Goal: Task Accomplishment & Management: Use online tool/utility

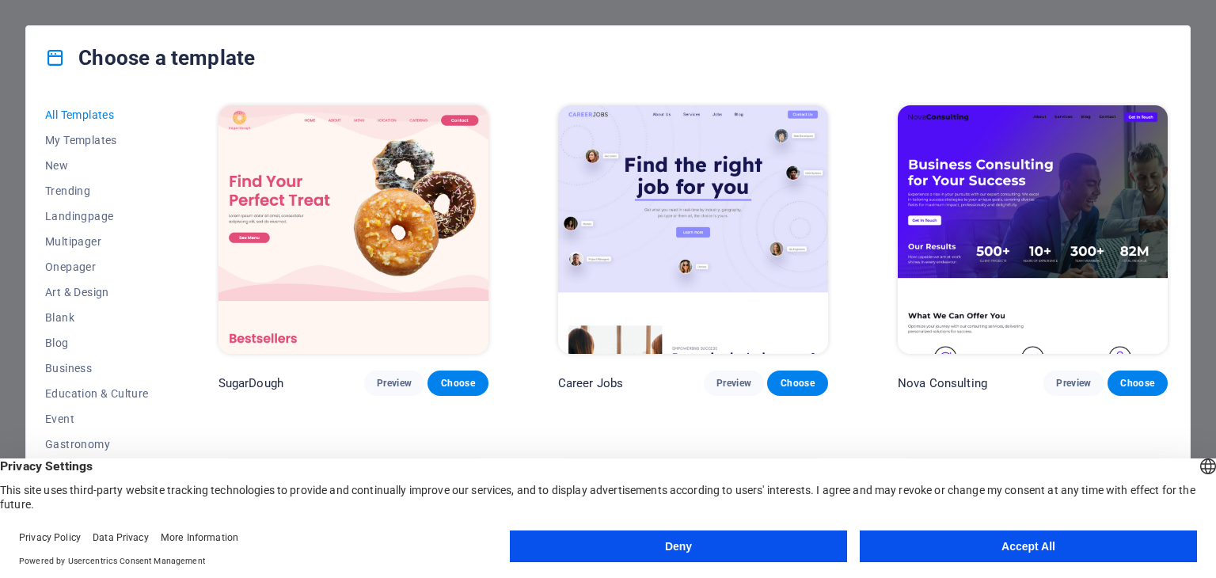
click at [249, 311] on img at bounding box center [353, 229] width 270 height 249
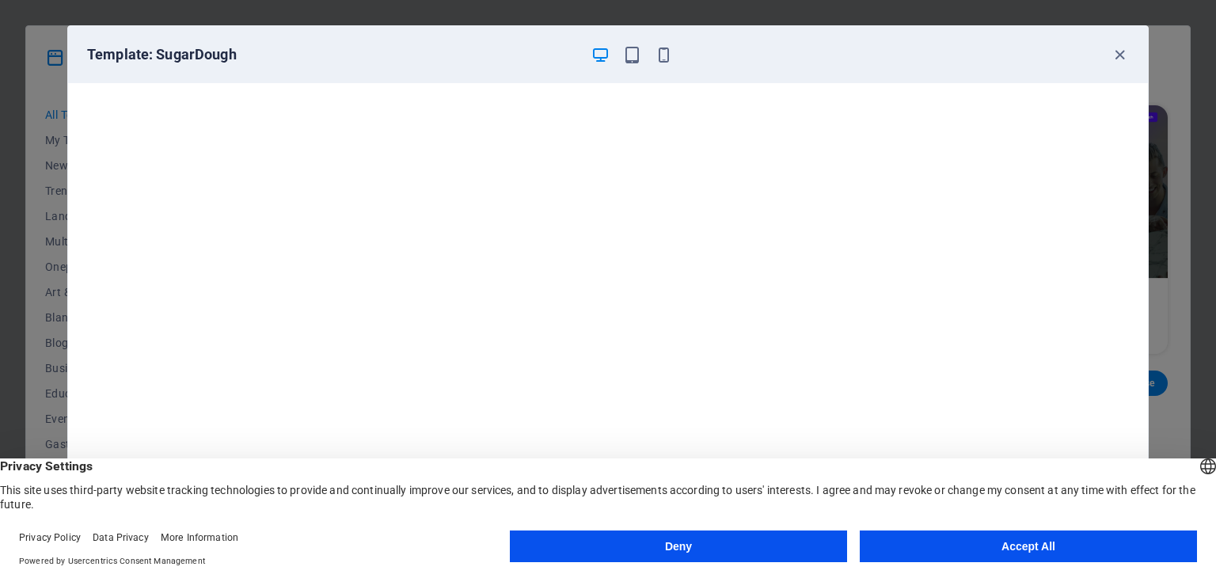
click at [947, 541] on button "Accept All" at bounding box center [1028, 546] width 337 height 32
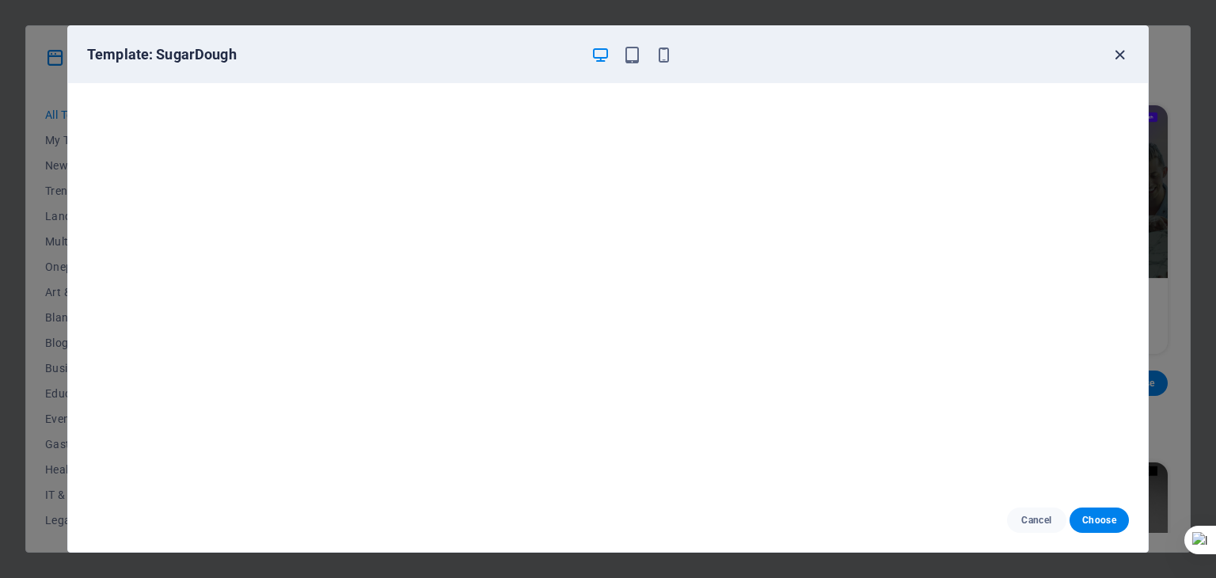
click at [1114, 51] on icon "button" at bounding box center [1120, 55] width 18 height 18
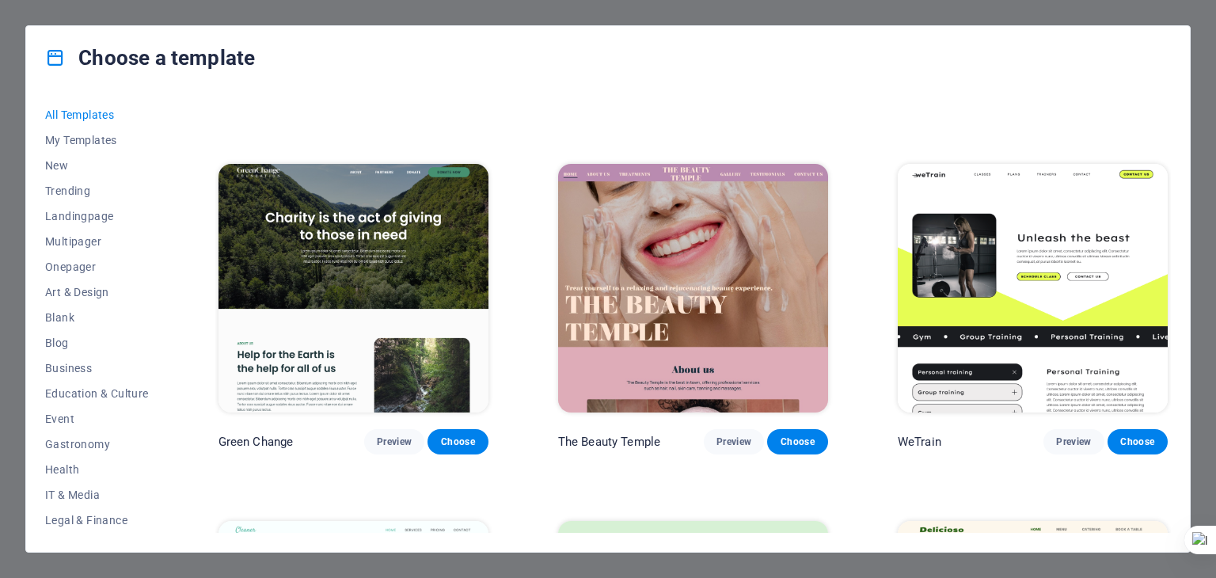
scroll to position [2086, 0]
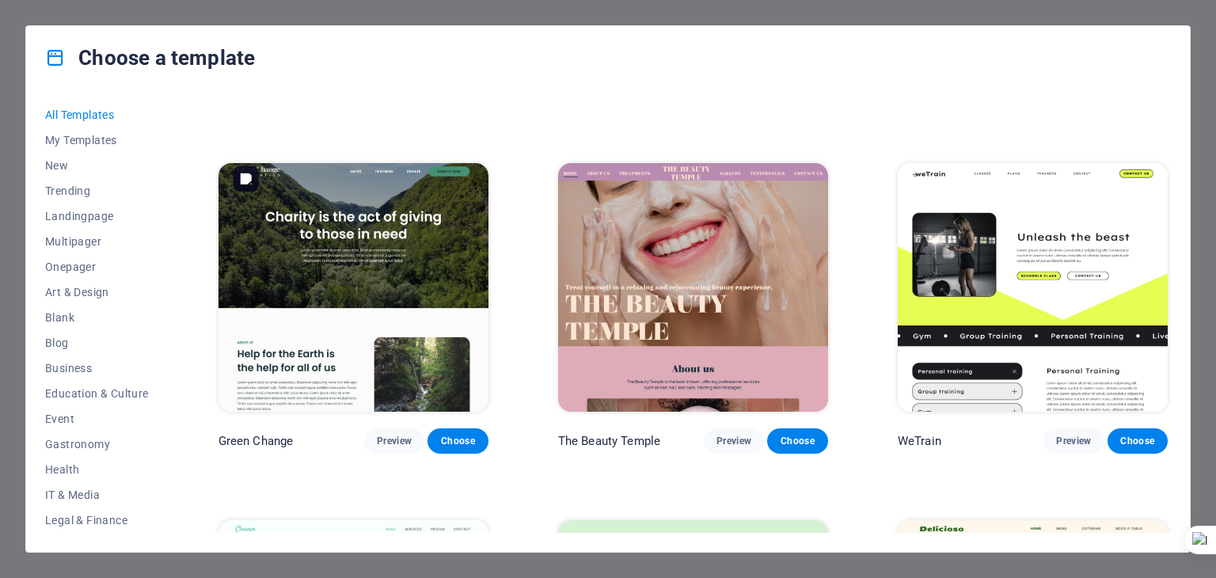
click at [419, 225] on img at bounding box center [353, 287] width 270 height 249
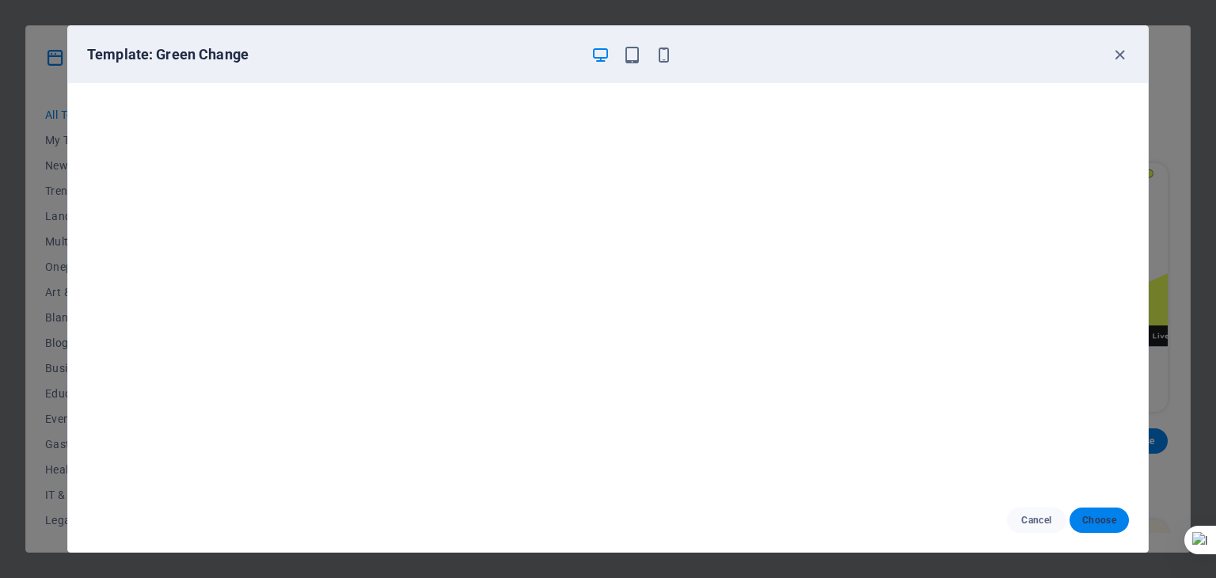
click at [1093, 514] on span "Choose" at bounding box center [1099, 520] width 34 height 13
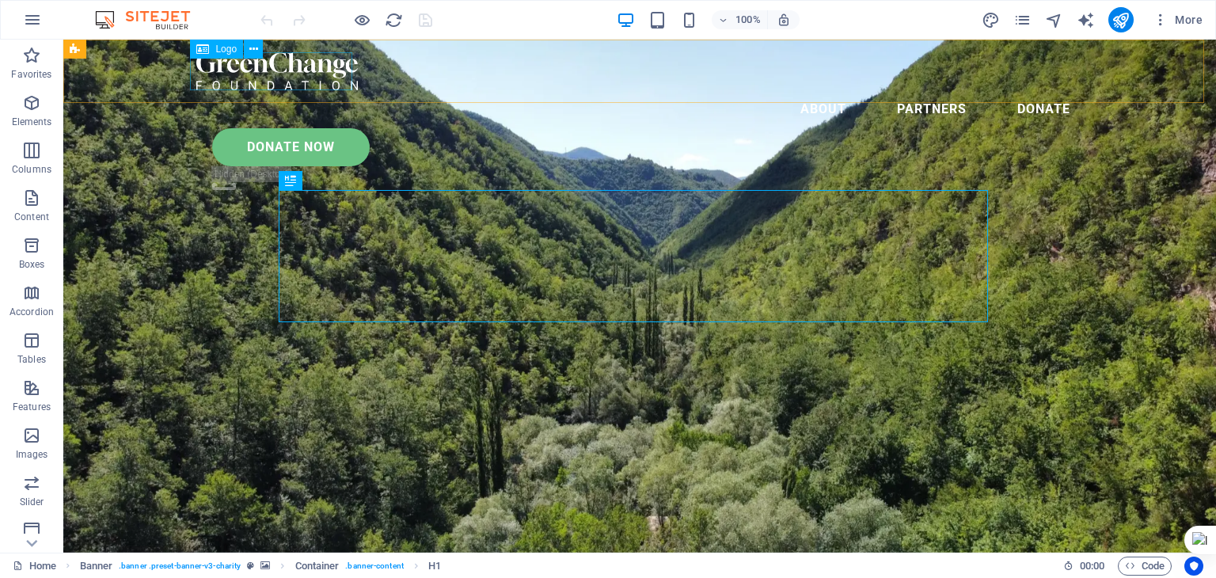
click at [323, 70] on div at bounding box center [639, 71] width 887 height 38
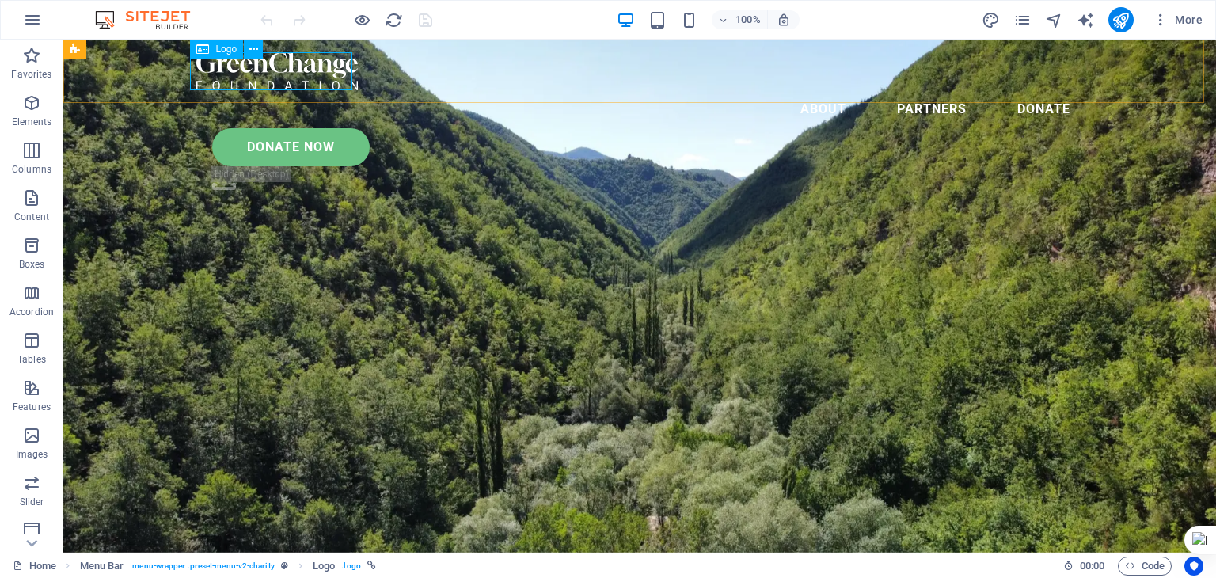
click at [330, 63] on div at bounding box center [639, 71] width 887 height 38
click at [327, 53] on div at bounding box center [639, 71] width 887 height 38
drag, startPoint x: 327, startPoint y: 53, endPoint x: 332, endPoint y: 67, distance: 15.3
click at [332, 67] on div at bounding box center [639, 71] width 887 height 38
select select "px"
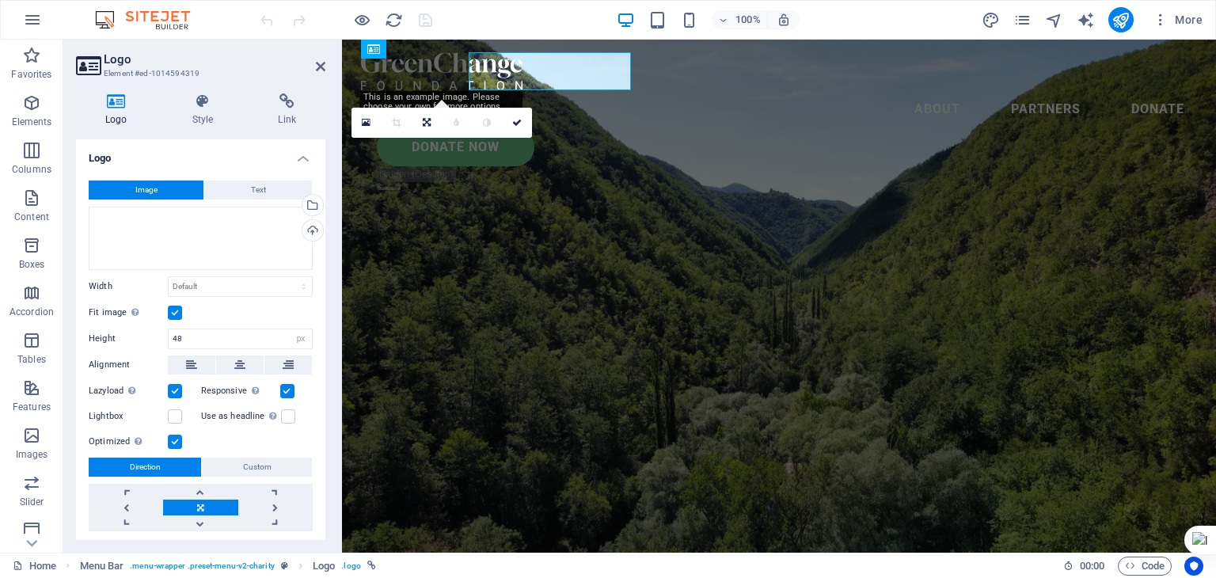
click at [332, 67] on aside "Logo Element #ed-1014594319 Logo Style Link Logo Image Text Drag files here, cl…" at bounding box center [202, 296] width 279 height 513
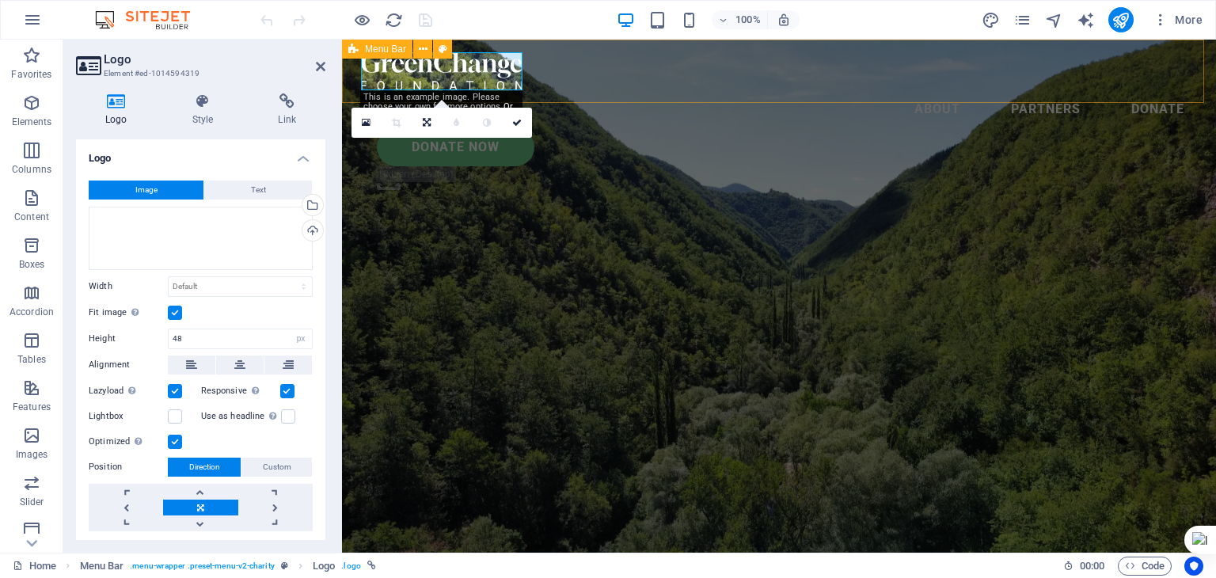
click at [351, 70] on div "Menu About Partners Donate Donate Now .fa-secondary{opacity:.4}" at bounding box center [779, 124] width 874 height 169
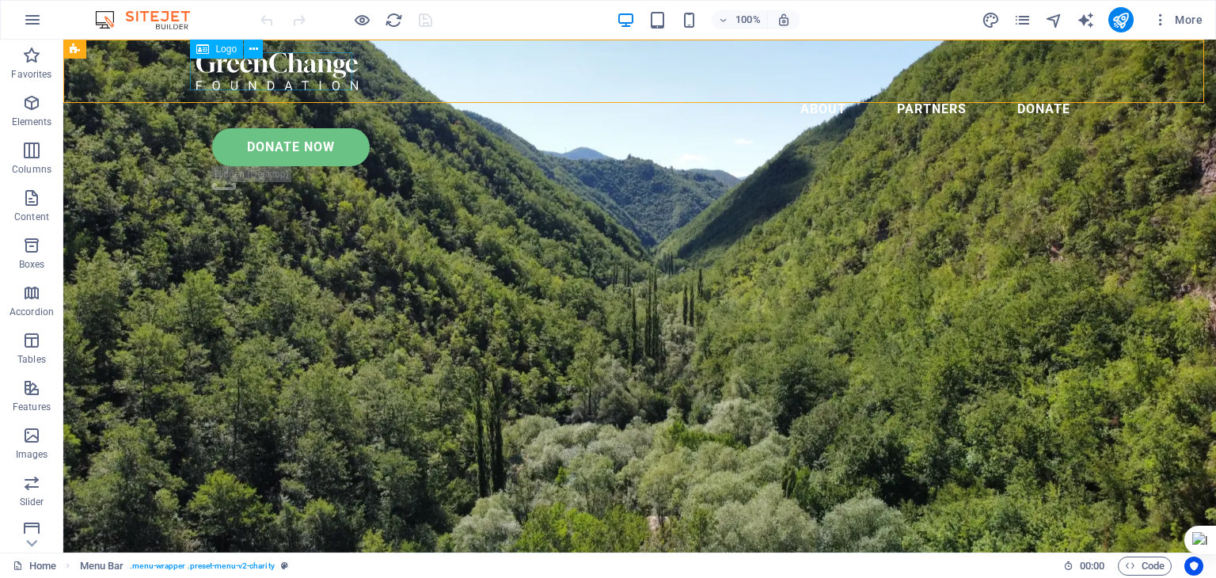
click at [331, 71] on div at bounding box center [639, 71] width 887 height 38
click at [226, 52] on span "Logo" at bounding box center [225, 48] width 21 height 9
click at [269, 77] on div at bounding box center [639, 71] width 887 height 38
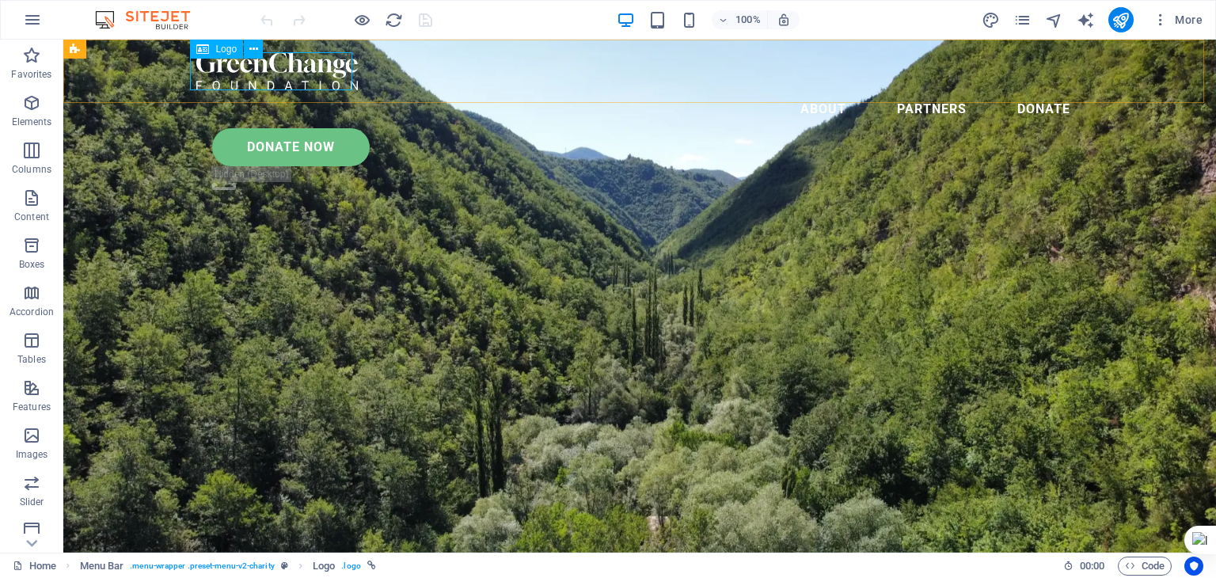
select select "px"
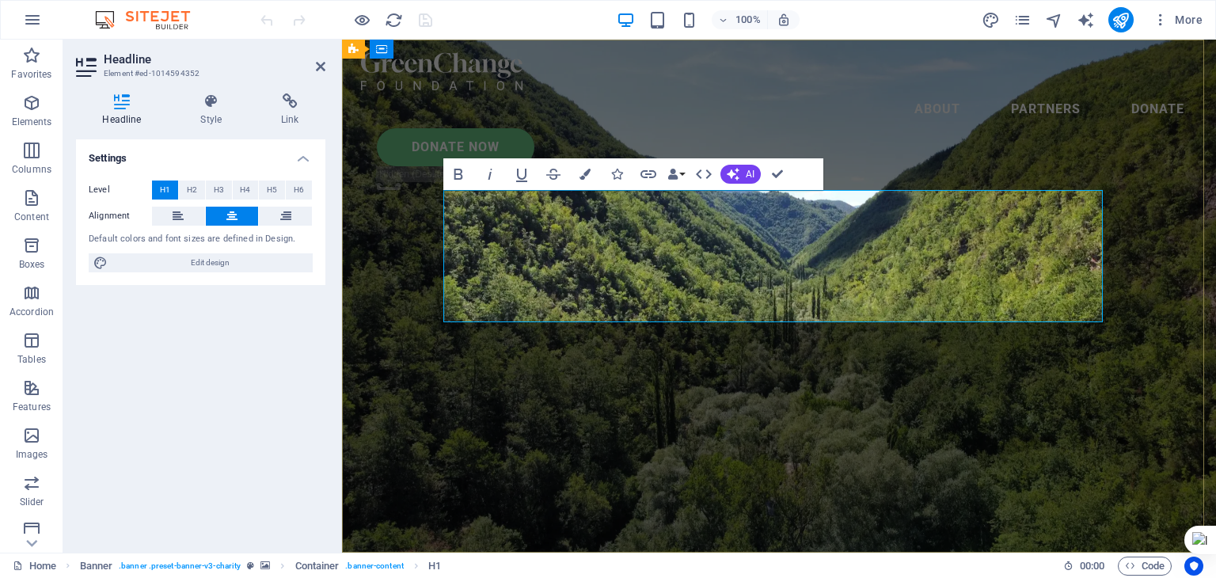
click at [457, 80] on div at bounding box center [779, 71] width 836 height 38
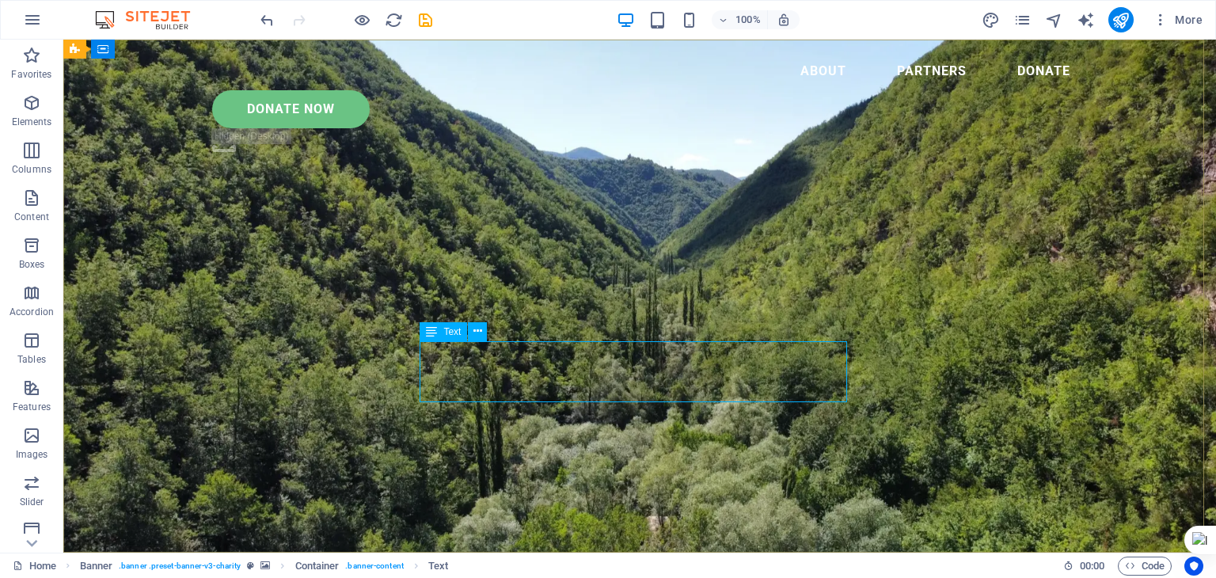
click at [431, 333] on icon at bounding box center [431, 331] width 11 height 19
click at [427, 328] on icon at bounding box center [431, 331] width 11 height 19
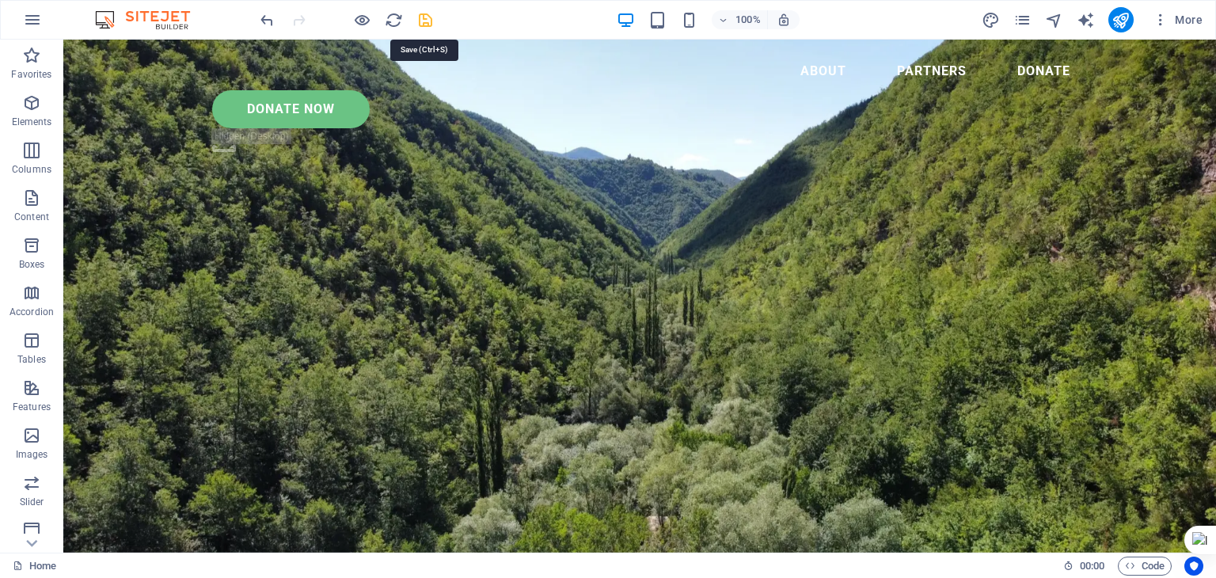
click at [423, 17] on icon "save" at bounding box center [425, 20] width 18 height 18
checkbox input "false"
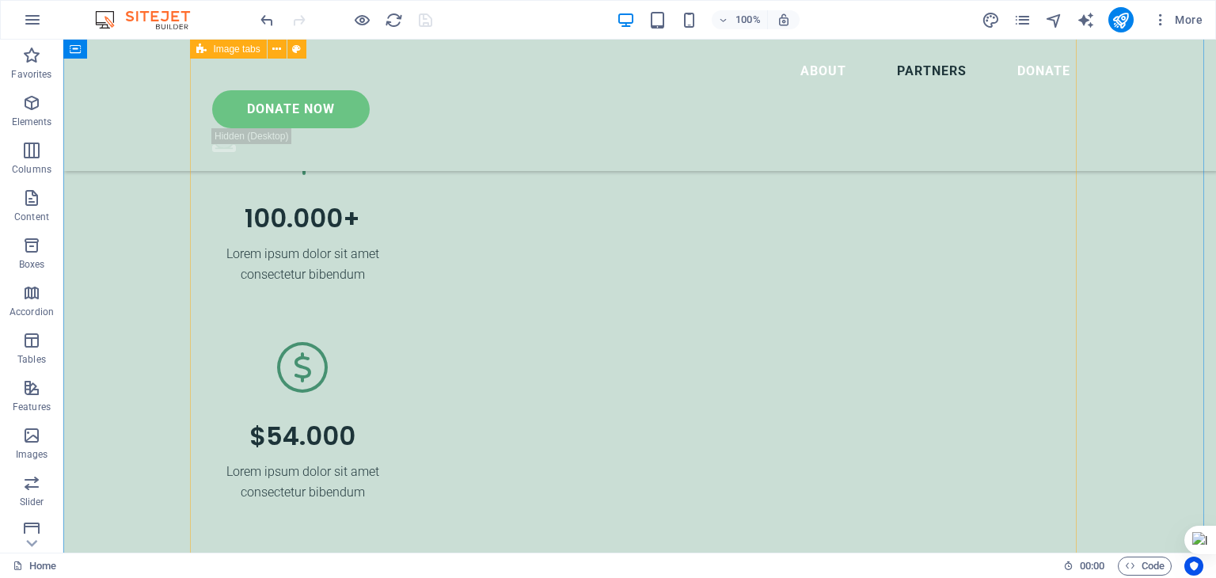
scroll to position [3799, 0]
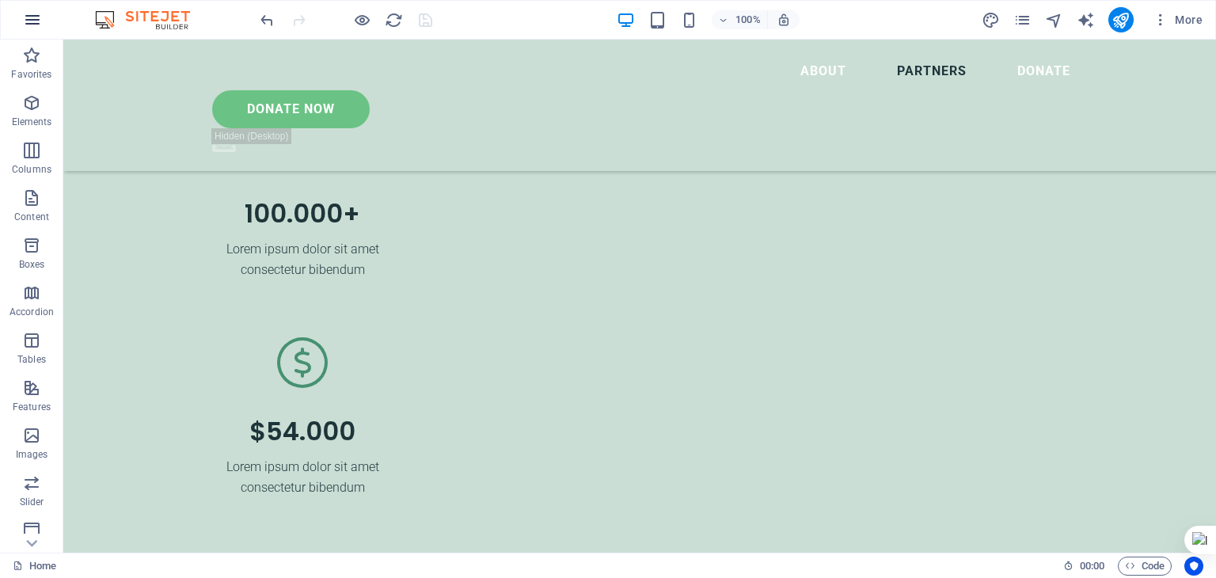
click at [31, 18] on icon "button" at bounding box center [32, 19] width 19 height 19
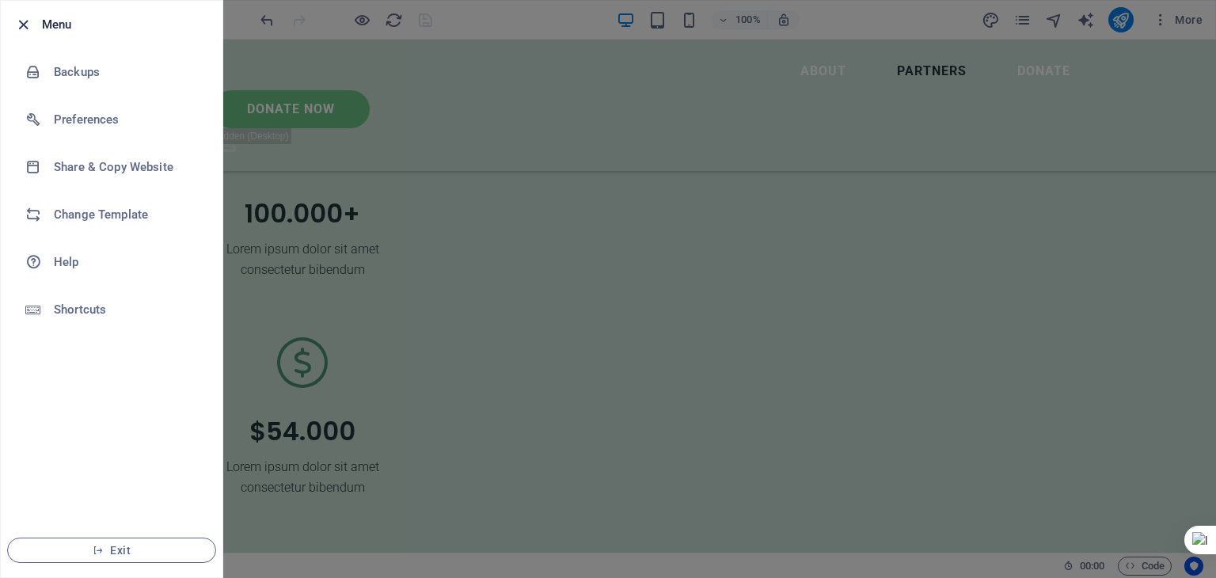
click at [20, 20] on icon "button" at bounding box center [23, 25] width 18 height 18
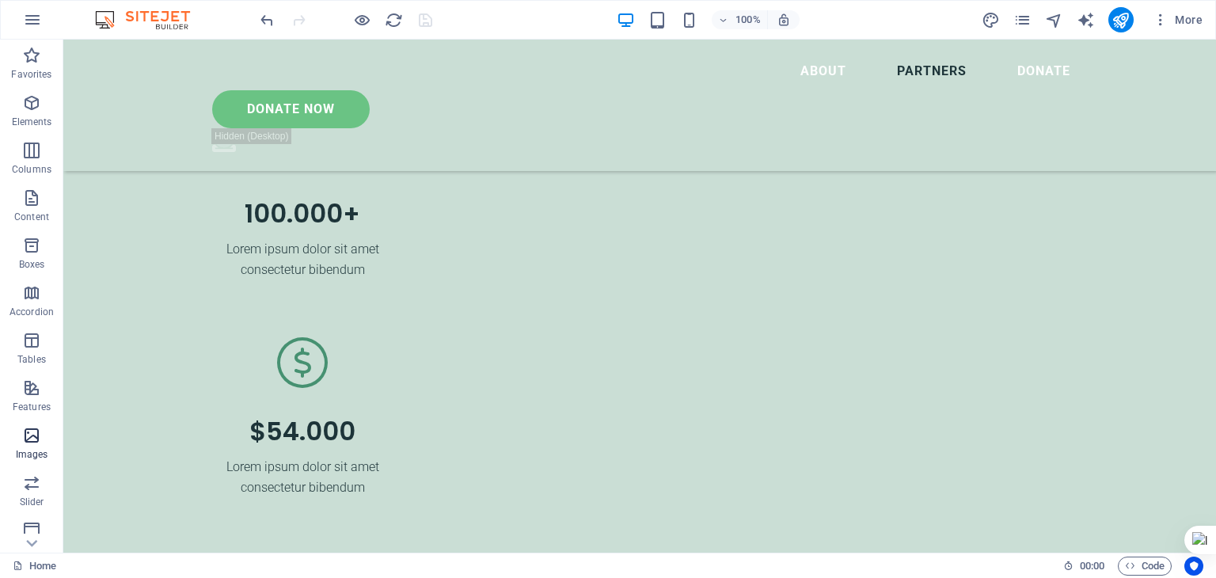
click at [33, 441] on icon "button" at bounding box center [31, 435] width 19 height 19
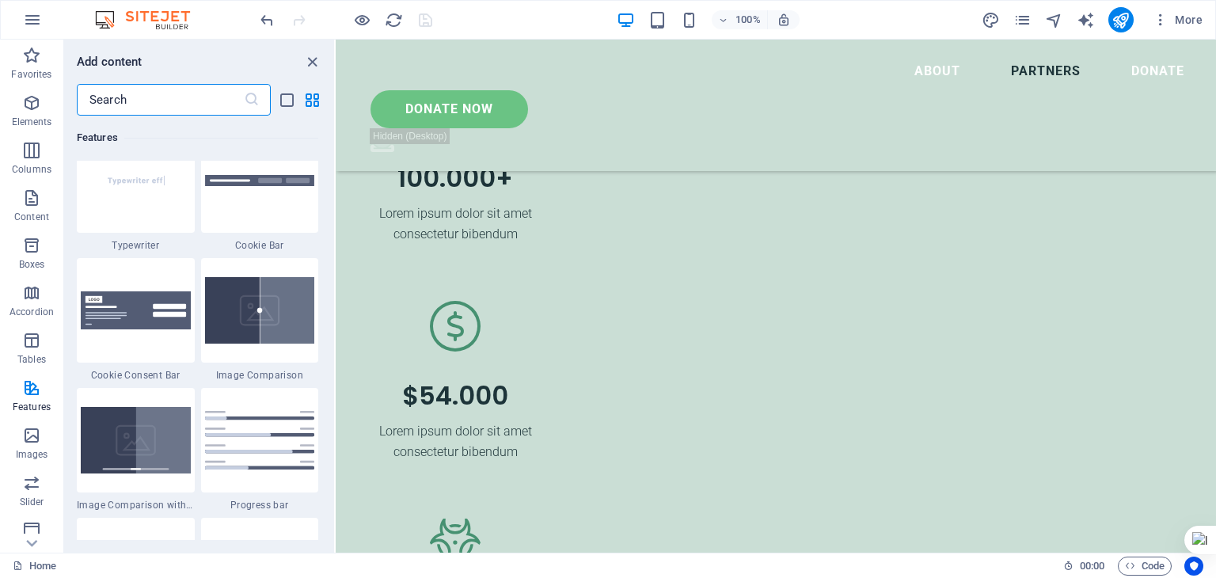
scroll to position [6324, 0]
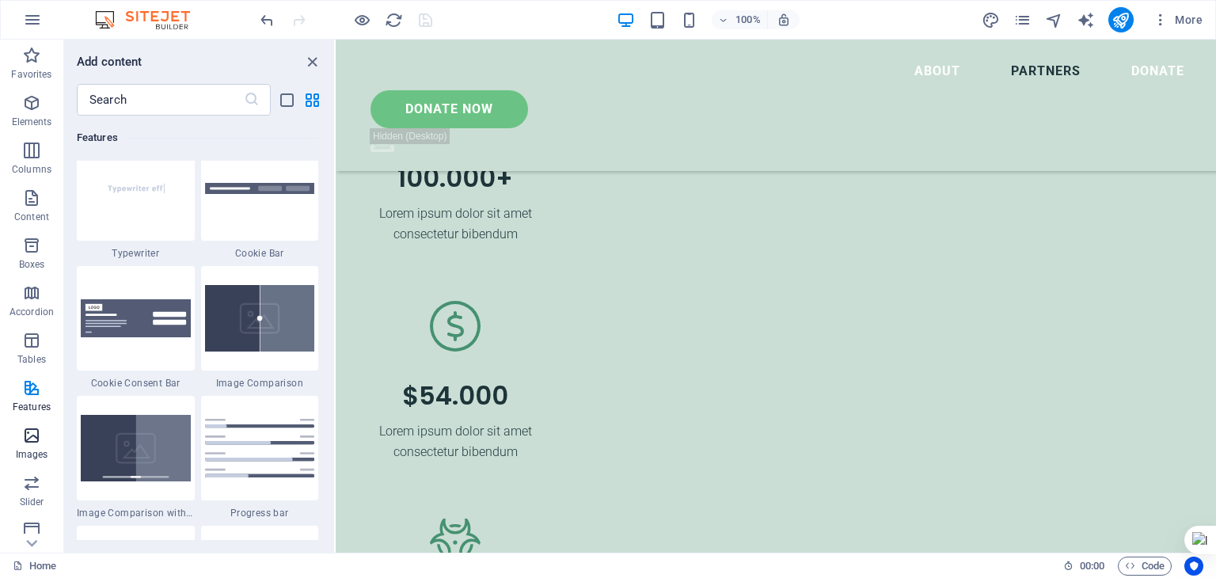
click at [28, 445] on span "Images" at bounding box center [31, 445] width 63 height 38
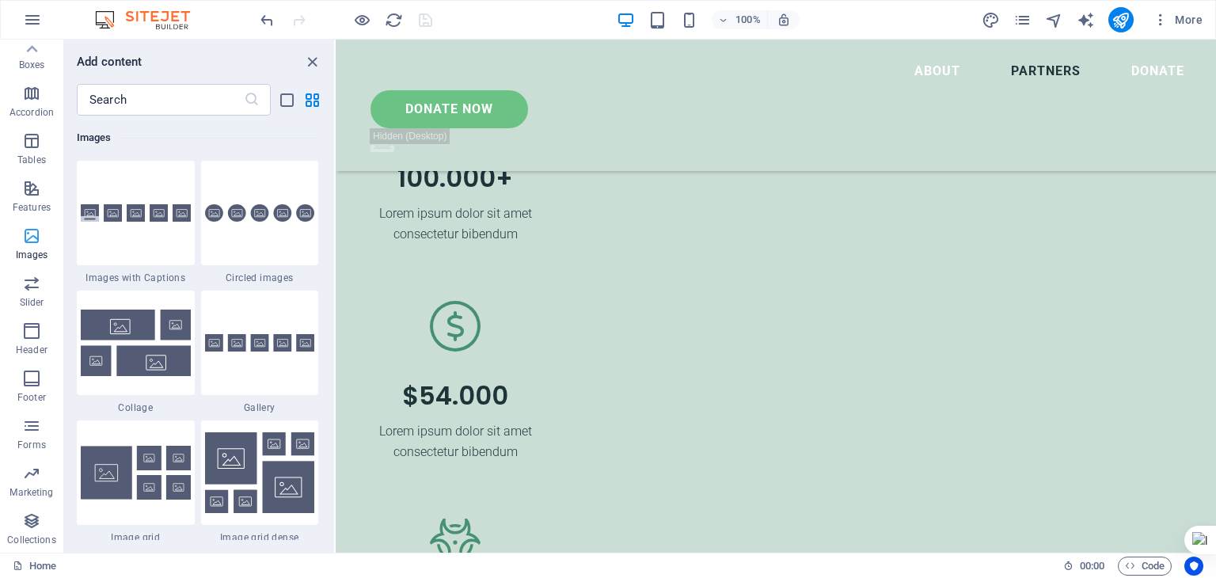
scroll to position [0, 0]
click at [311, 58] on icon "close panel" at bounding box center [312, 62] width 18 height 18
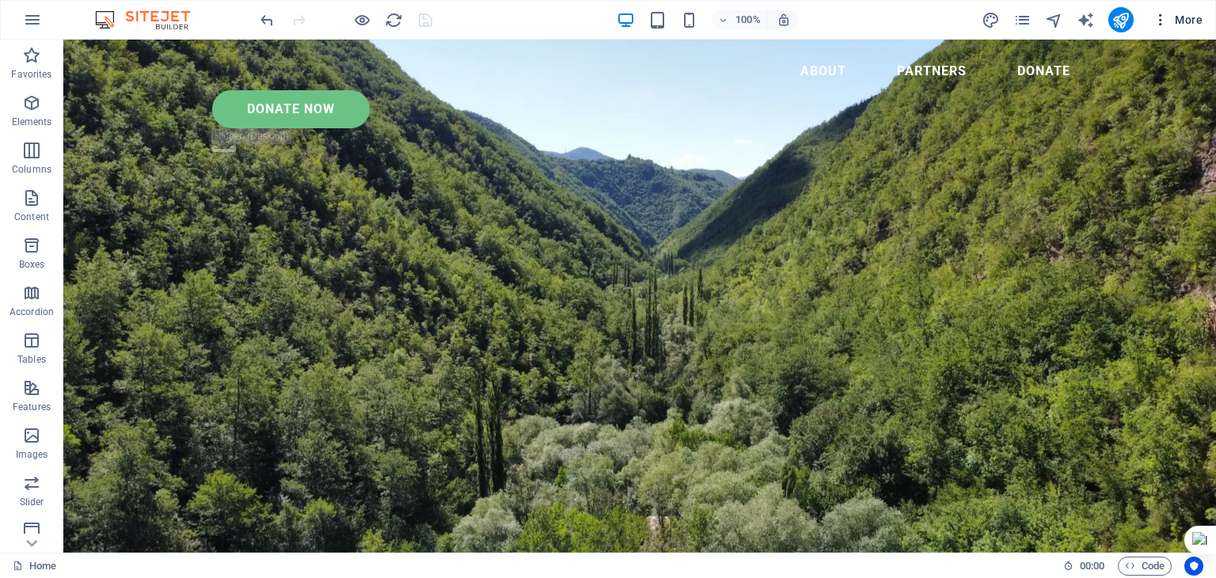
click at [1190, 15] on span "More" at bounding box center [1177, 20] width 50 height 16
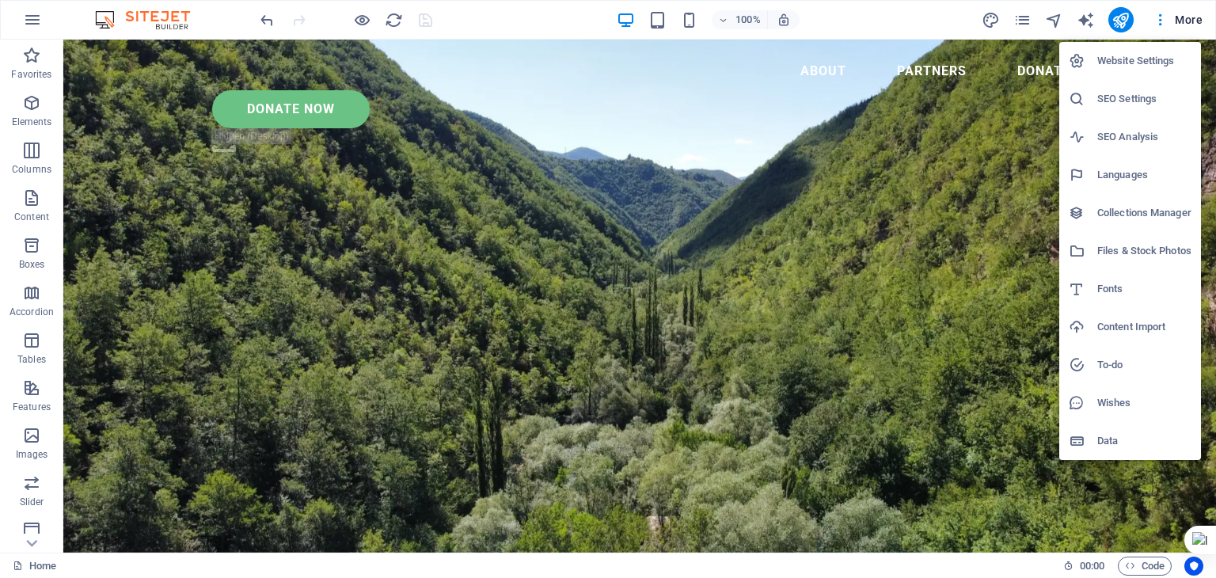
click at [1102, 60] on h6 "Website Settings" at bounding box center [1144, 60] width 94 height 19
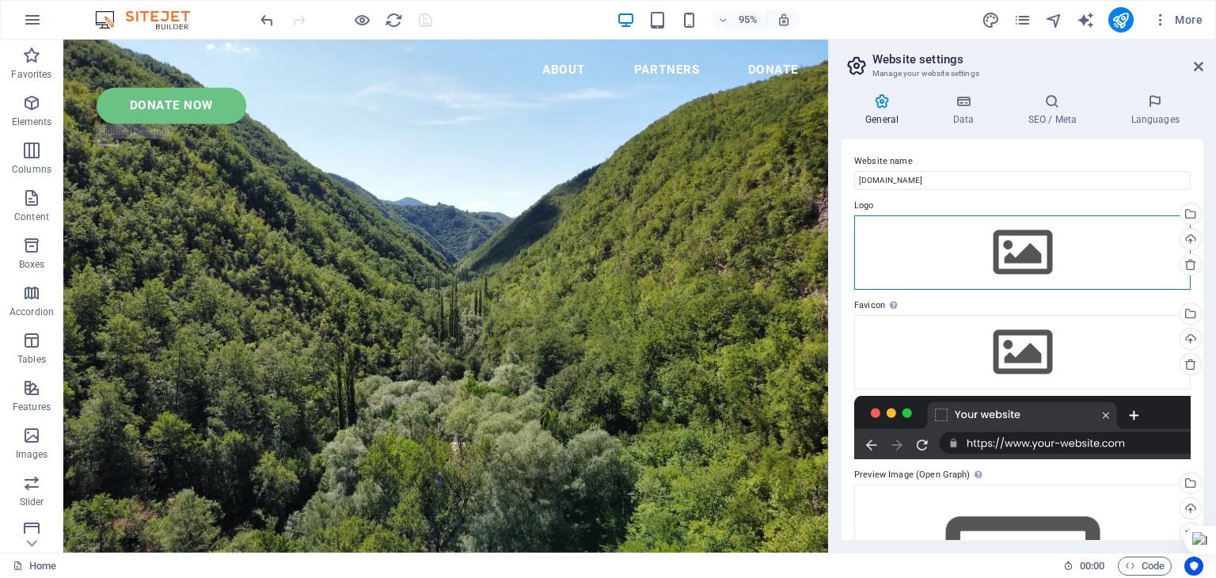
click at [1027, 249] on div "Drag files here, click to choose files or select files from Files or our free s…" at bounding box center [1022, 252] width 336 height 74
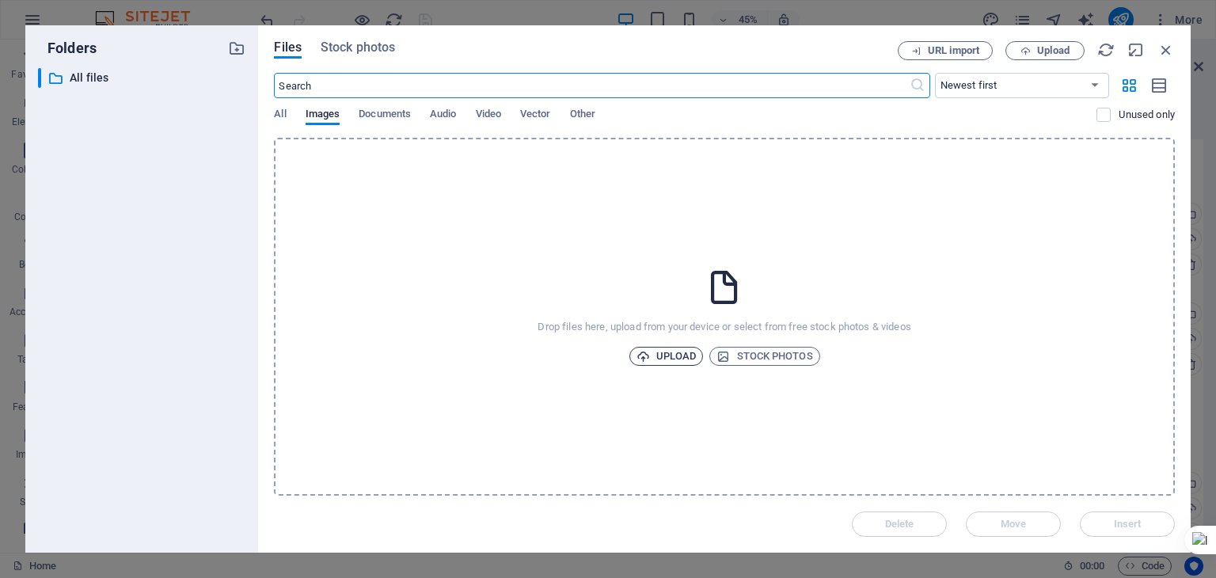
click at [671, 352] on span "Upload" at bounding box center [666, 356] width 60 height 19
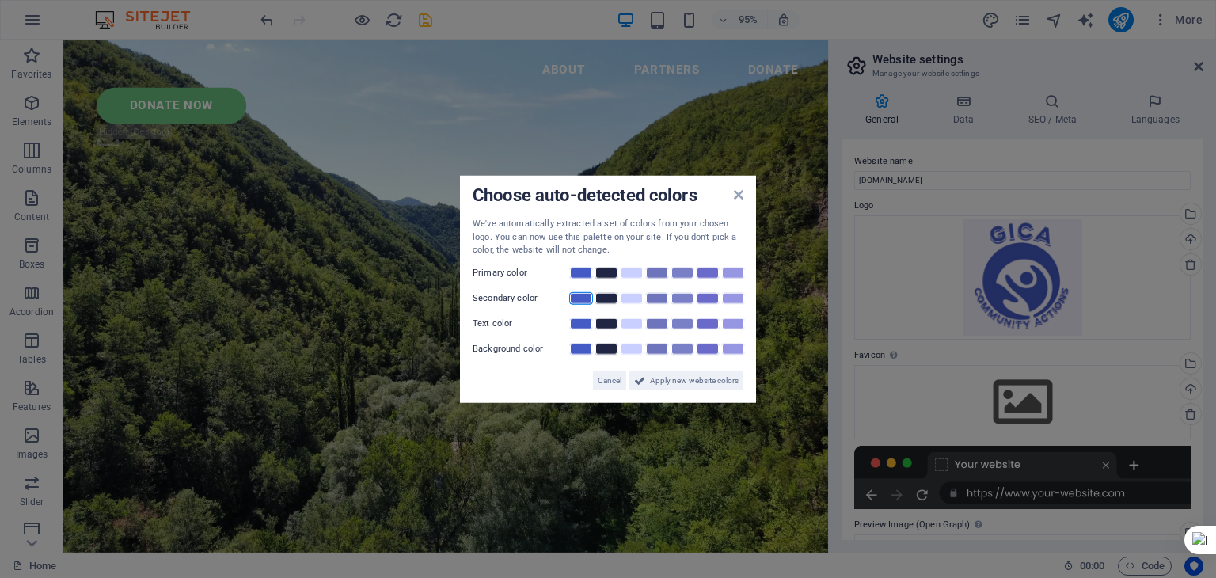
click at [579, 298] on link at bounding box center [581, 297] width 24 height 13
click at [658, 381] on span "Apply new website colors" at bounding box center [694, 379] width 89 height 19
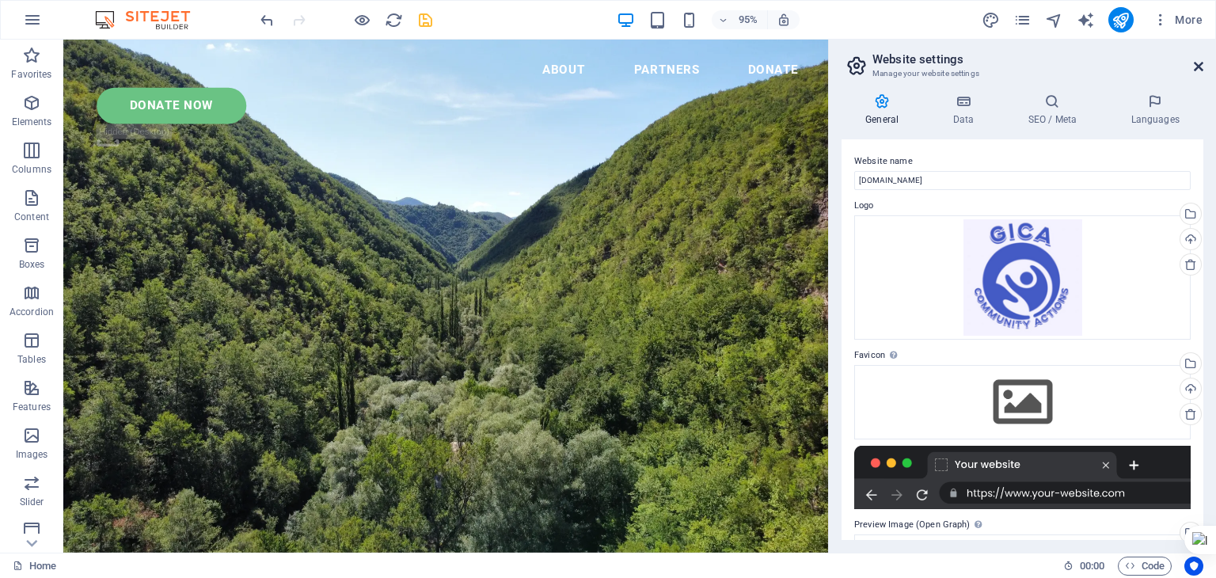
click at [1198, 63] on icon at bounding box center [1198, 66] width 9 height 13
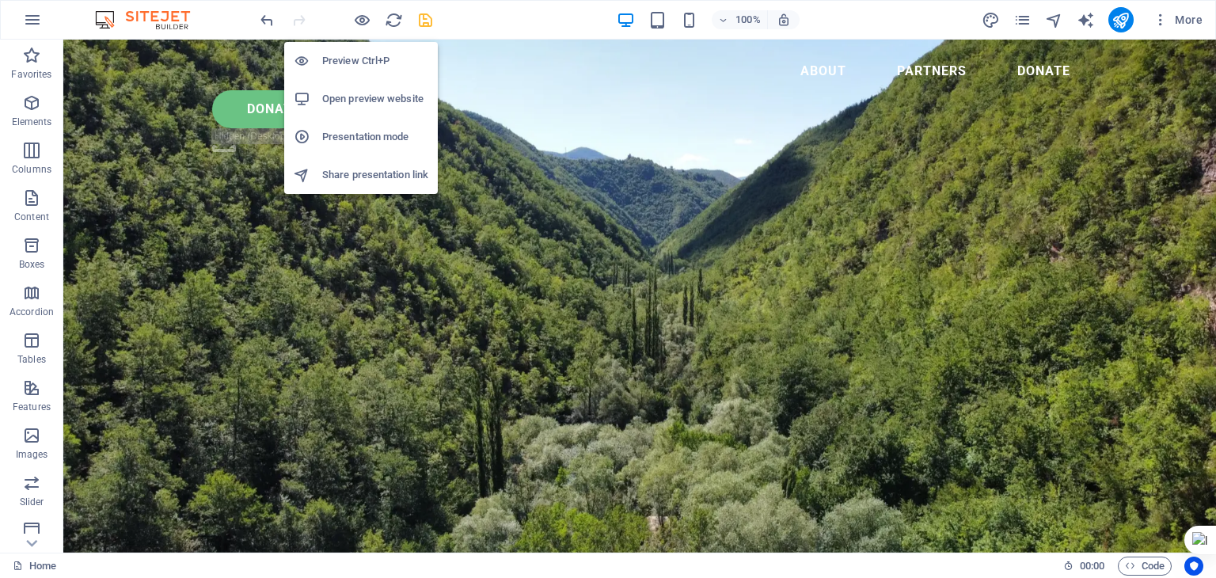
click at [351, 56] on h6 "Preview Ctrl+P" at bounding box center [375, 60] width 106 height 19
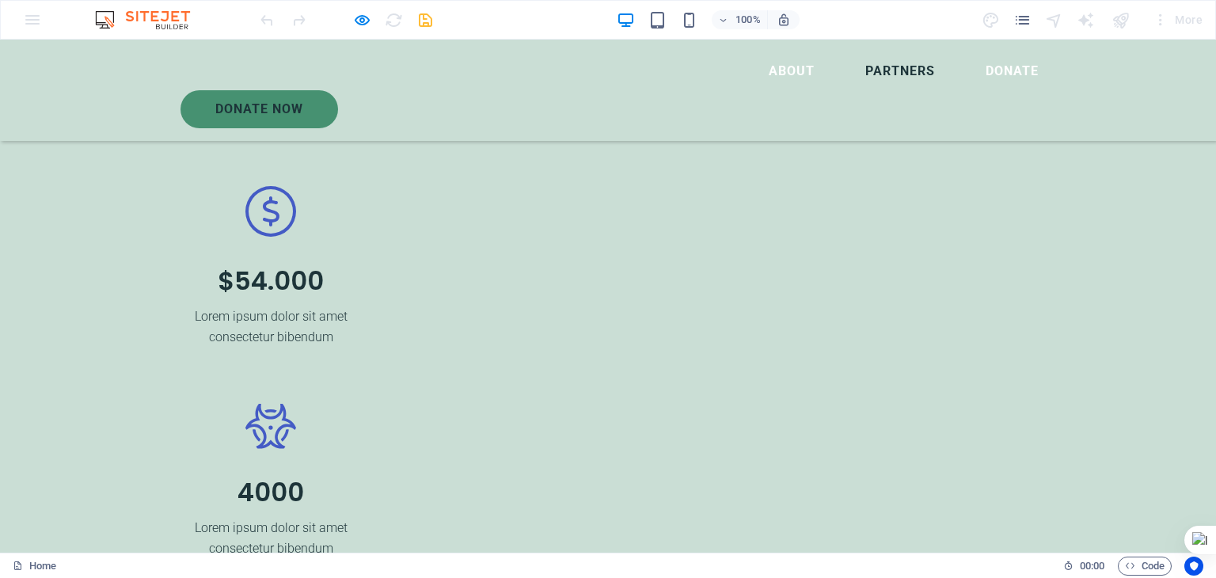
scroll to position [2551, 0]
click at [1024, 20] on icon "pages" at bounding box center [1022, 20] width 18 height 18
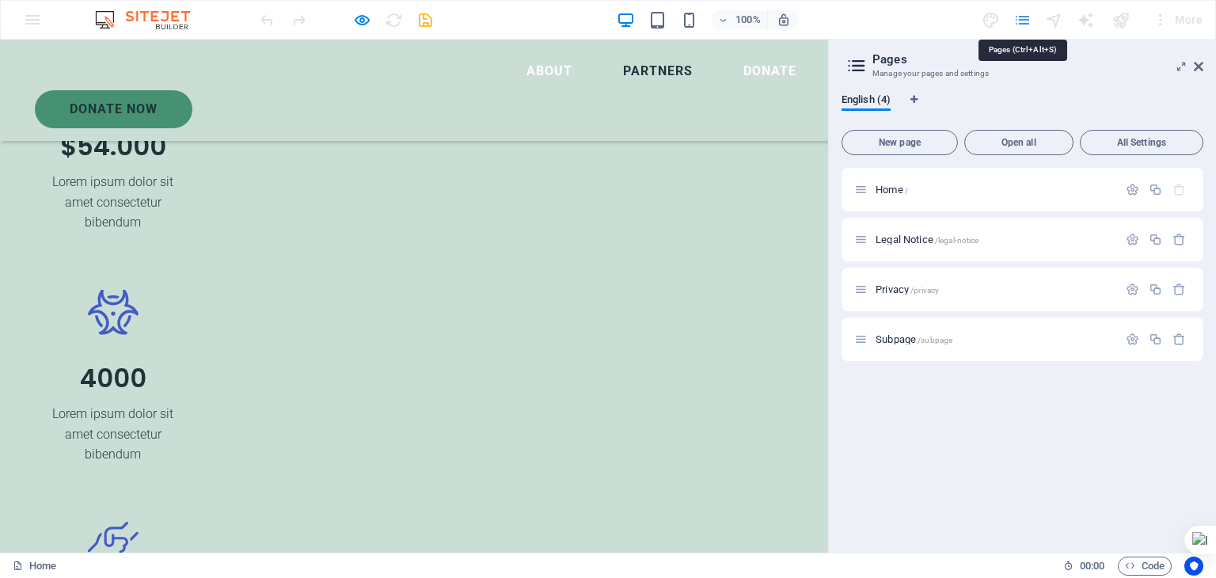
scroll to position [2570, 0]
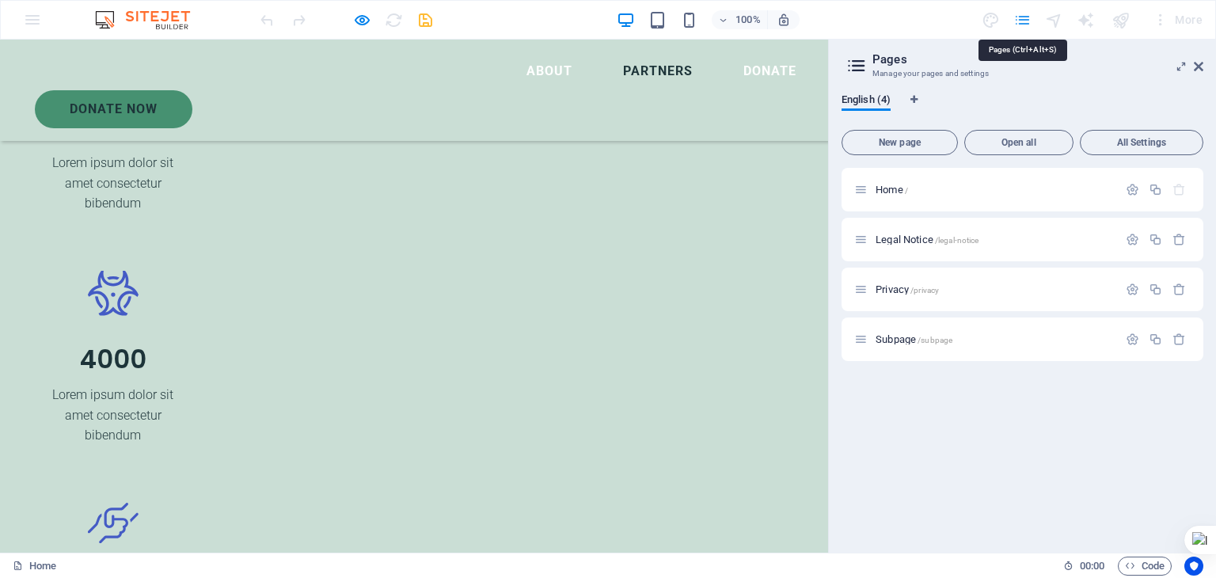
click at [1024, 20] on icon "pages" at bounding box center [1022, 20] width 18 height 18
click at [1199, 66] on icon at bounding box center [1198, 66] width 9 height 13
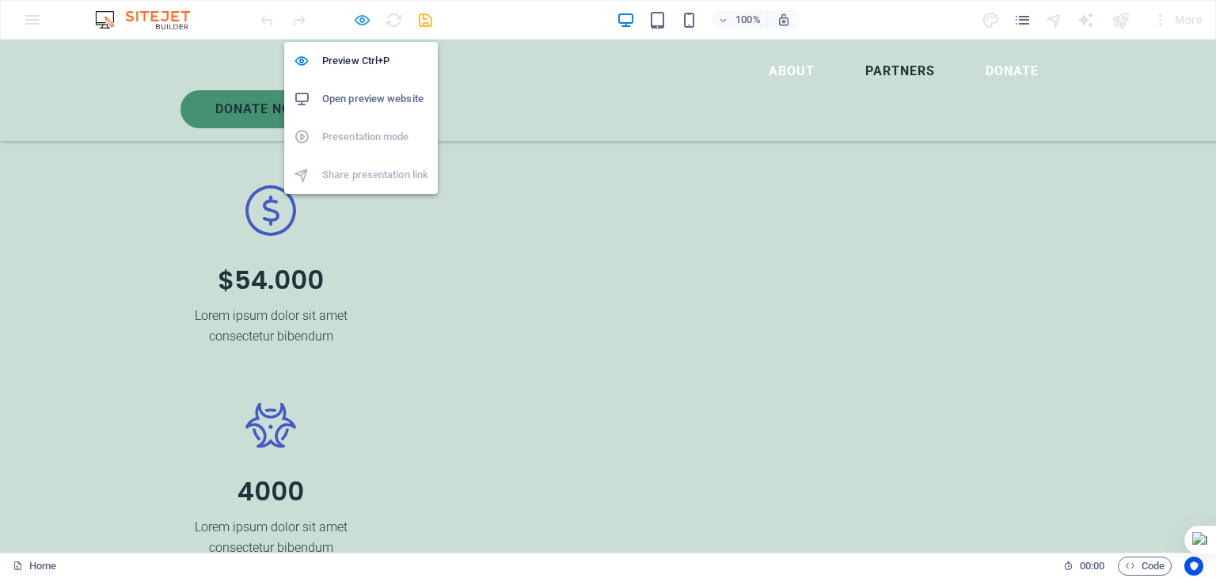
click at [360, 11] on icon "button" at bounding box center [362, 20] width 18 height 18
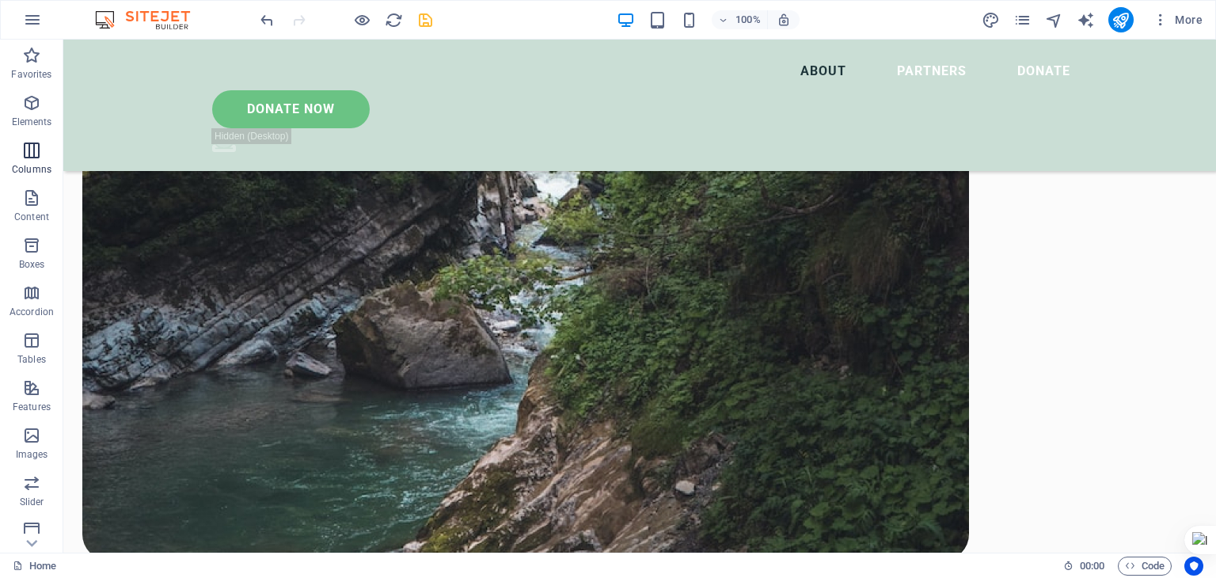
click at [25, 159] on icon "button" at bounding box center [31, 150] width 19 height 19
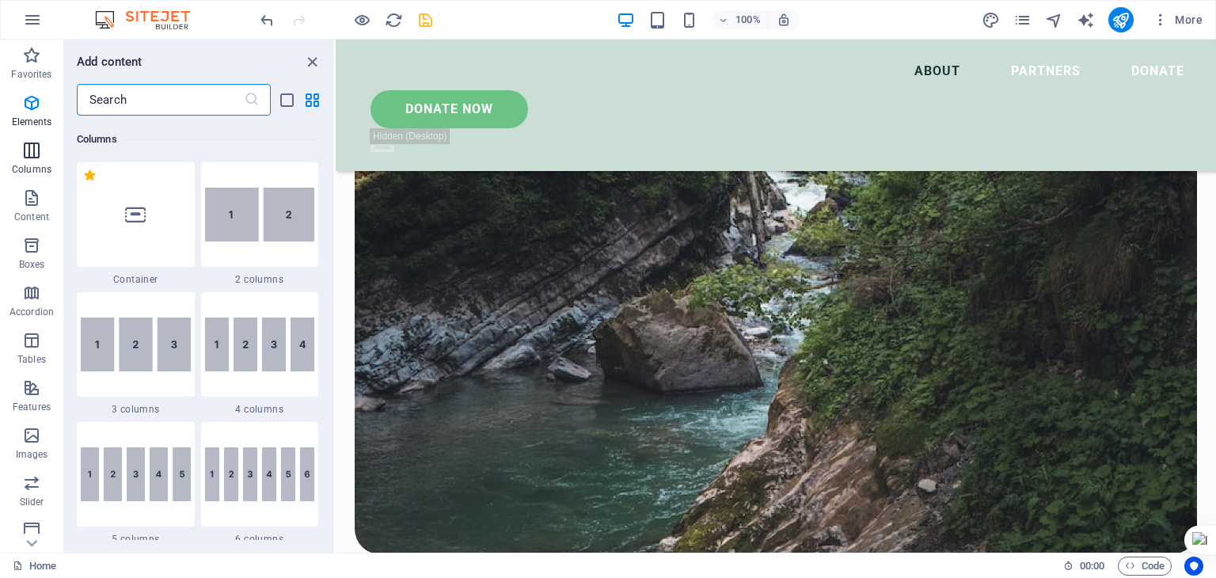
scroll to position [784, 0]
click at [33, 197] on icon "button" at bounding box center [31, 197] width 19 height 19
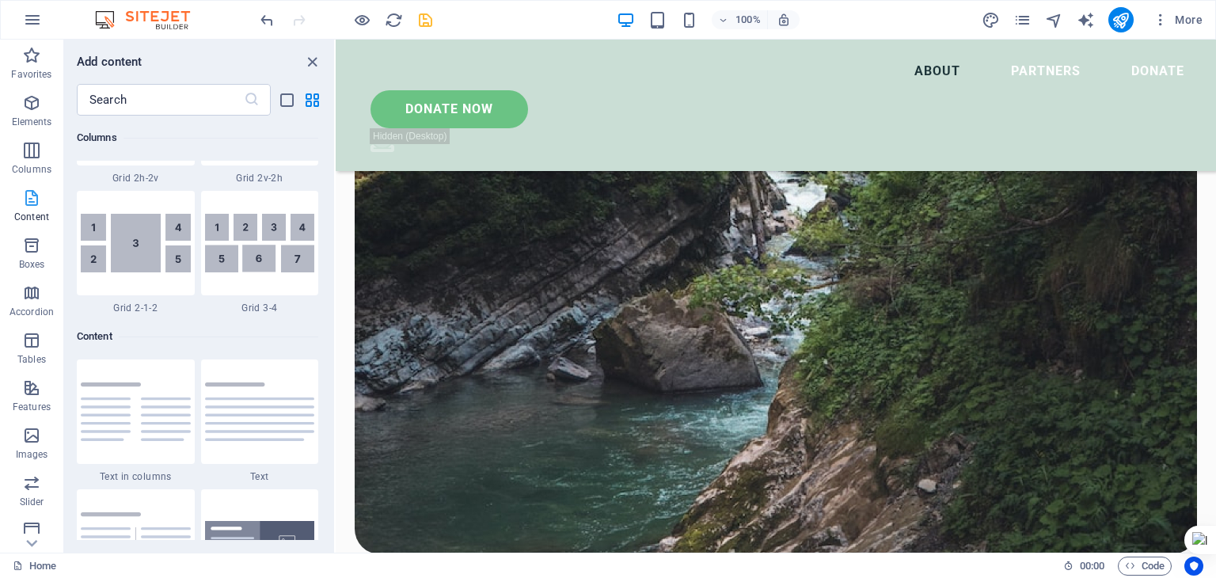
scroll to position [2770, 0]
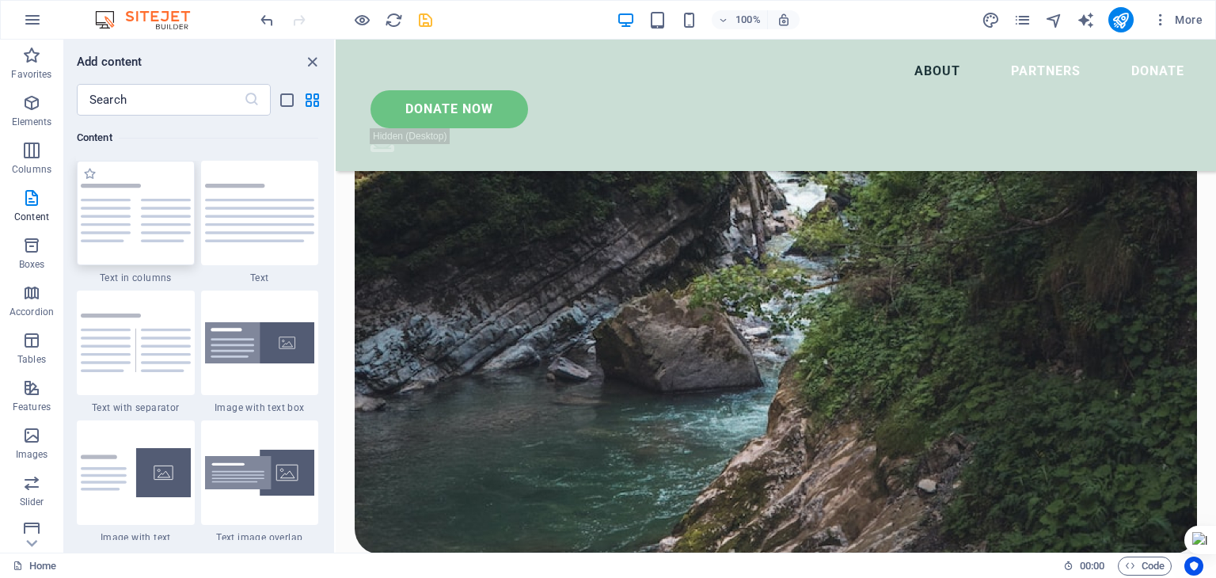
click at [116, 218] on img at bounding box center [136, 213] width 110 height 59
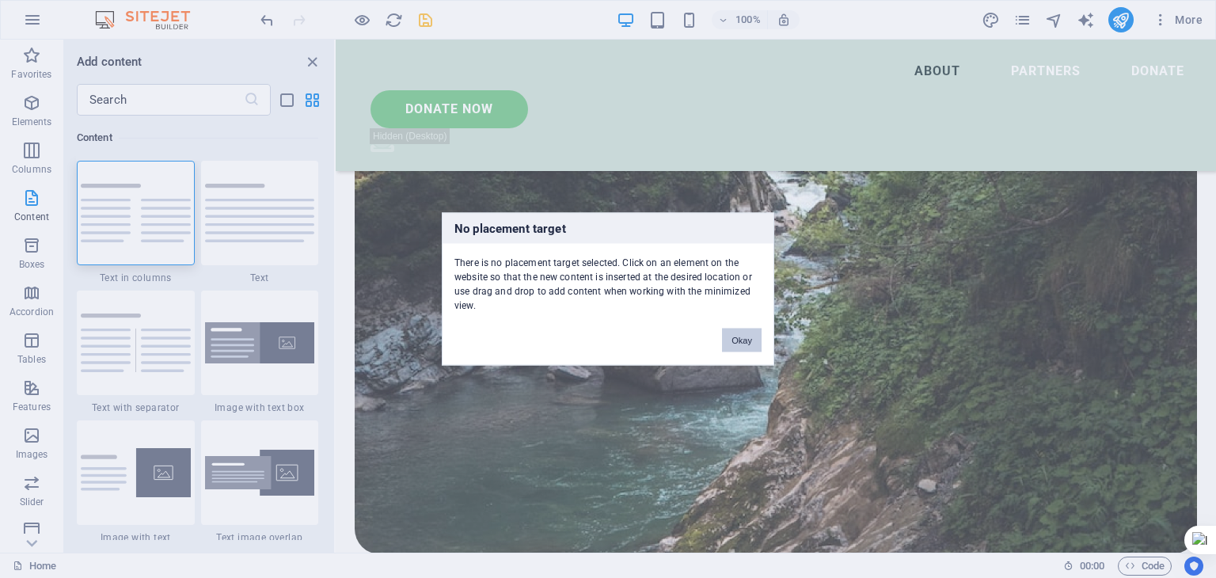
click at [739, 340] on button "Okay" at bounding box center [742, 340] width 40 height 24
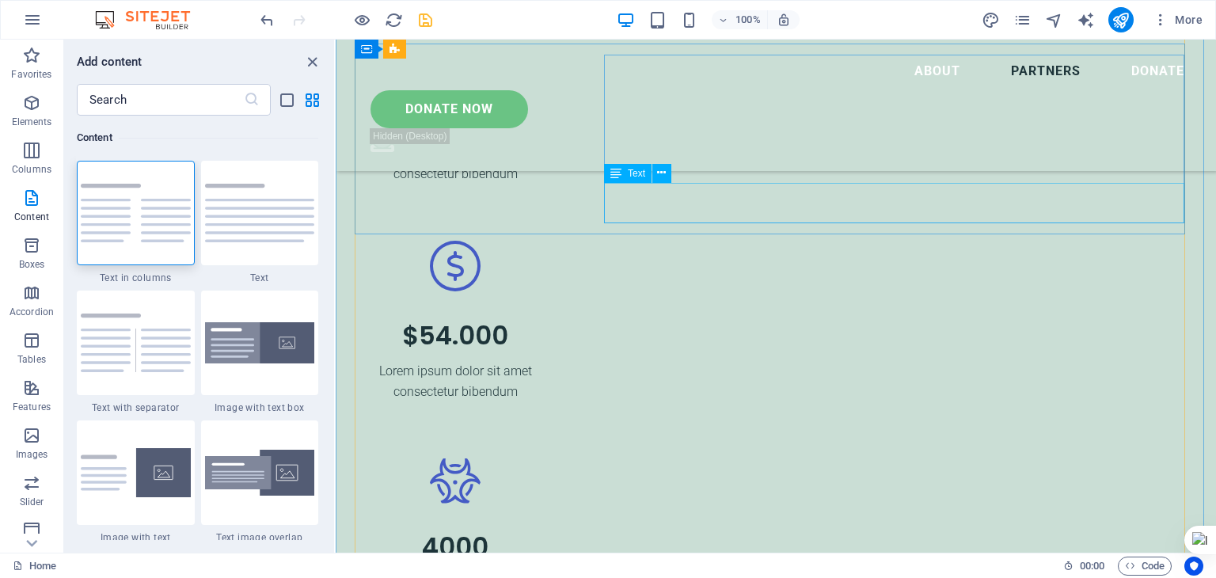
scroll to position [3838, 0]
click at [1145, 564] on span "Code" at bounding box center [1145, 565] width 40 height 19
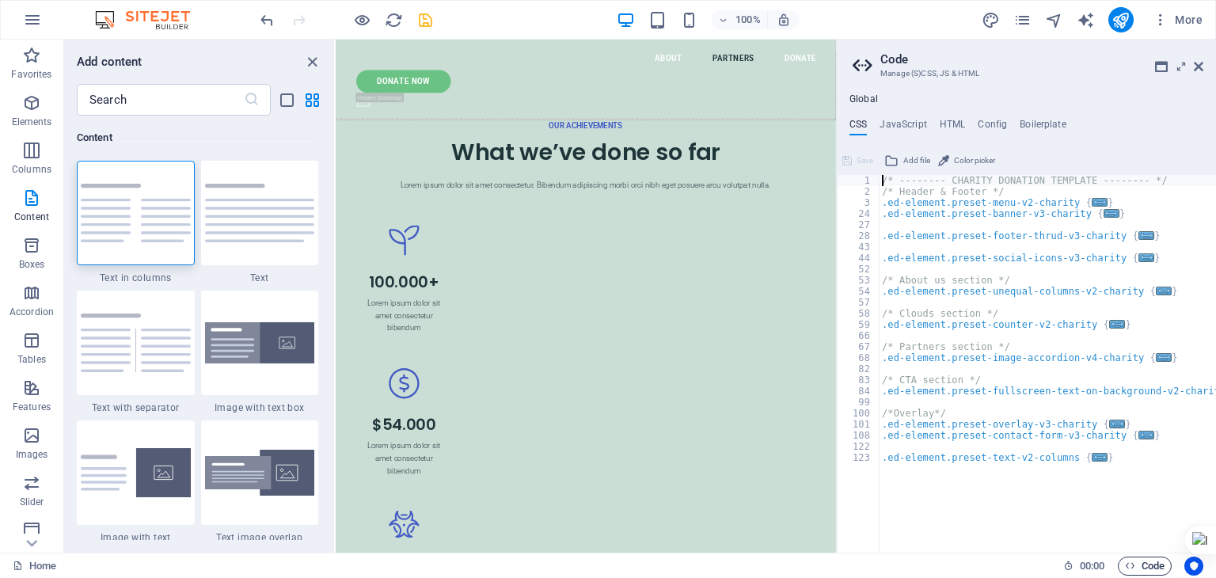
scroll to position [4257, 0]
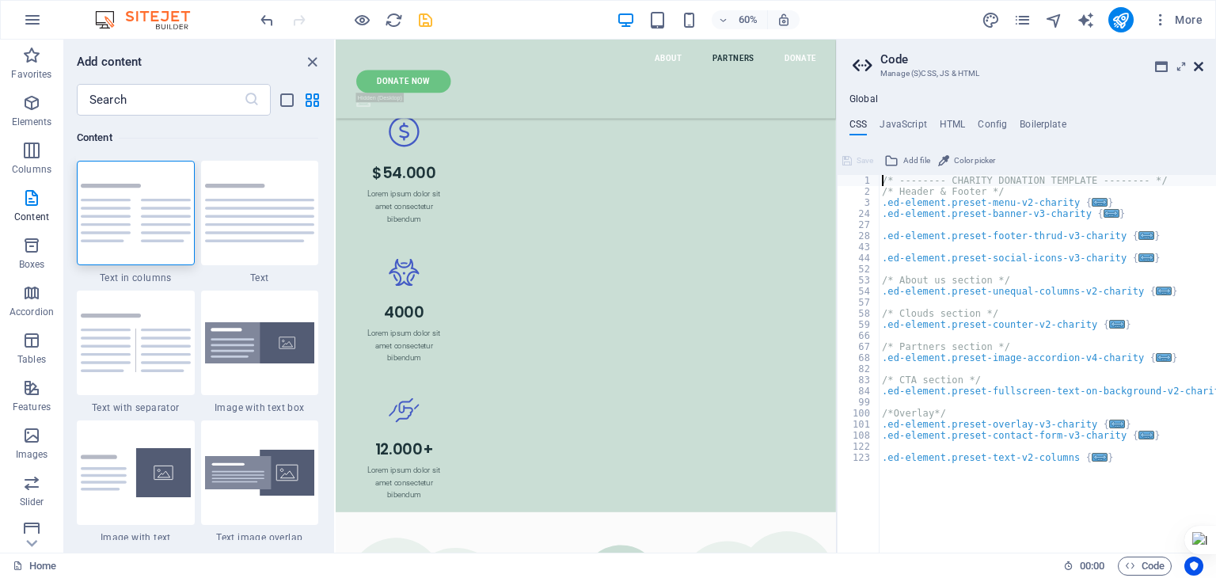
click at [1200, 67] on icon at bounding box center [1198, 66] width 9 height 13
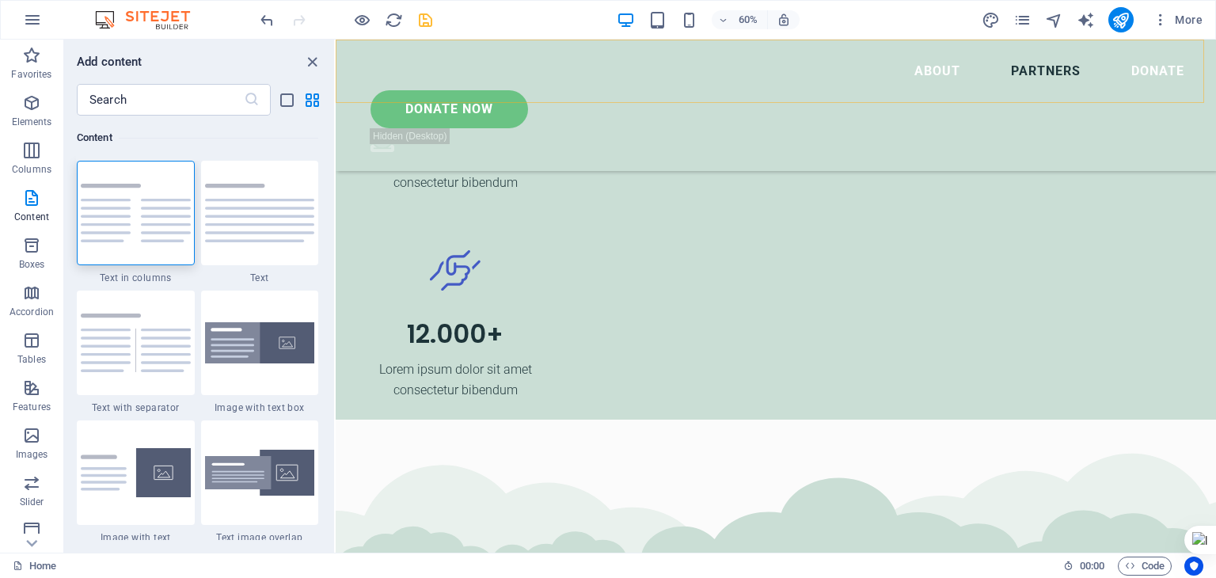
scroll to position [3838, 0]
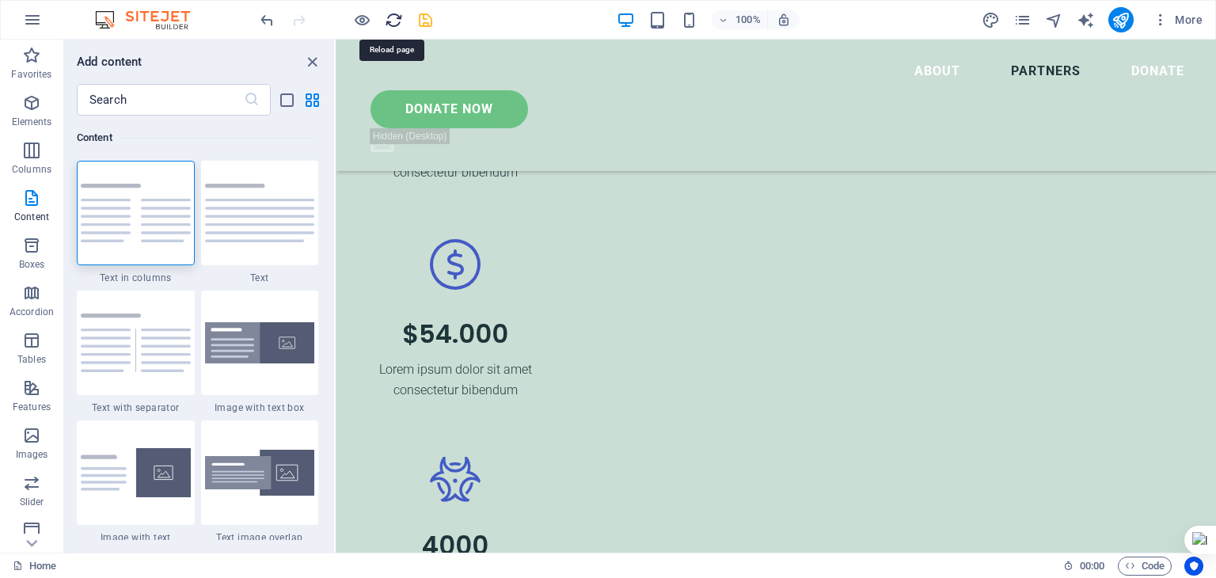
click at [391, 17] on icon "reload" at bounding box center [394, 20] width 18 height 18
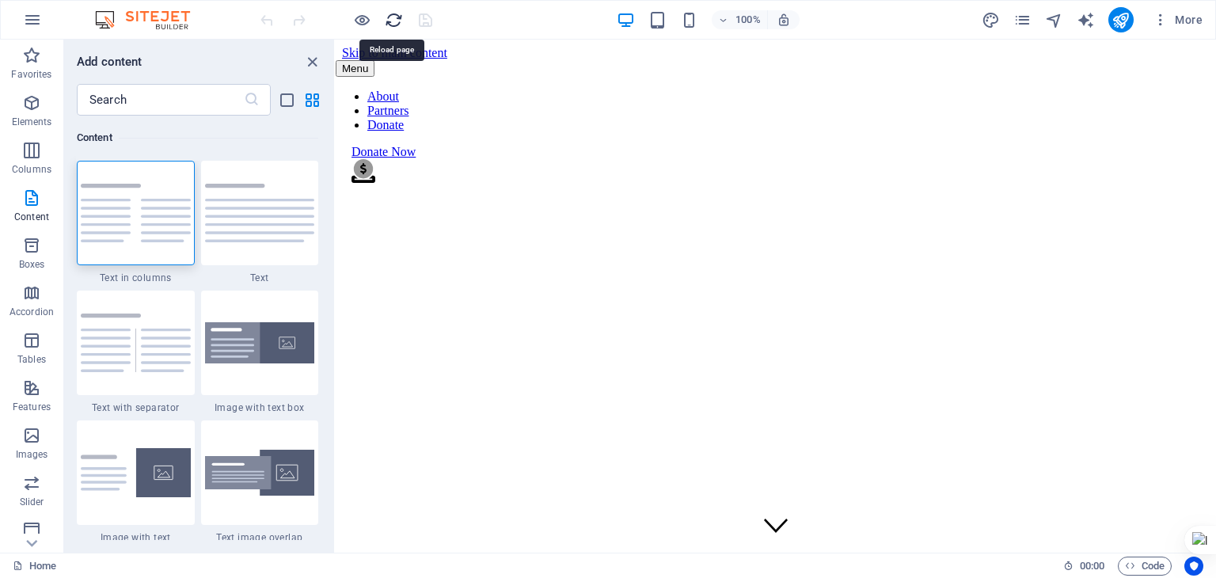
scroll to position [0, 0]
click at [316, 63] on icon "close panel" at bounding box center [312, 62] width 18 height 18
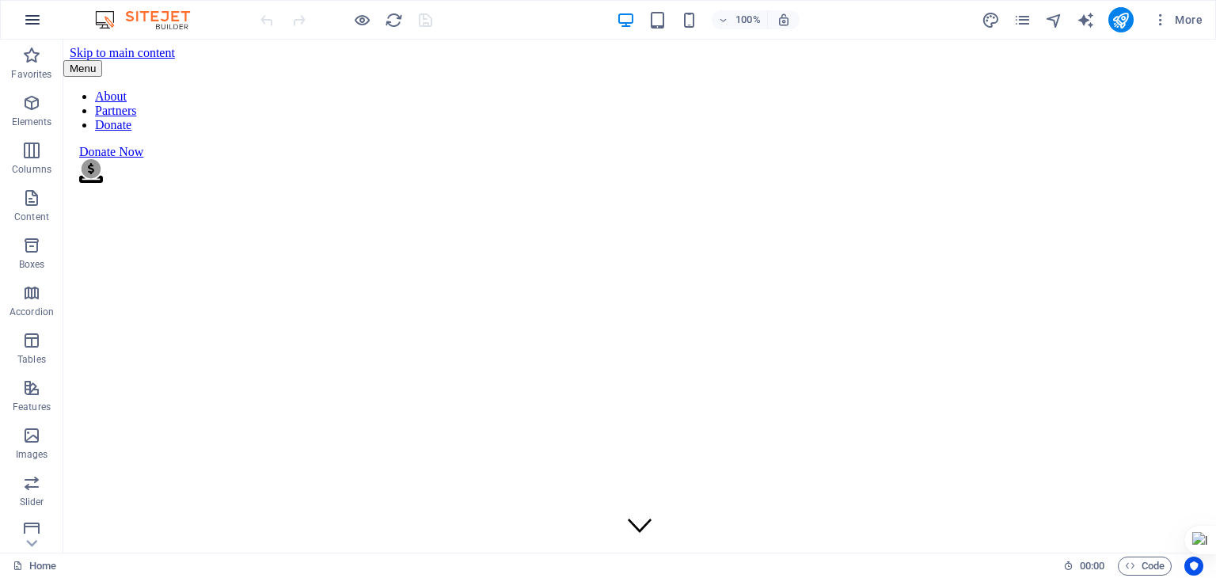
click at [26, 20] on icon "button" at bounding box center [32, 19] width 19 height 19
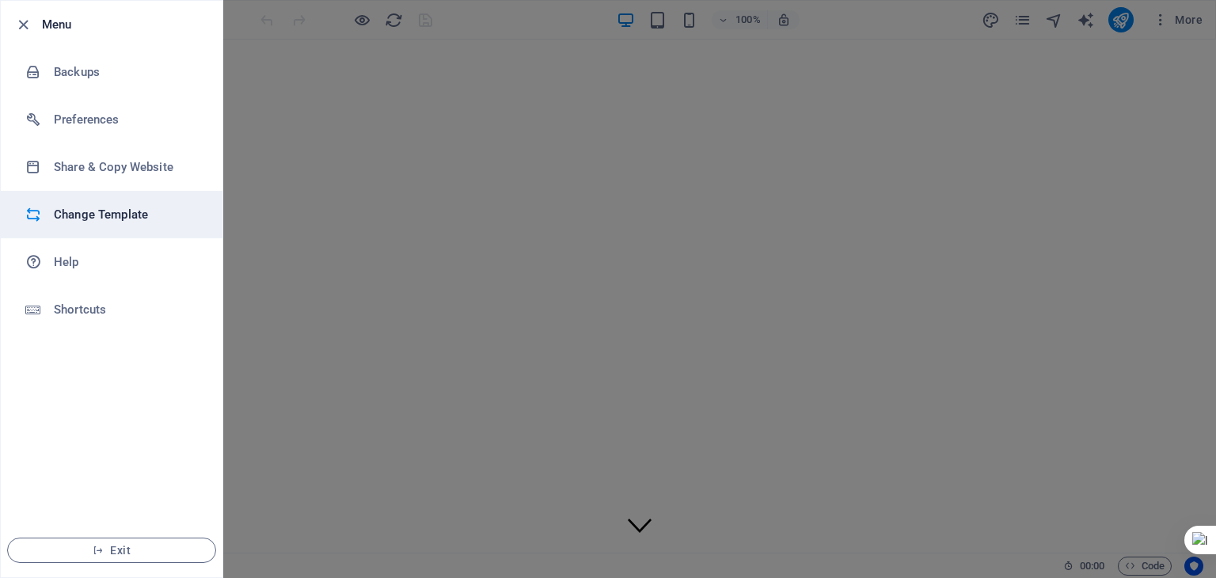
click at [89, 215] on h6 "Change Template" at bounding box center [127, 214] width 146 height 19
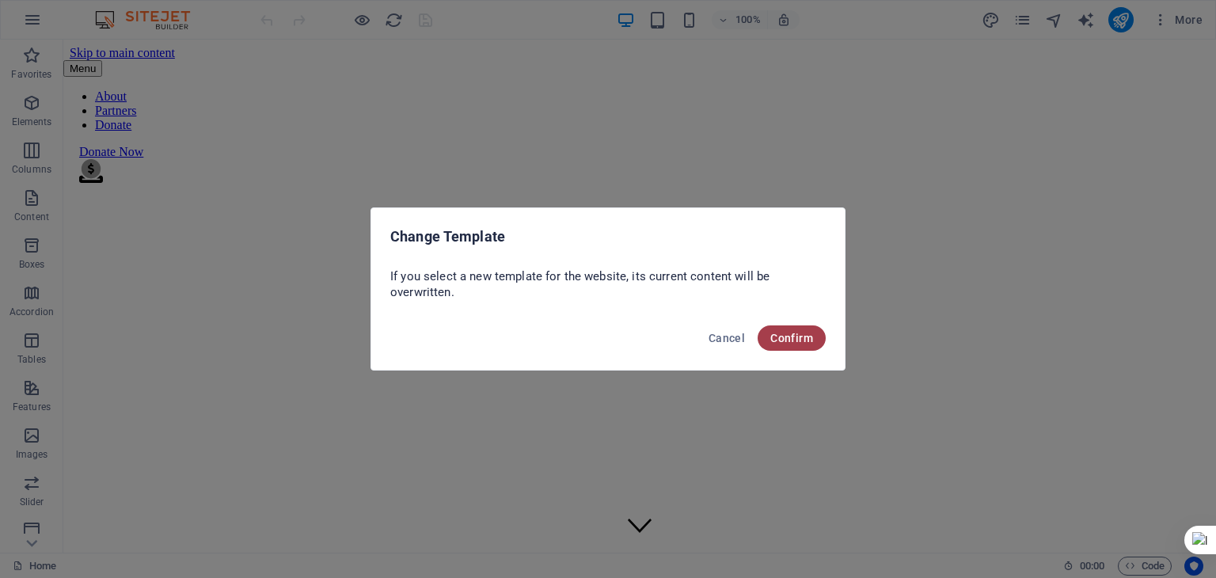
click at [782, 340] on span "Confirm" at bounding box center [791, 338] width 43 height 13
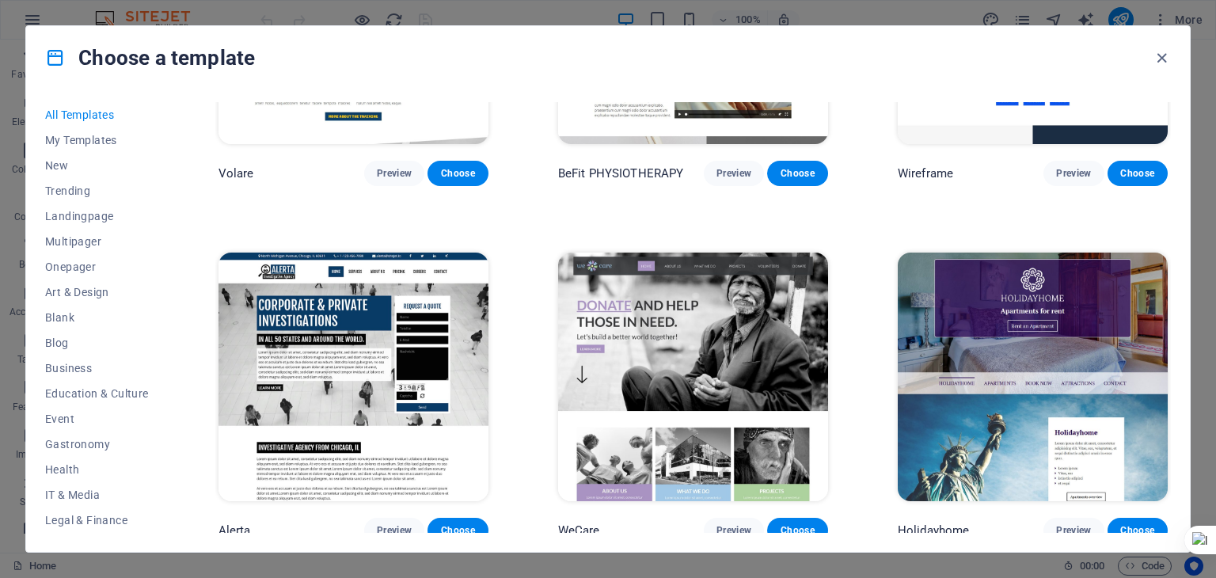
scroll to position [9141, 0]
click at [798, 524] on span "Choose" at bounding box center [797, 530] width 35 height 13
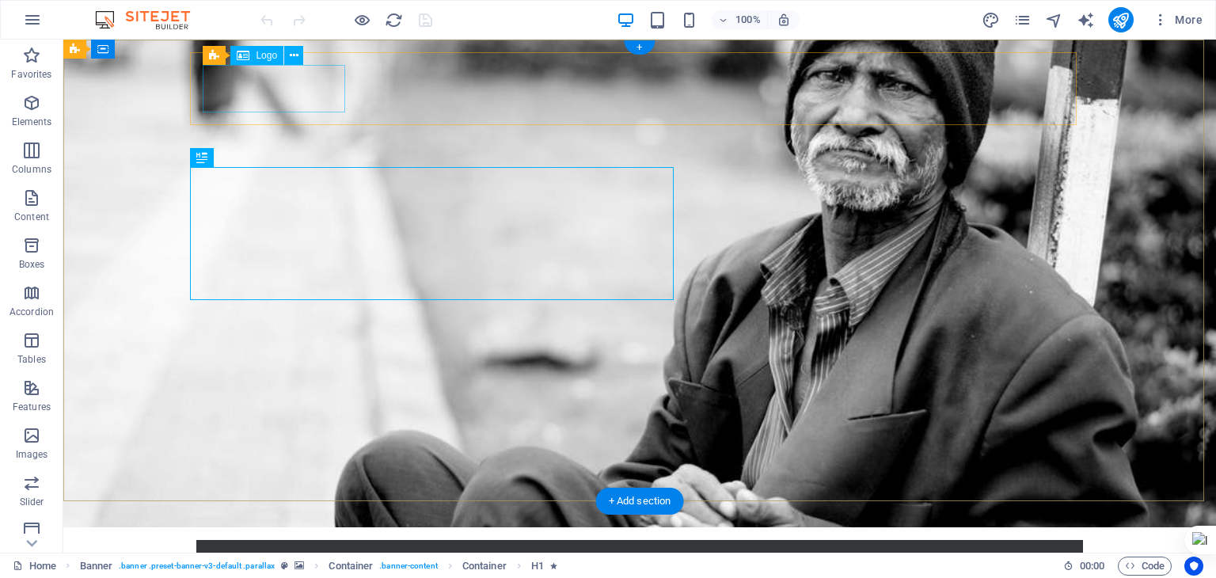
click at [285, 552] on div at bounding box center [639, 575] width 861 height 47
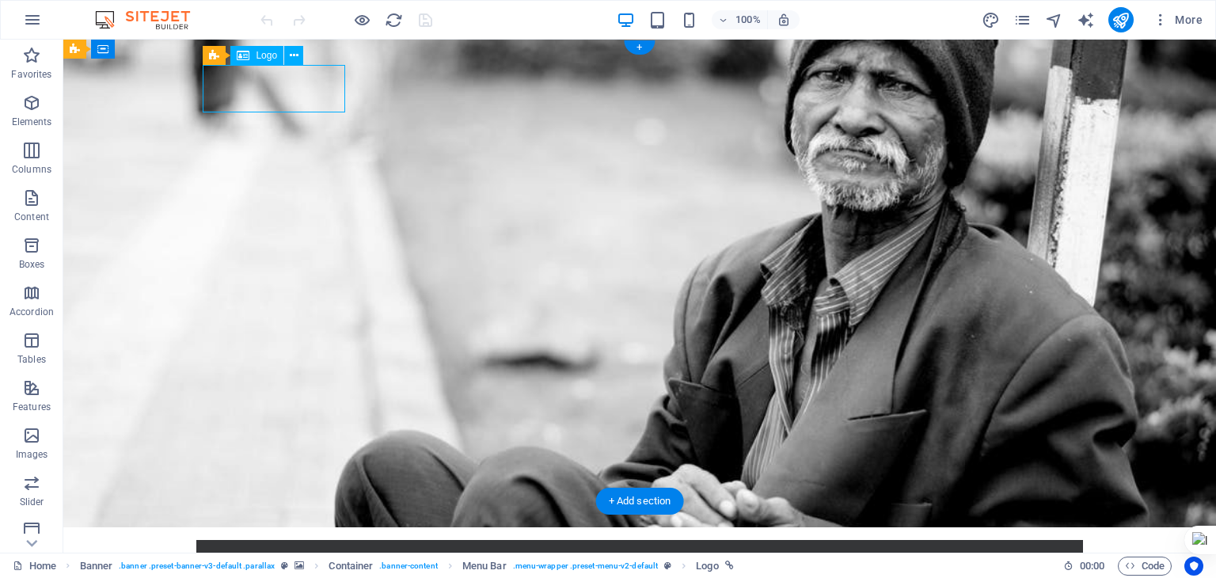
click at [262, 552] on div at bounding box center [639, 575] width 861 height 47
select select "px"
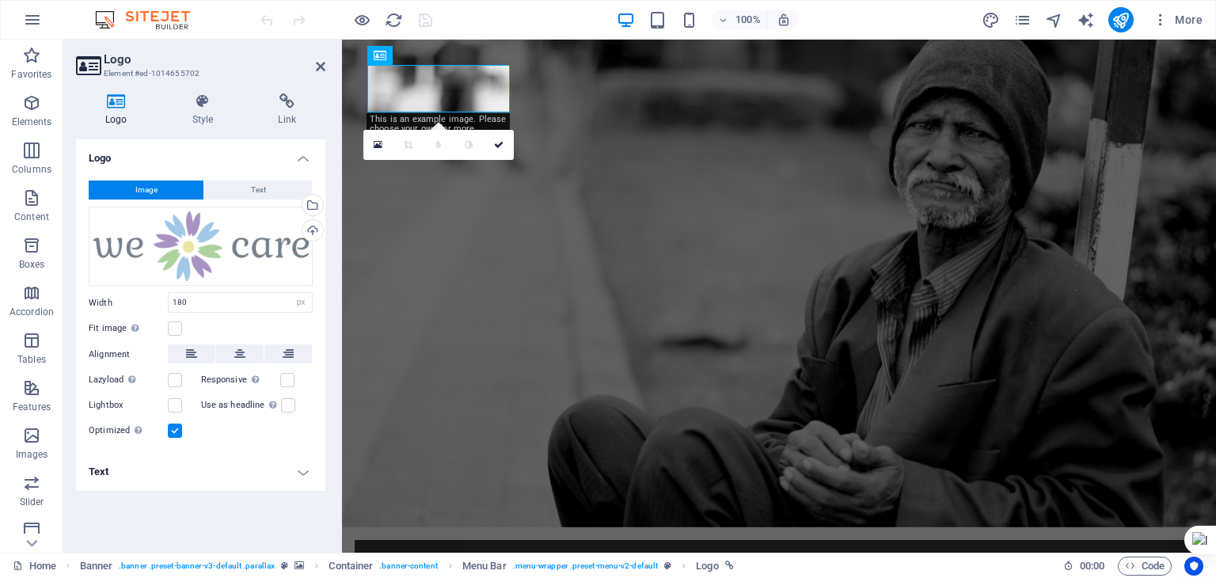
click at [157, 191] on span "Image" at bounding box center [146, 189] width 22 height 19
click at [252, 190] on span "Text" at bounding box center [258, 189] width 15 height 19
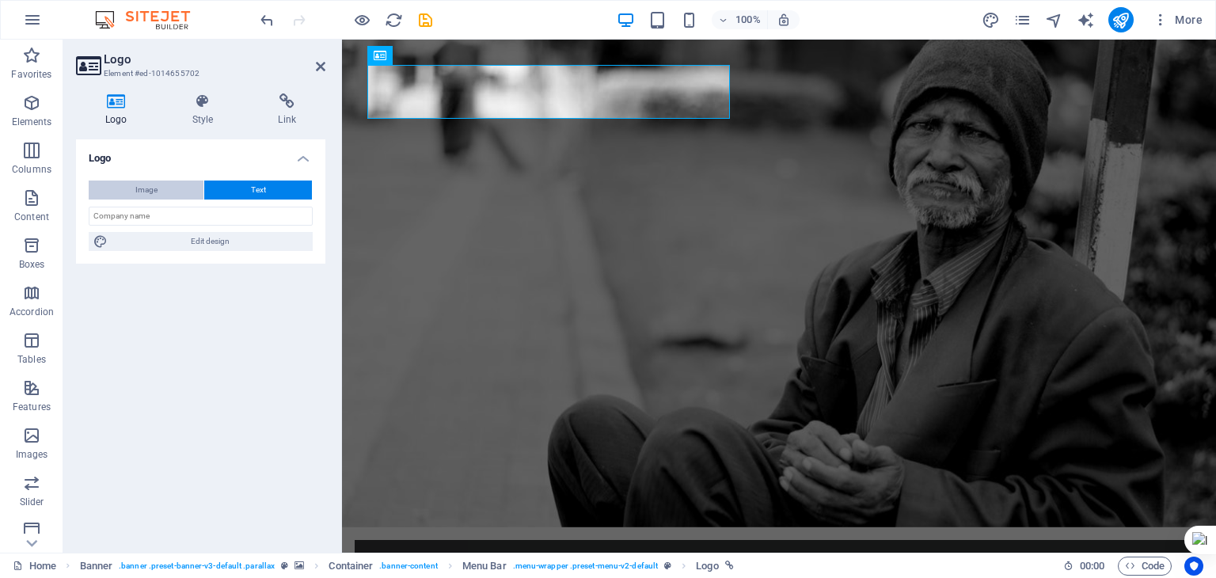
click at [158, 192] on button "Image" at bounding box center [146, 189] width 115 height 19
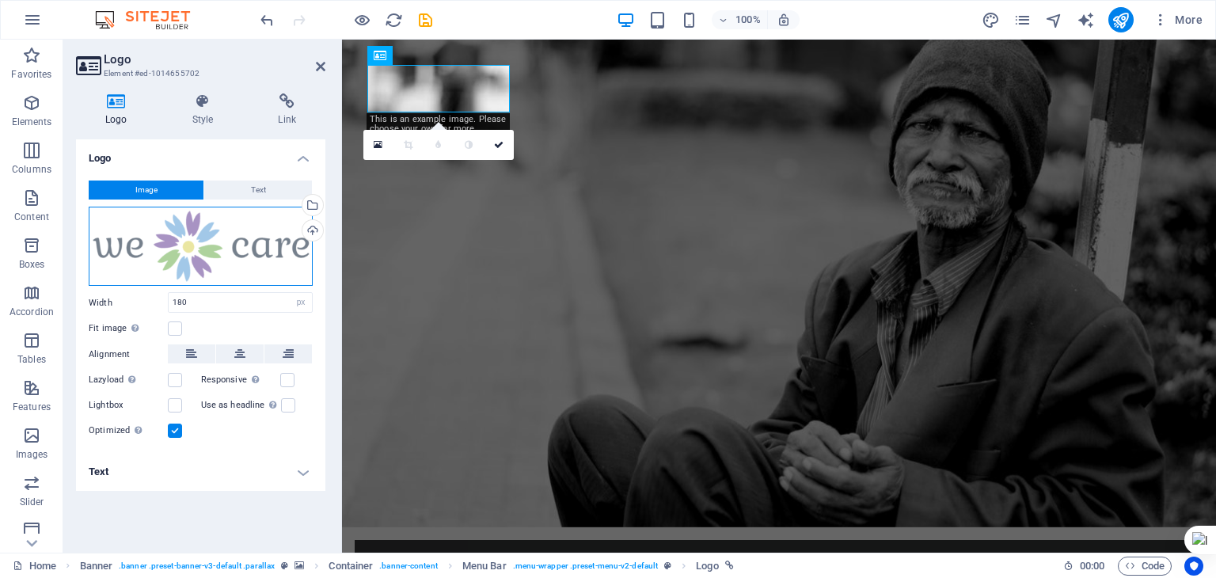
click at [184, 248] on div "Drag files here, click to choose files or select files from Files or our free s…" at bounding box center [201, 247] width 224 height 80
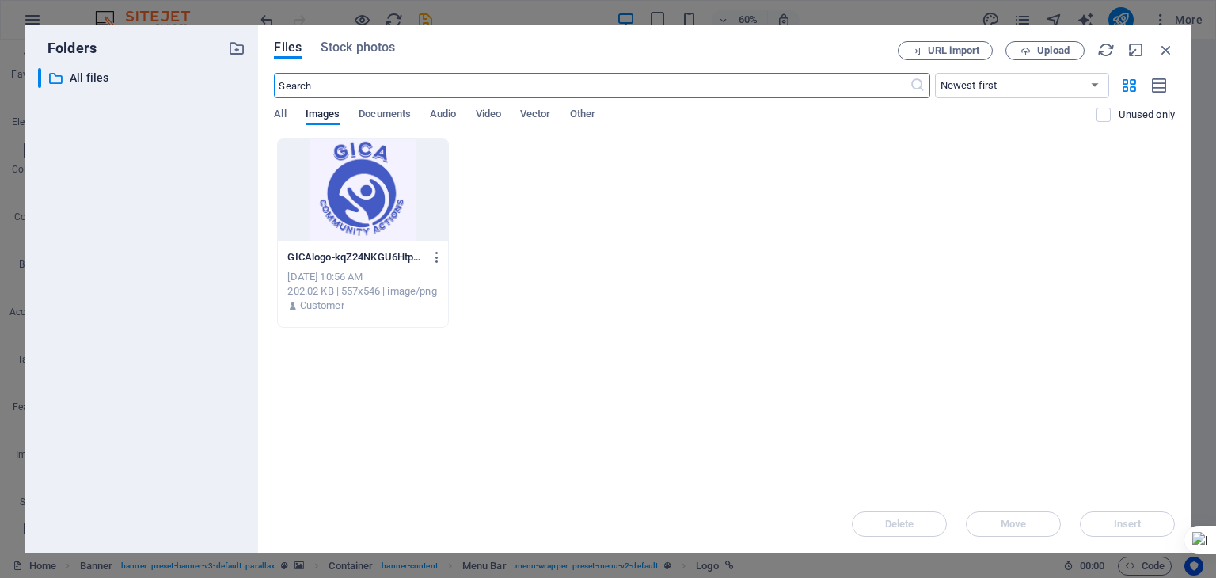
click at [321, 194] on div at bounding box center [362, 190] width 169 height 103
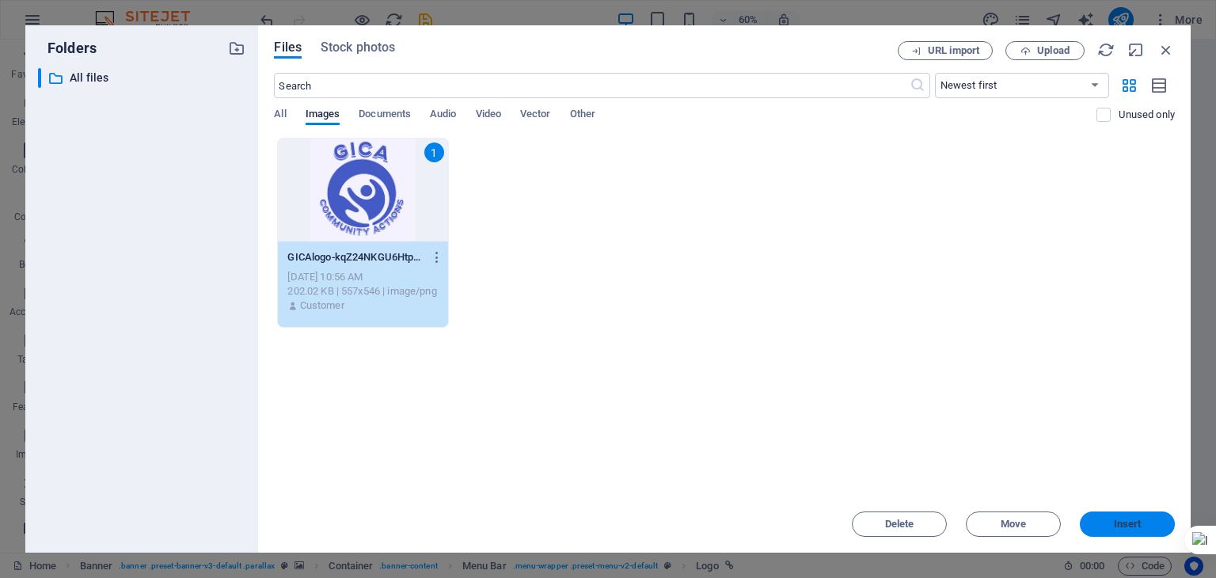
click at [1126, 522] on span "Insert" at bounding box center [1128, 523] width 28 height 9
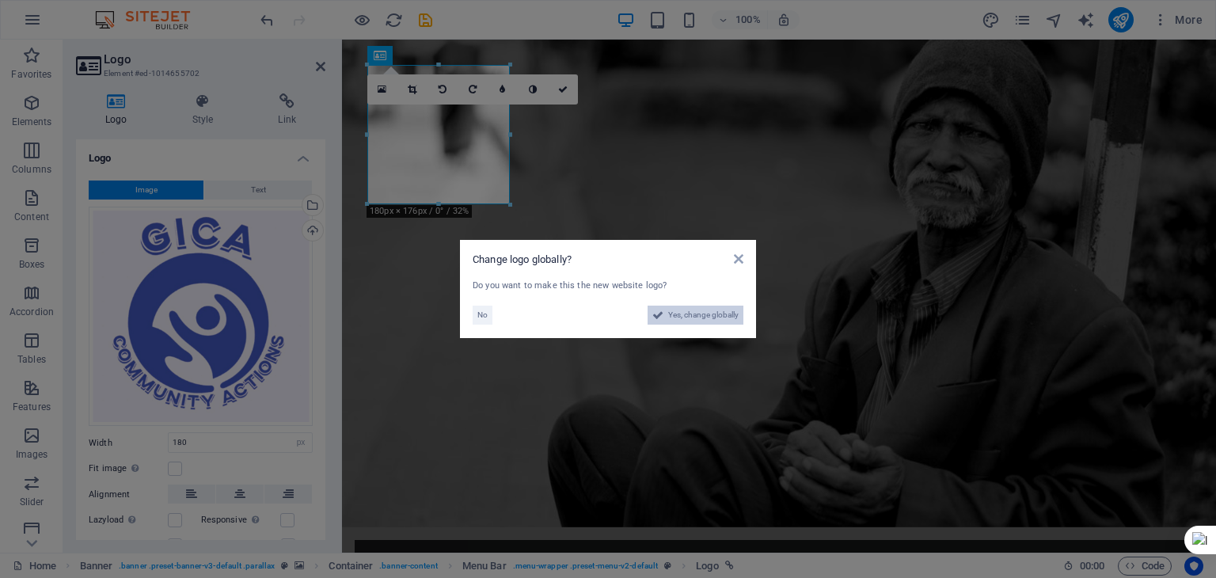
click at [709, 318] on span "Yes, change globally" at bounding box center [703, 315] width 70 height 19
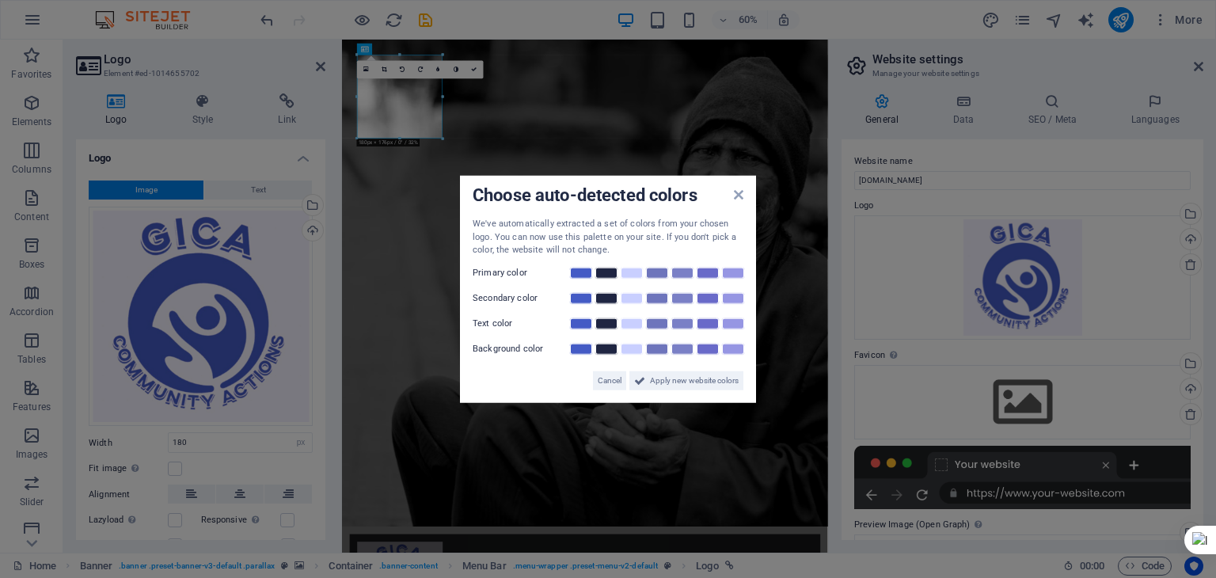
click at [408, 124] on aside "Choose auto-detected colors We've automatically extracted a set of colors from …" at bounding box center [608, 289] width 1216 height 578
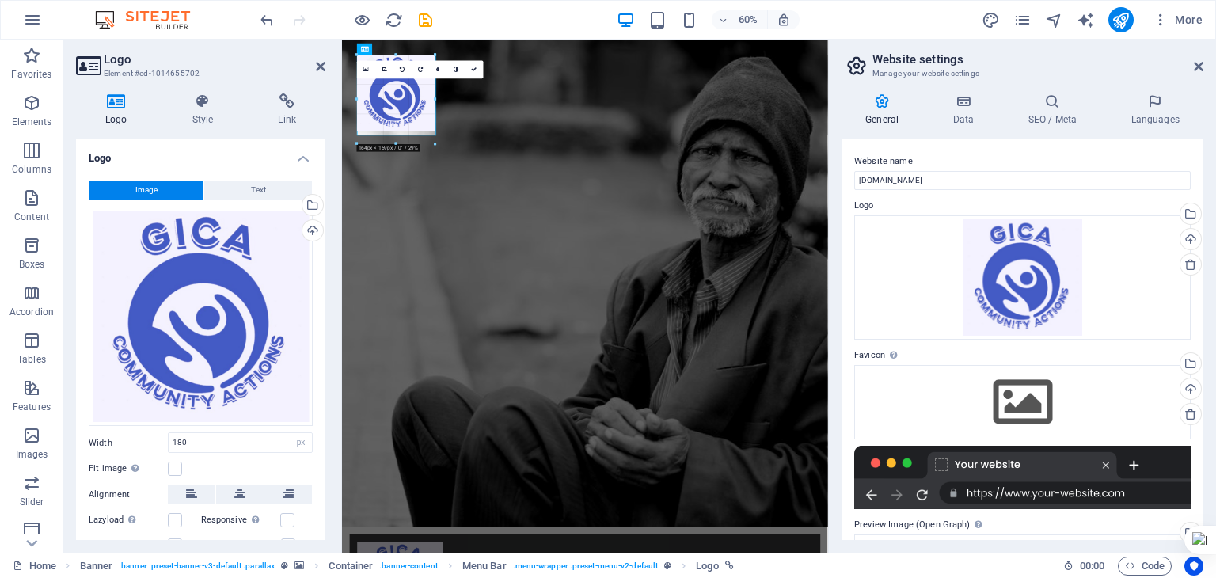
drag, startPoint x: 442, startPoint y: 139, endPoint x: 442, endPoint y: 103, distance: 36.4
type input "181"
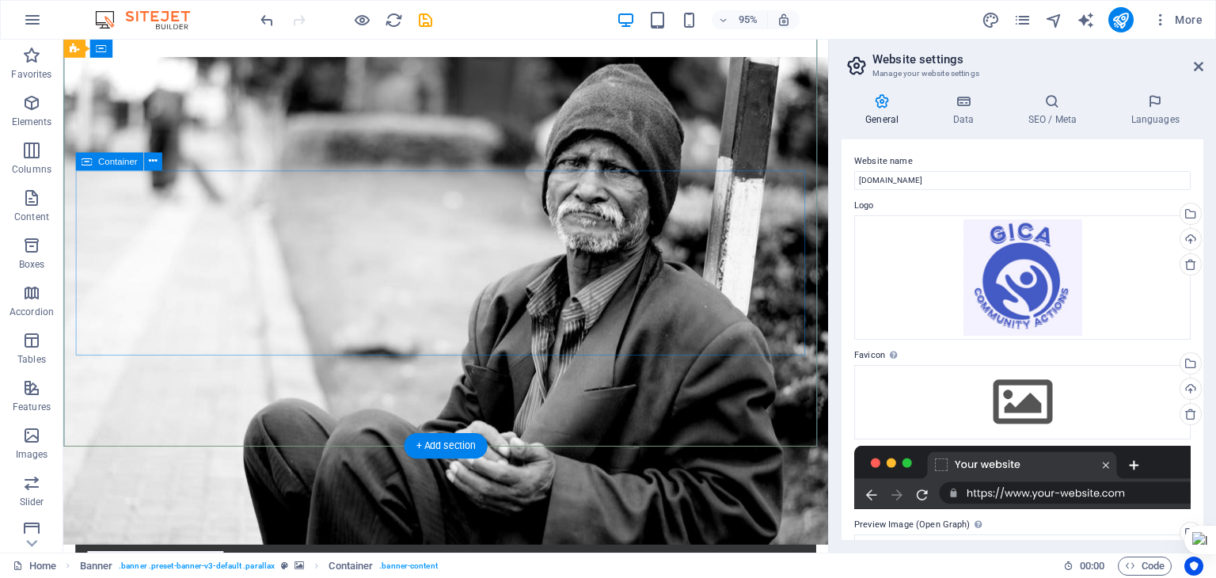
scroll to position [82, 0]
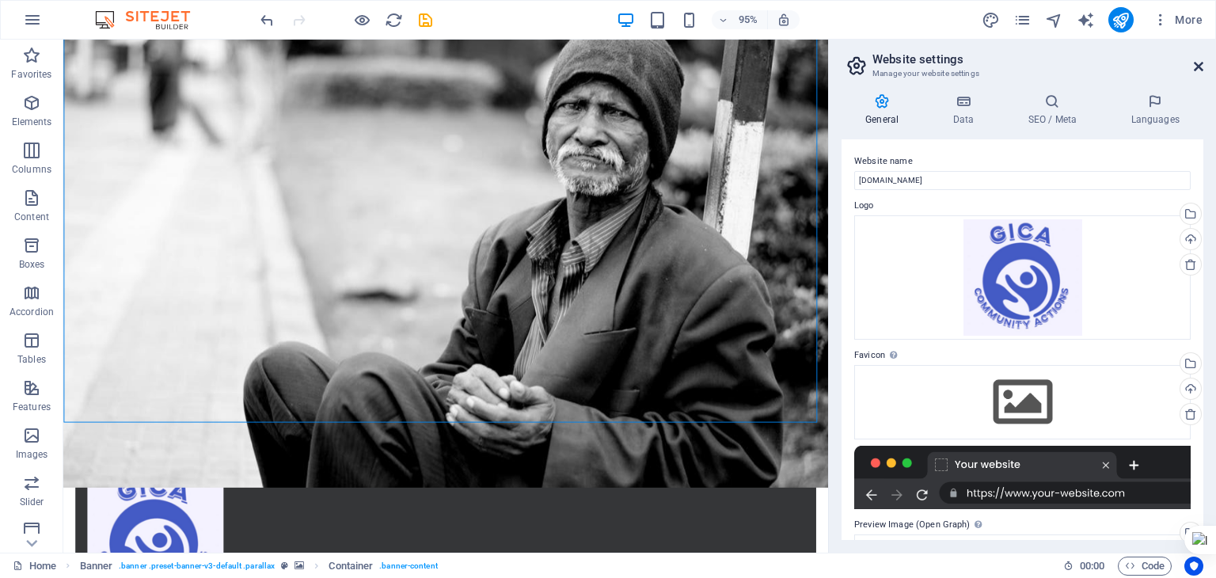
click at [1202, 62] on icon at bounding box center [1198, 66] width 9 height 13
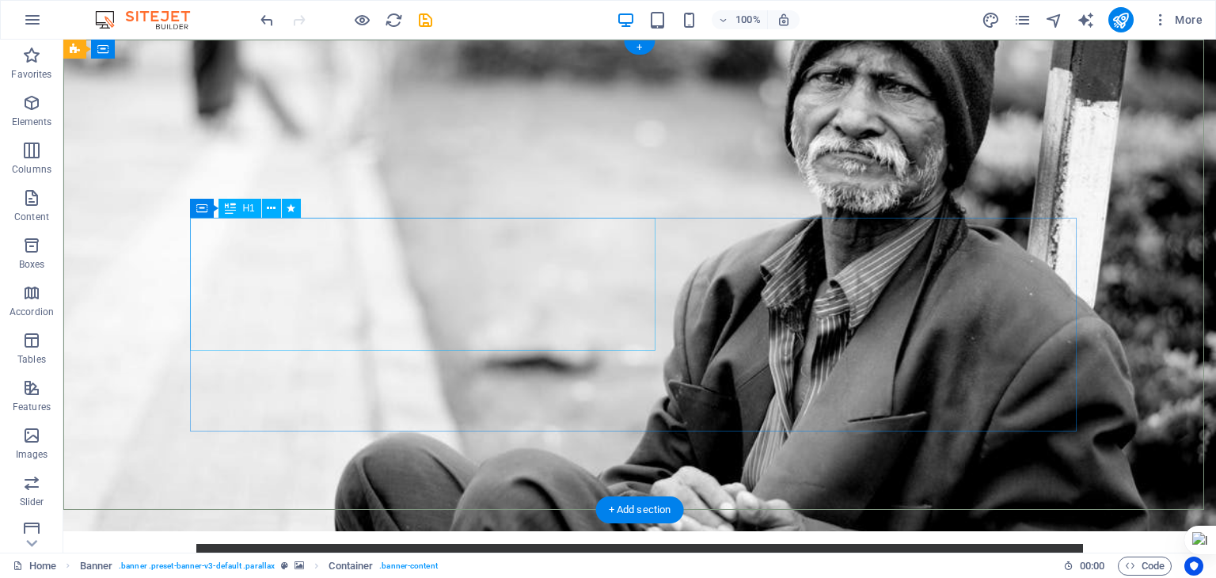
scroll to position [0, 0]
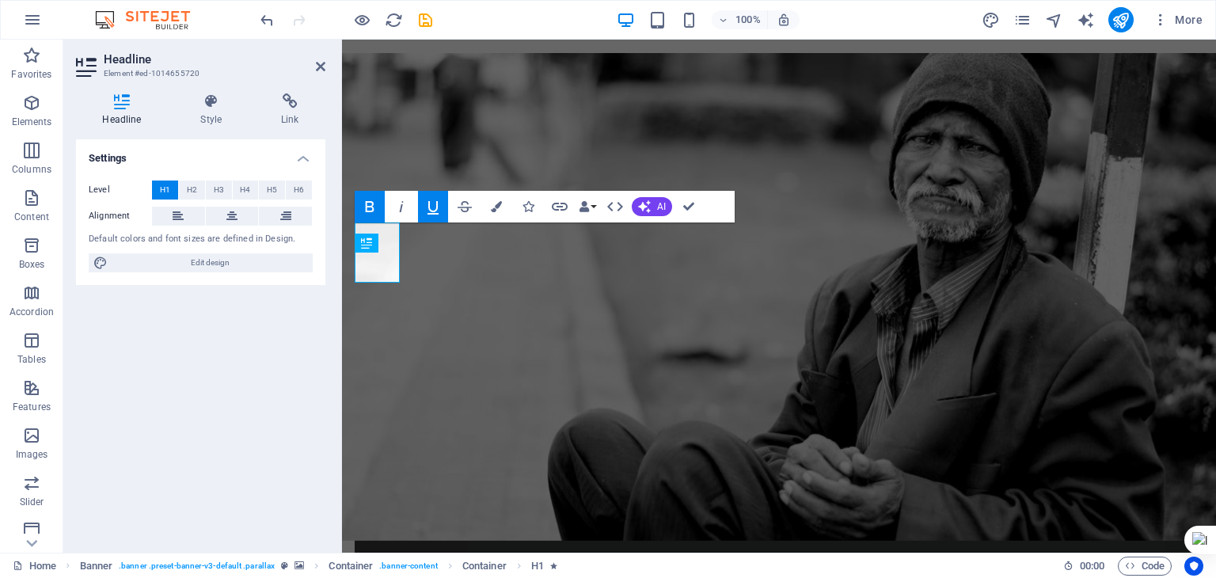
scroll to position [27, 0]
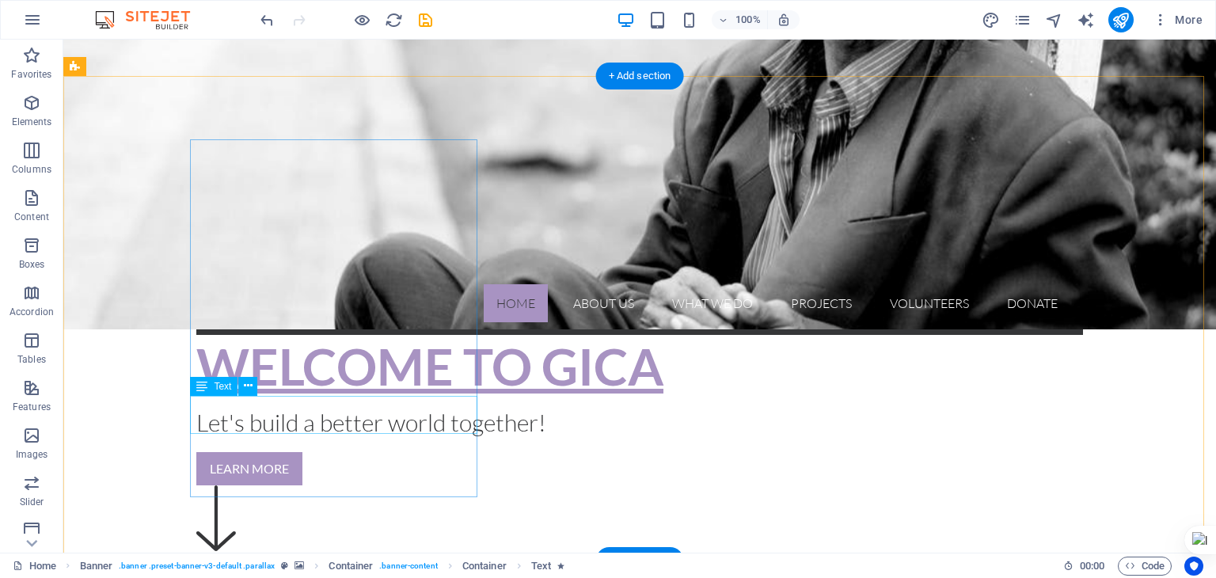
scroll to position [426, 0]
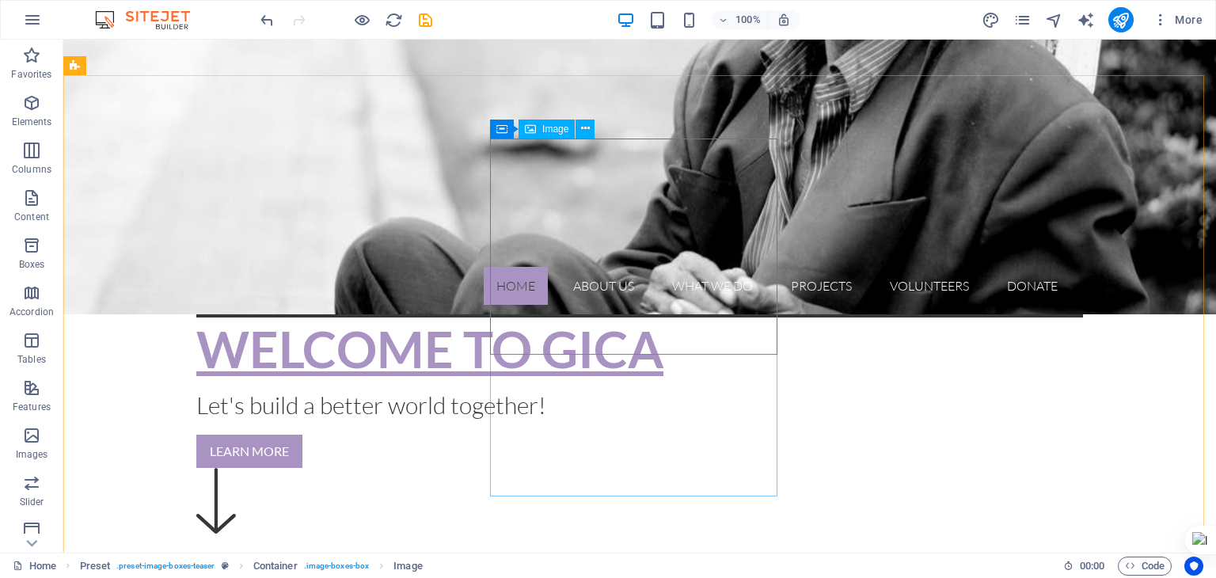
click at [527, 134] on icon at bounding box center [530, 129] width 11 height 19
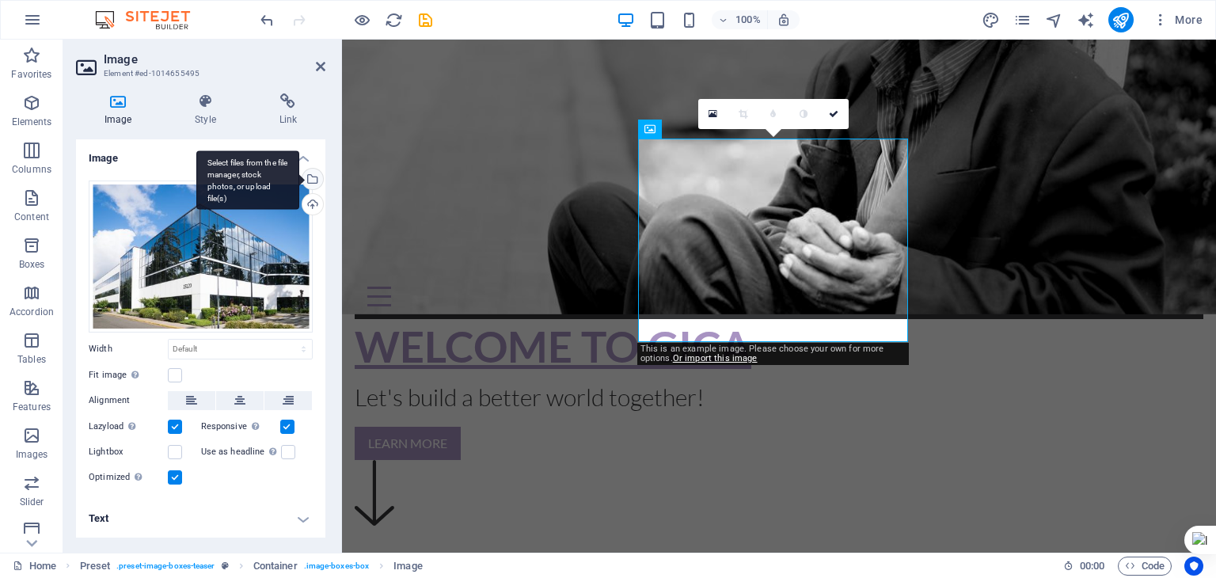
click at [311, 178] on div "Select files from the file manager, stock photos, or upload file(s)" at bounding box center [311, 181] width 24 height 24
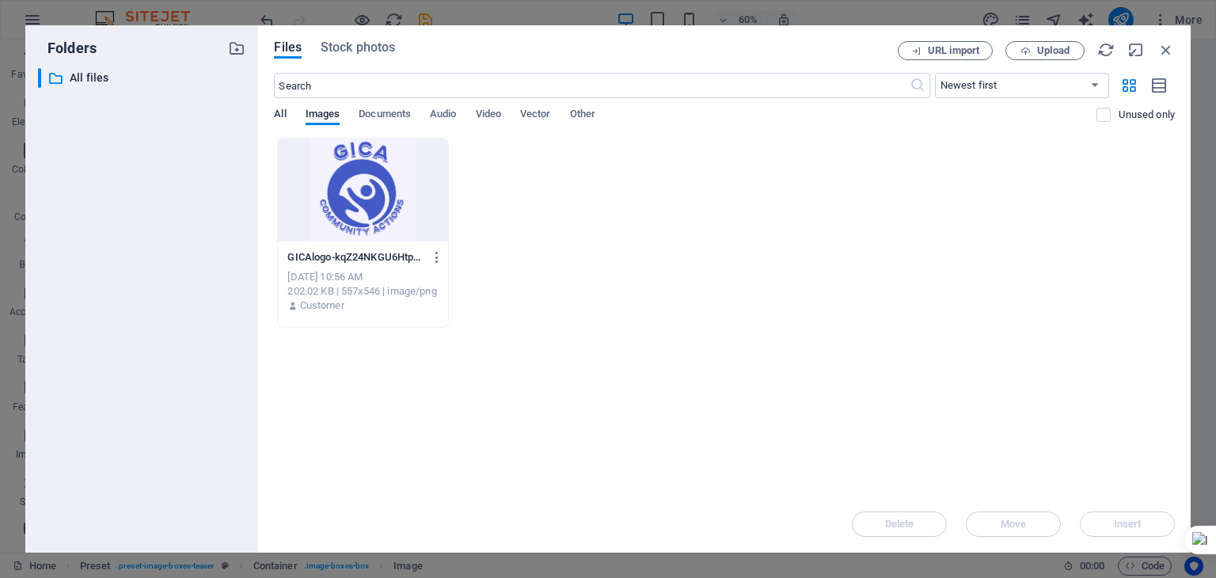
click at [282, 115] on span "All" at bounding box center [280, 115] width 12 height 22
click at [320, 112] on span "Images" at bounding box center [323, 115] width 35 height 22
click at [291, 108] on div "All Images Documents Audio Video Vector Other" at bounding box center [685, 123] width 822 height 30
click at [57, 74] on icon at bounding box center [55, 78] width 16 height 16
click at [55, 78] on icon at bounding box center [55, 78] width 16 height 16
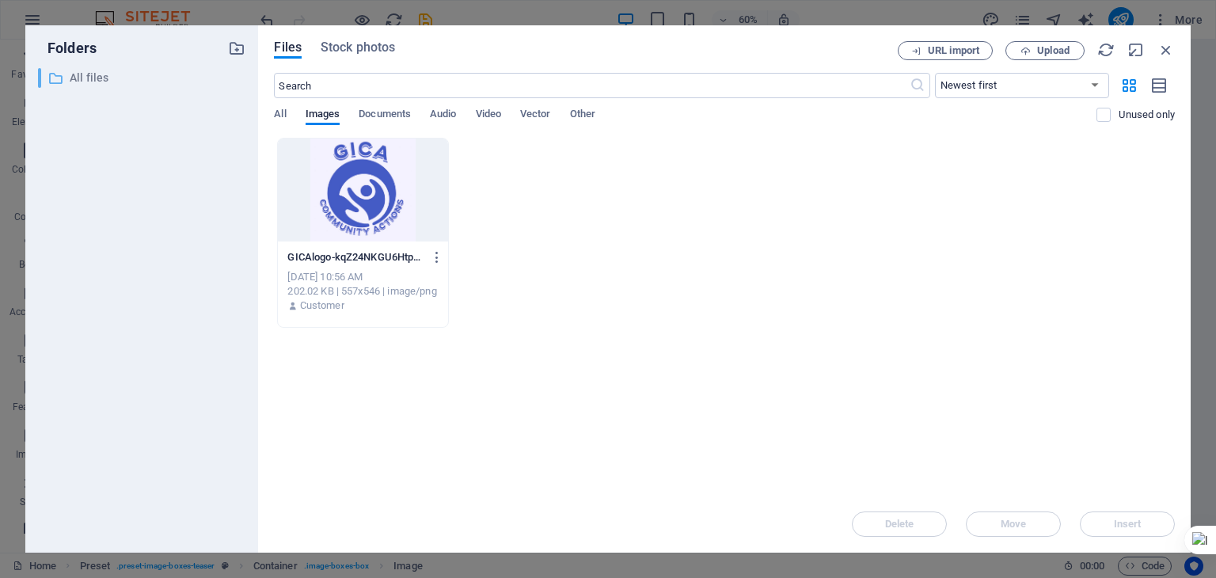
click at [90, 71] on p "All files" at bounding box center [143, 78] width 147 height 18
click at [241, 50] on icon "button" at bounding box center [236, 48] width 17 height 17
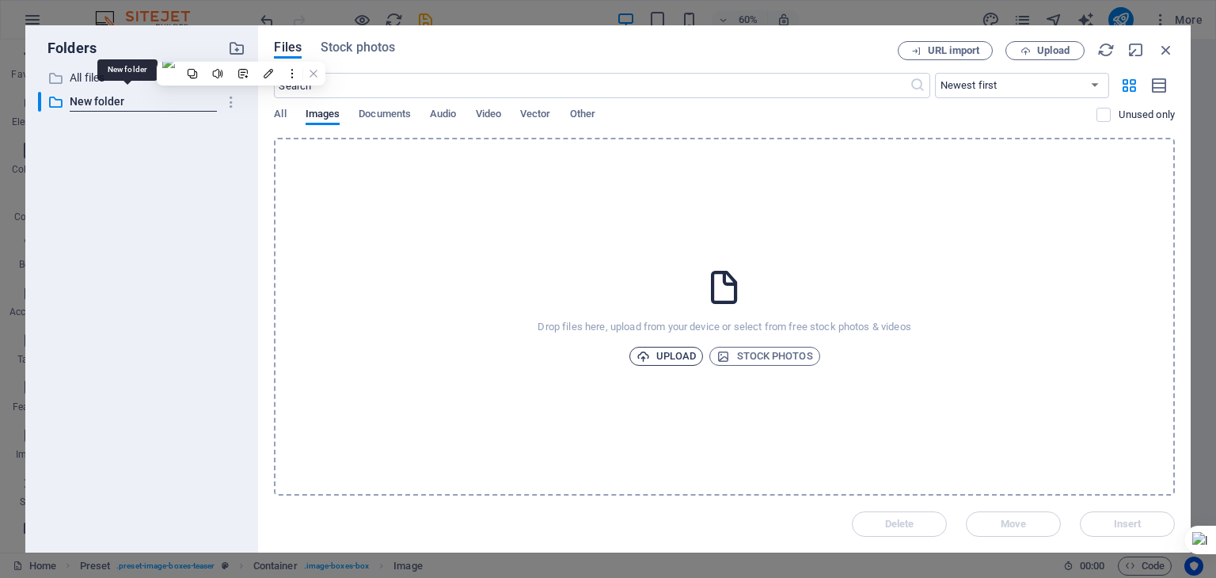
click at [665, 352] on span "Upload" at bounding box center [666, 356] width 60 height 19
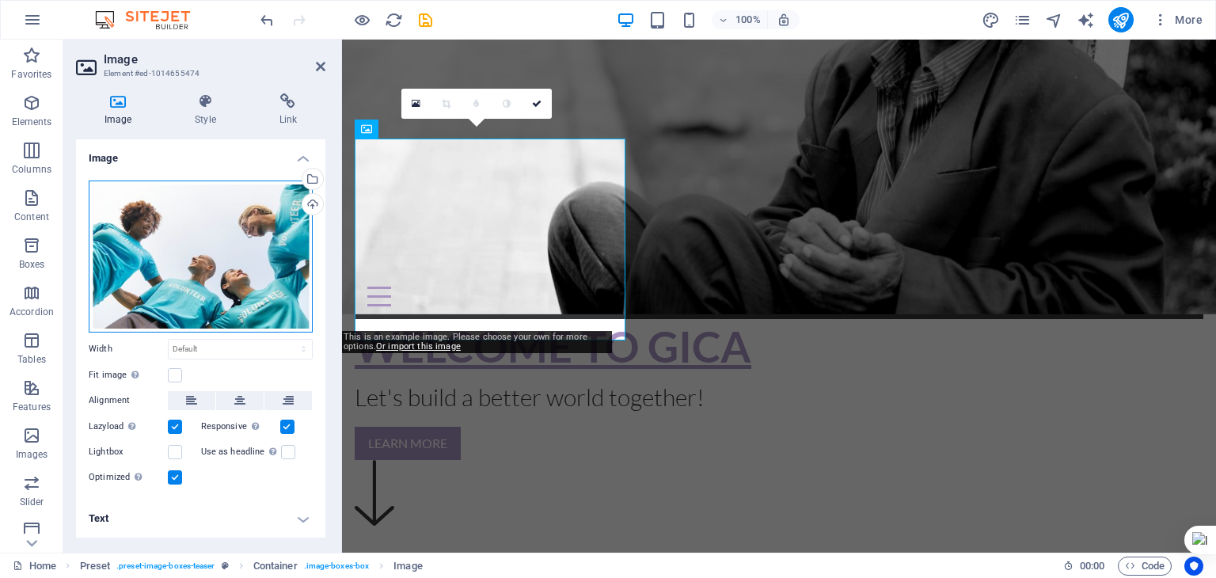
click at [226, 207] on div "Drag files here, click to choose files or select files from Files or our free s…" at bounding box center [201, 256] width 224 height 152
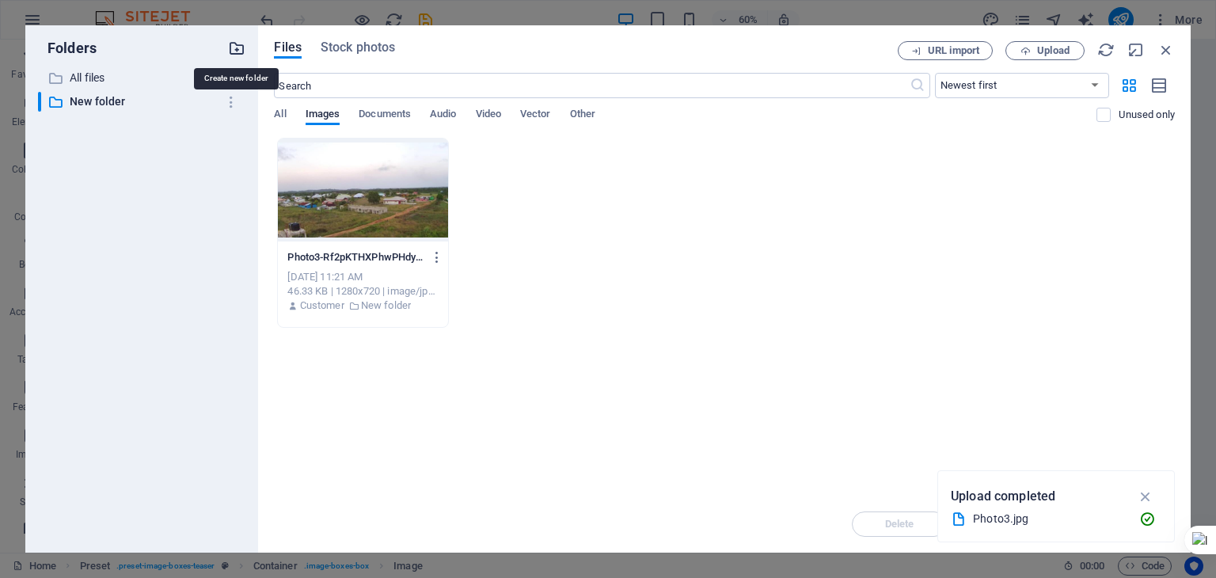
click at [232, 44] on icon "button" at bounding box center [236, 48] width 17 height 17
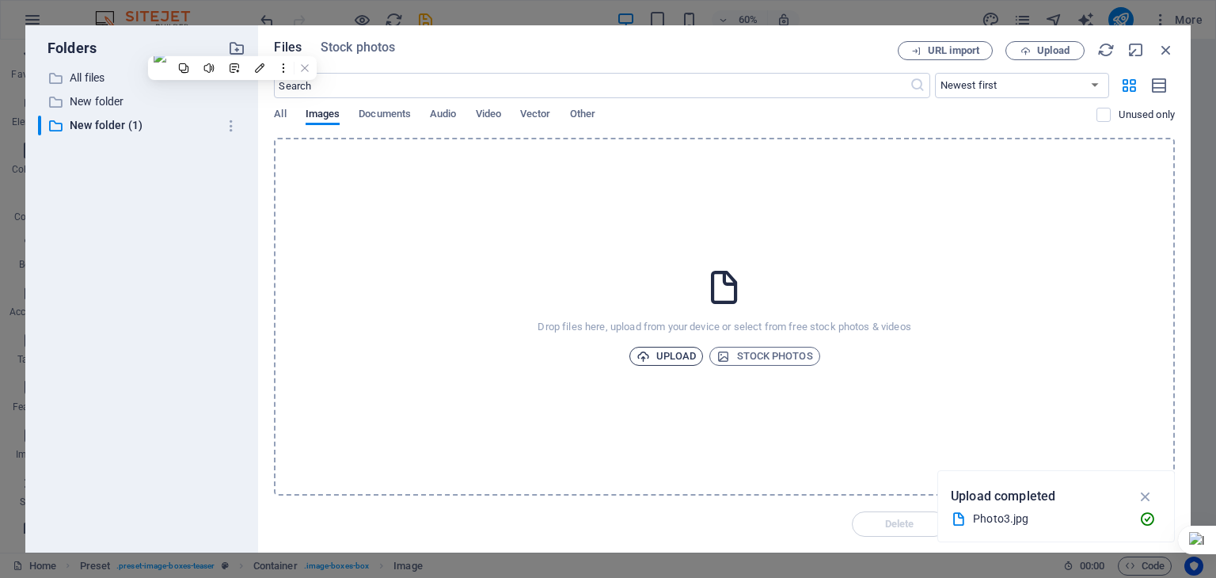
click at [671, 352] on span "Upload" at bounding box center [666, 356] width 60 height 19
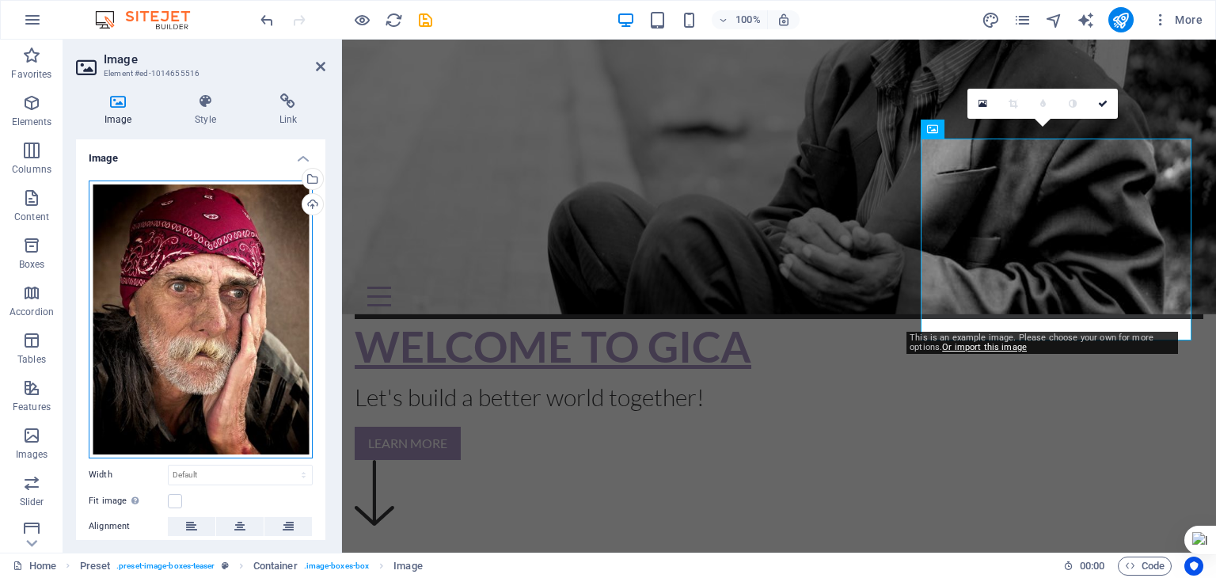
click at [238, 305] on div "Drag files here, click to choose files or select files from Files or our free s…" at bounding box center [201, 319] width 224 height 278
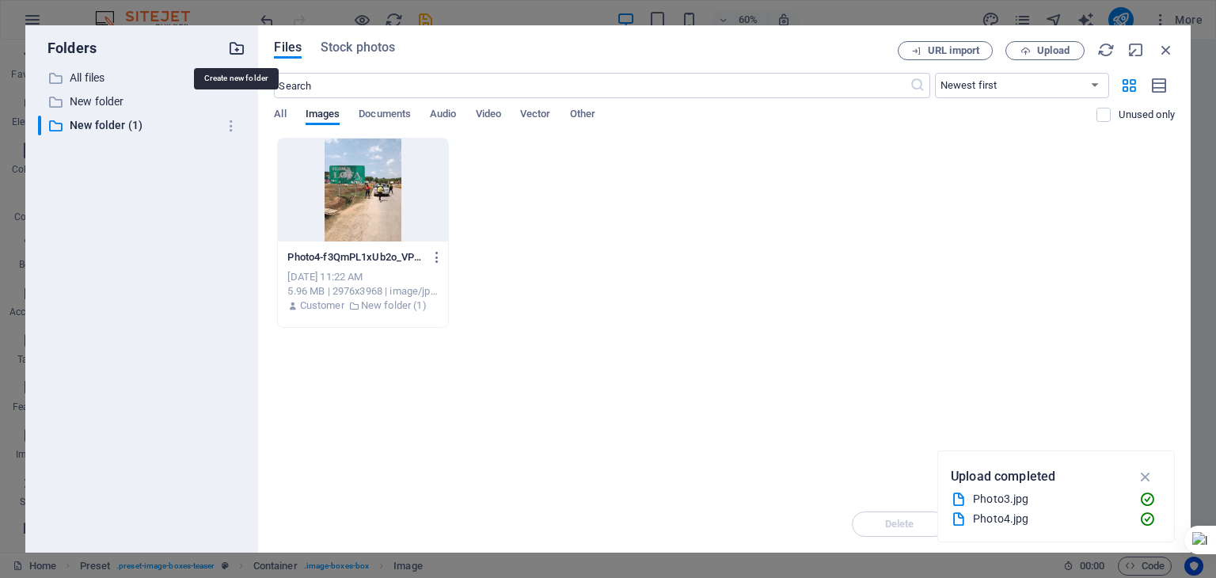
click at [235, 48] on icon "button" at bounding box center [236, 48] width 17 height 17
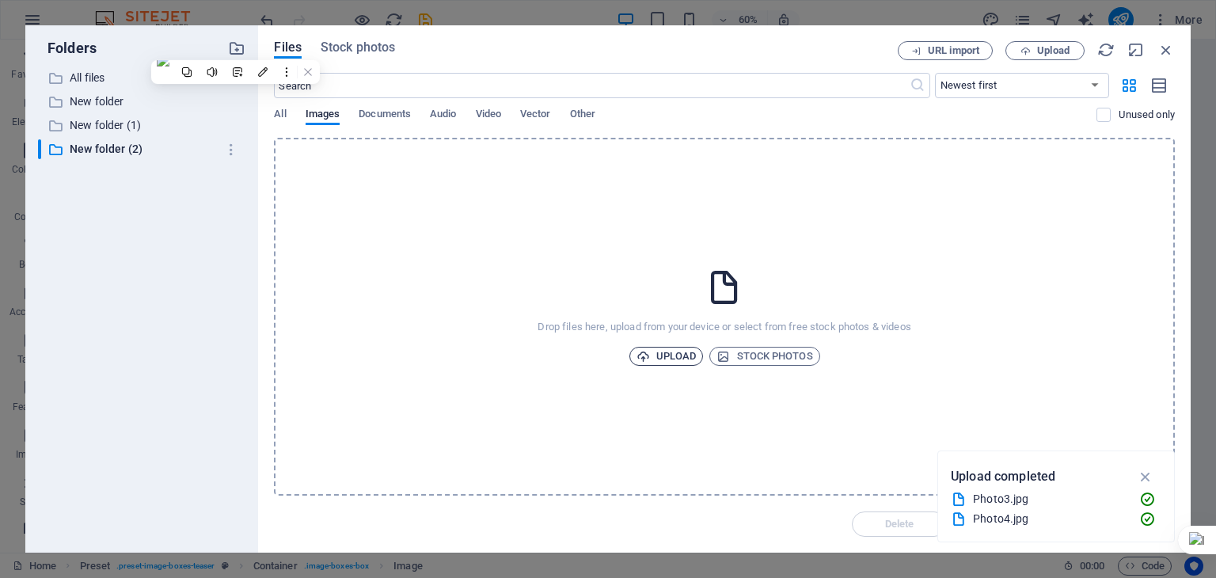
click at [657, 354] on span "Upload" at bounding box center [666, 356] width 60 height 19
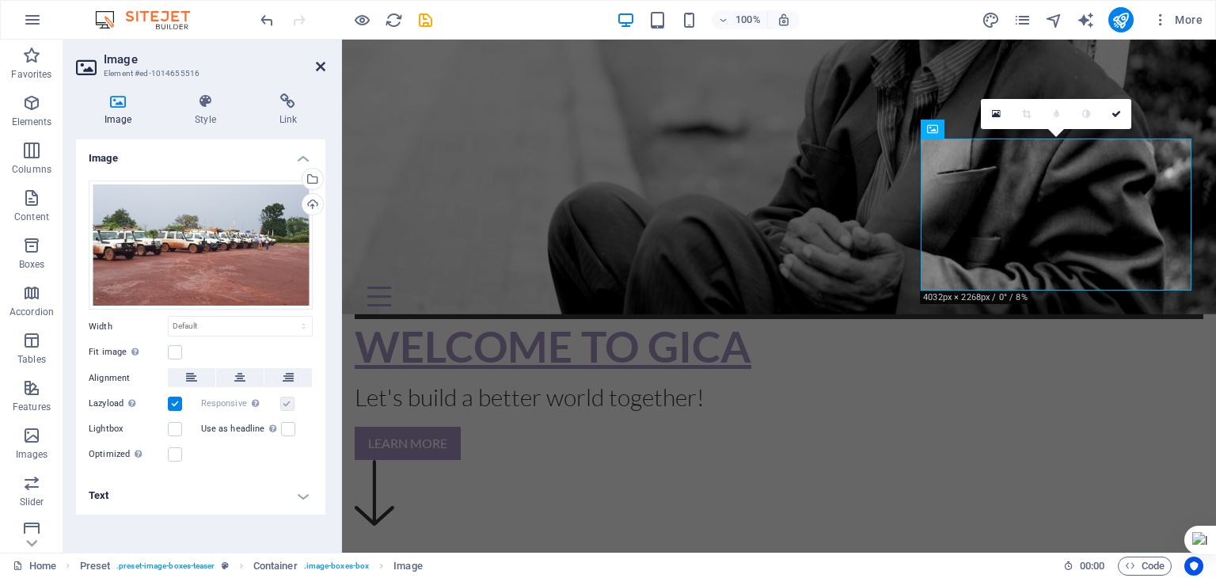
click at [318, 68] on icon at bounding box center [320, 66] width 9 height 13
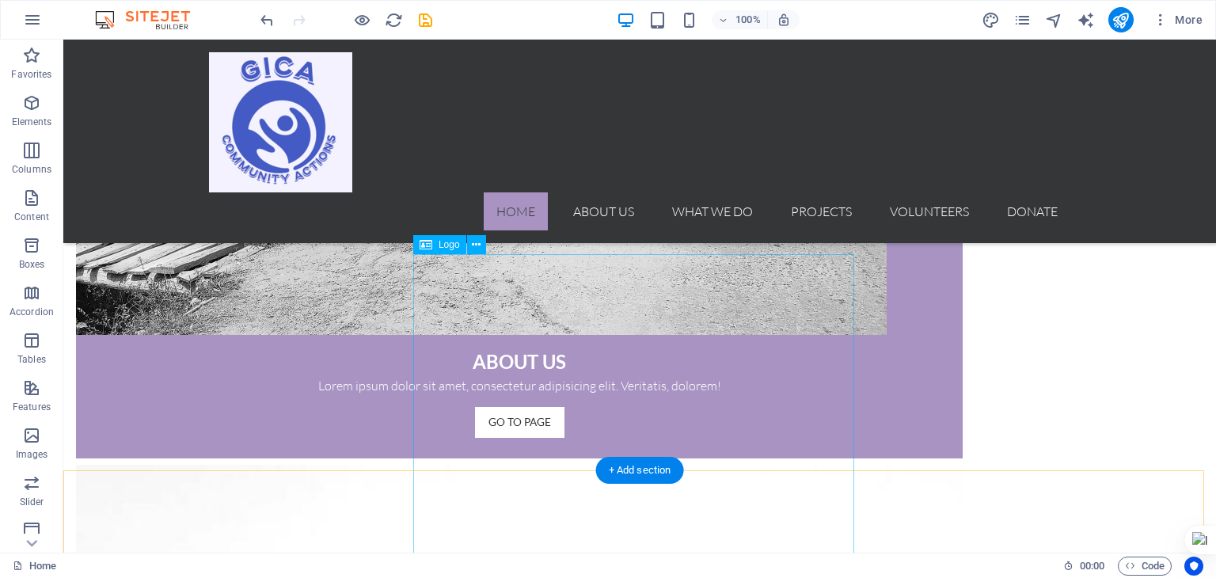
scroll to position [1270, 0]
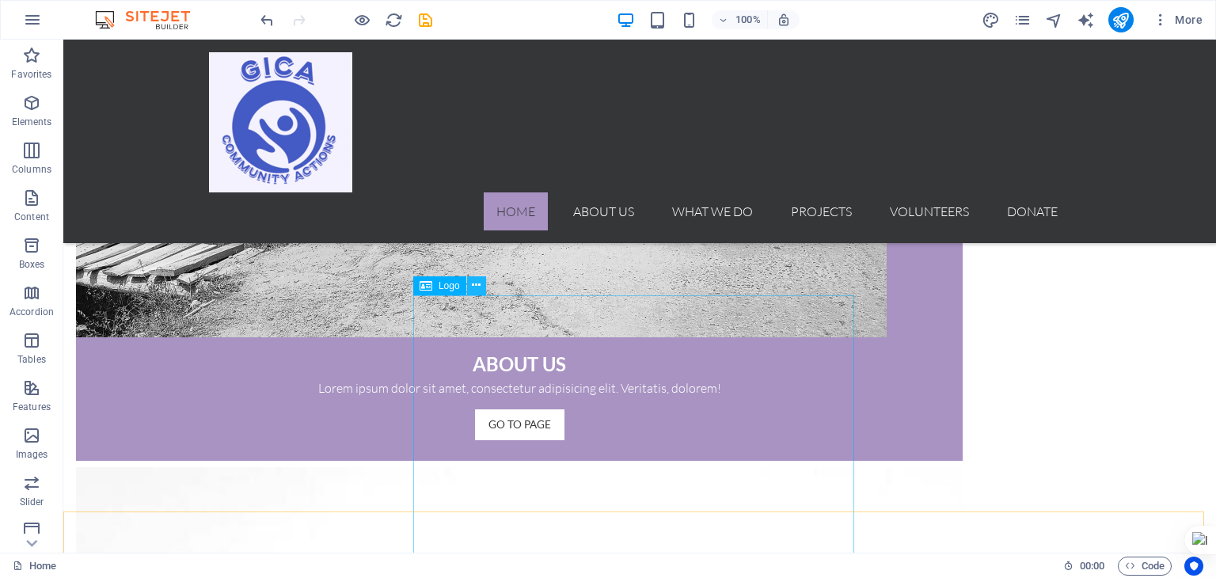
click at [474, 285] on icon at bounding box center [476, 285] width 9 height 17
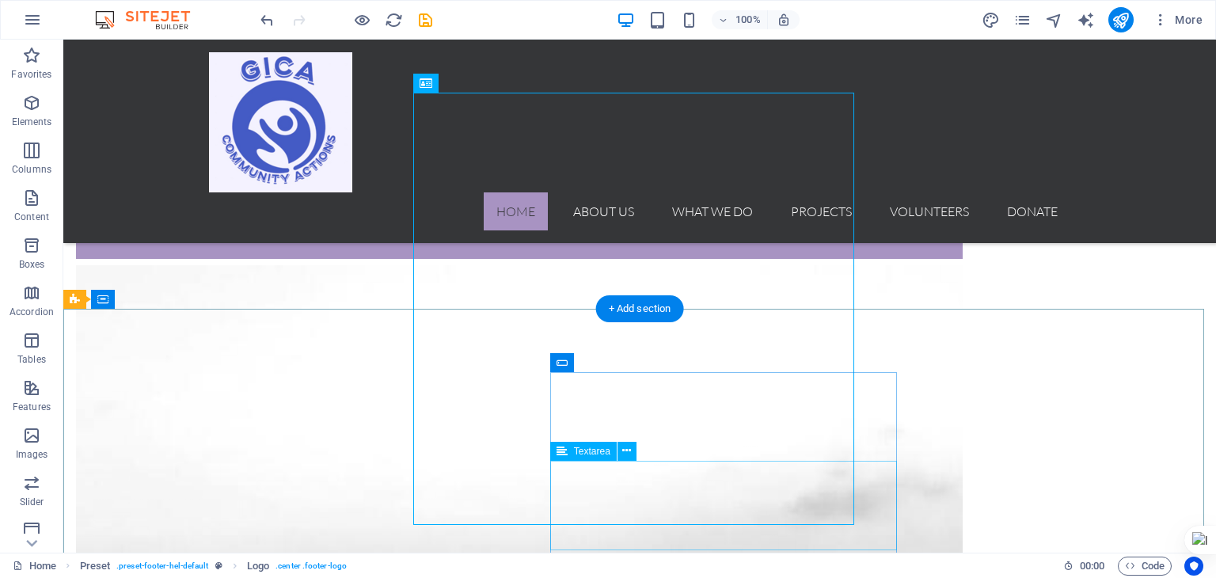
scroll to position [1471, 0]
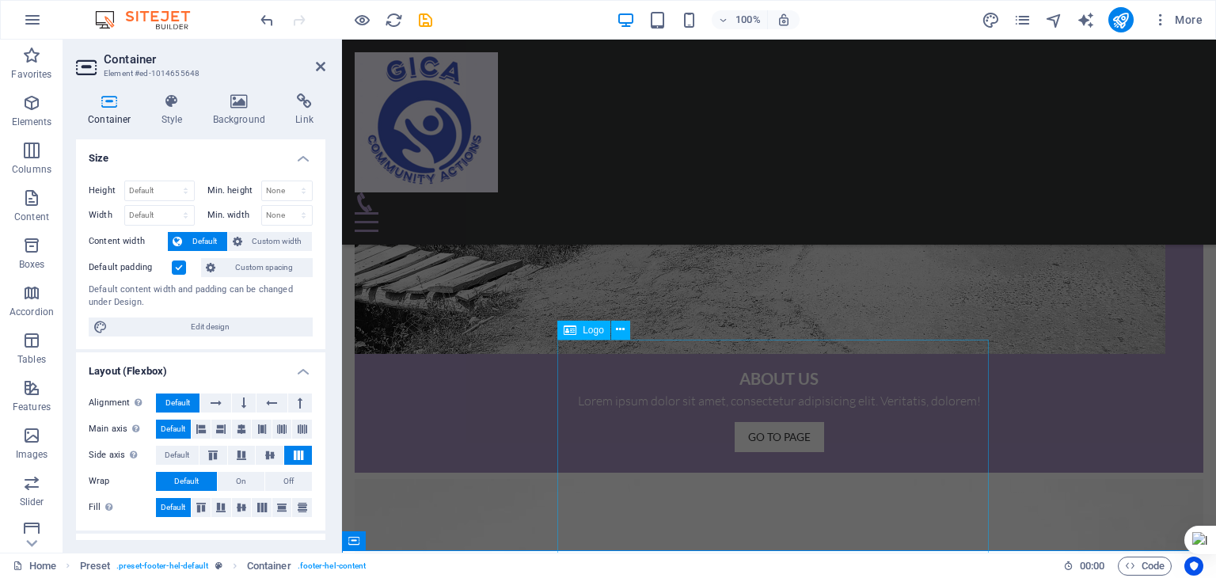
scroll to position [1244, 0]
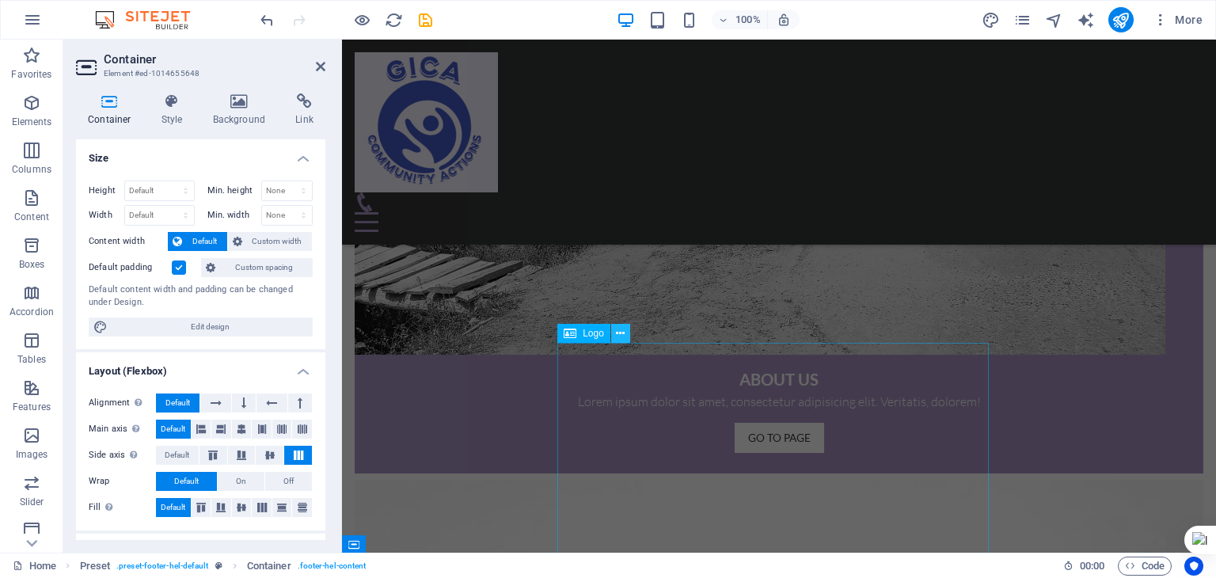
click at [617, 332] on icon at bounding box center [620, 333] width 9 height 17
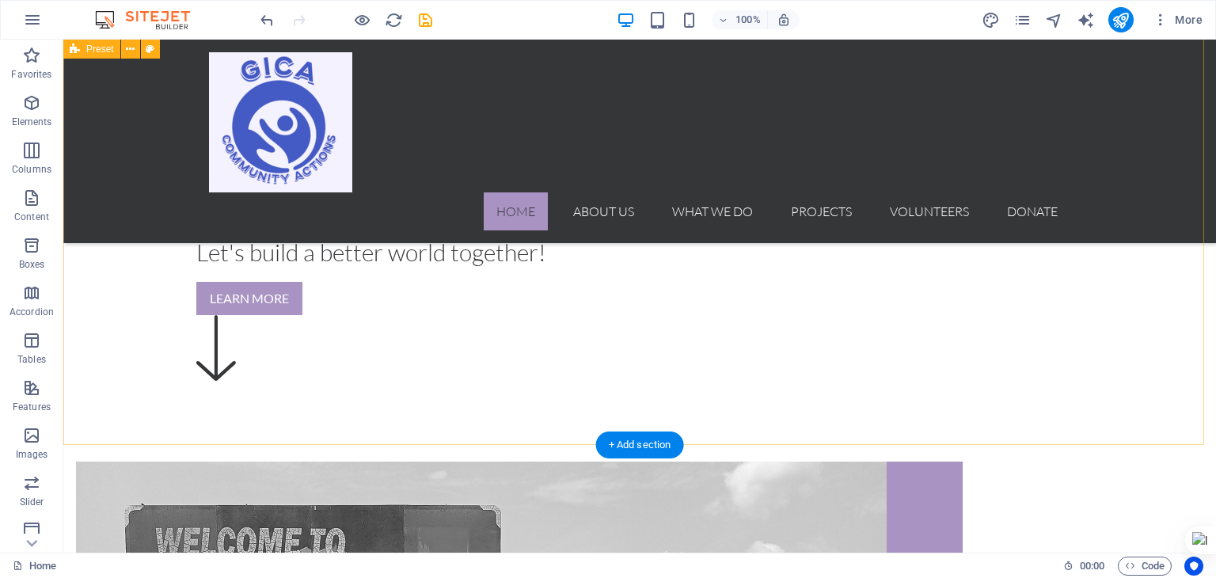
scroll to position [545, 0]
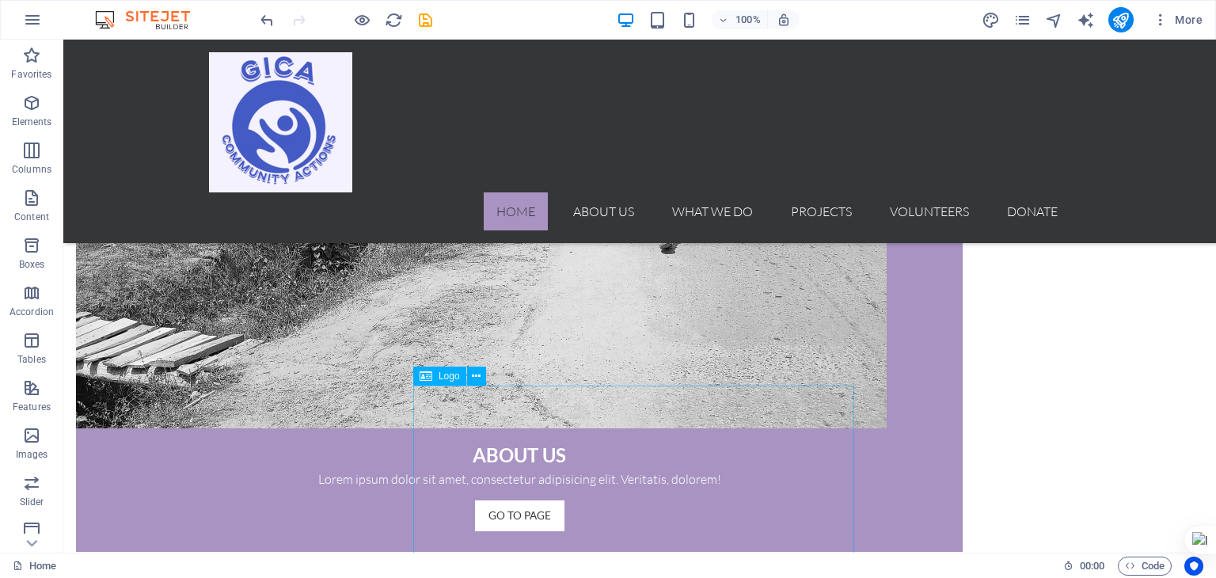
scroll to position [1180, 0]
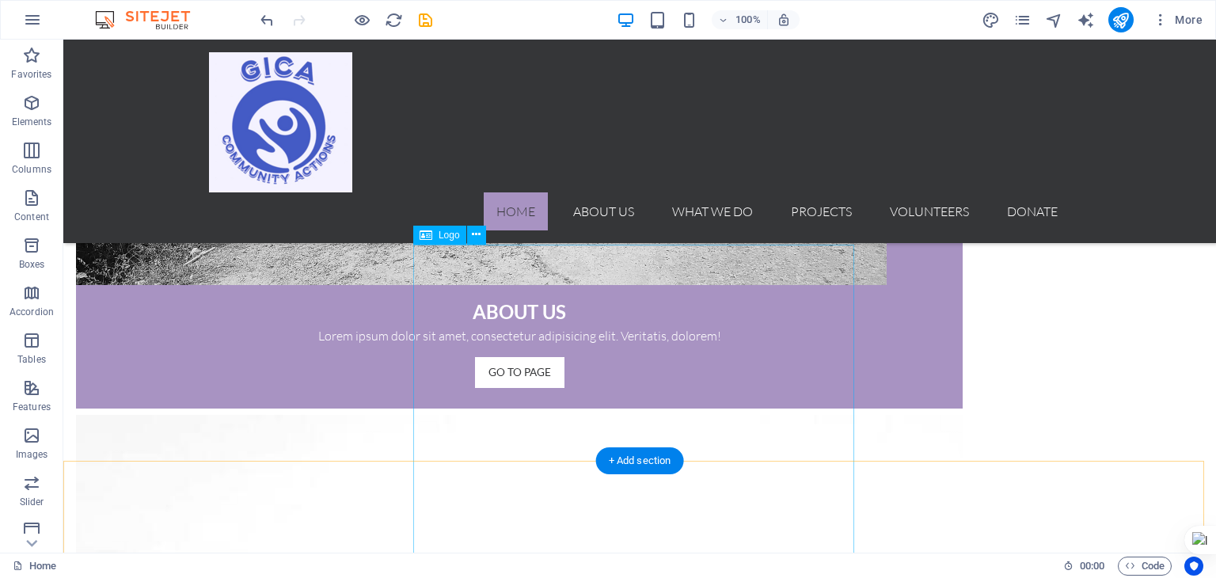
scroll to position [1321, 0]
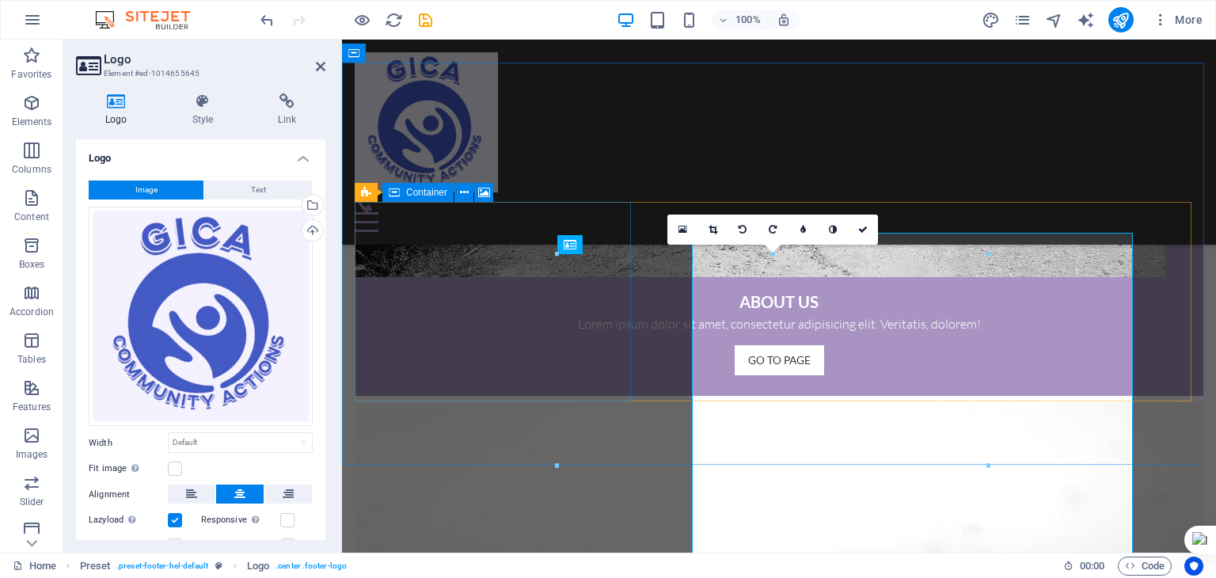
scroll to position [1333, 0]
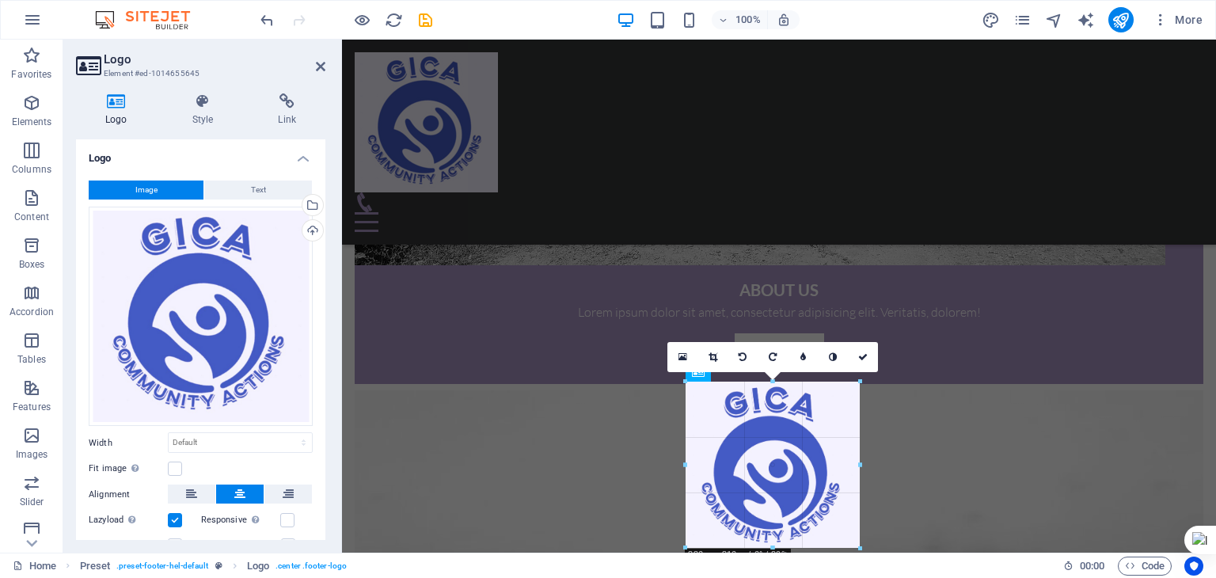
drag, startPoint x: 988, startPoint y: 253, endPoint x: 388, endPoint y: 507, distance: 651.6
type input "226"
select select "px"
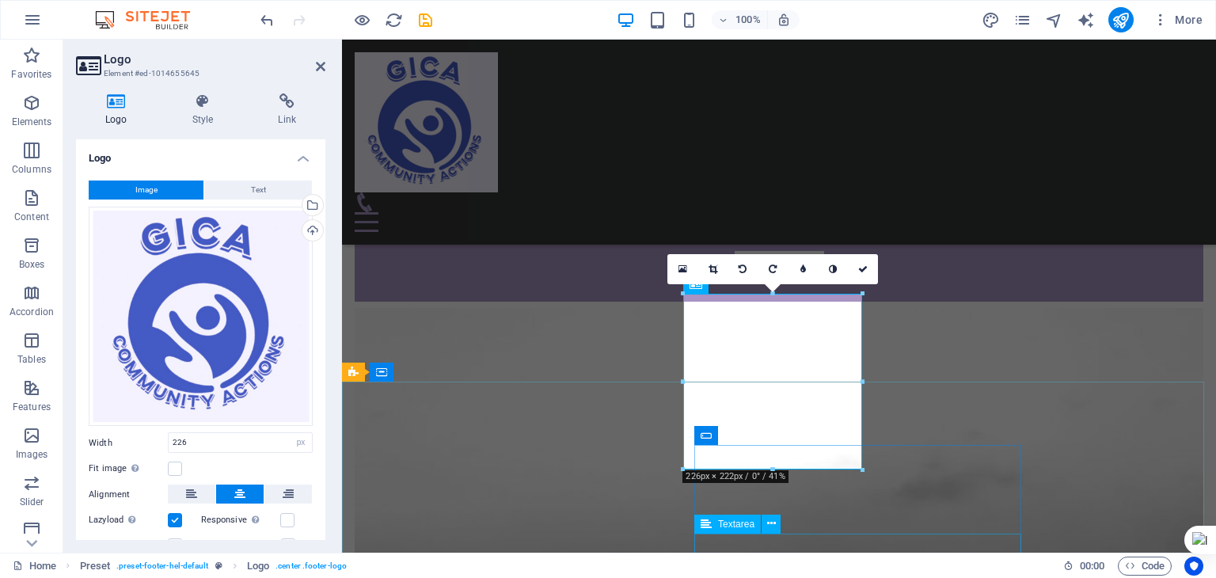
scroll to position [1416, 0]
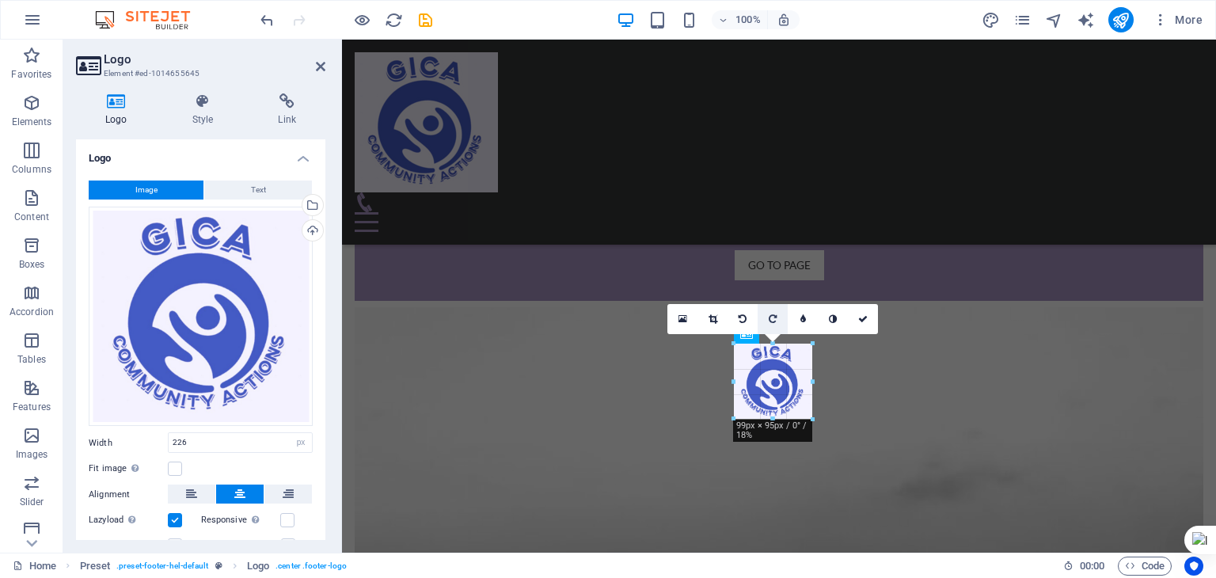
drag, startPoint x: 864, startPoint y: 466, endPoint x: 761, endPoint y: 330, distance: 170.7
type input "101"
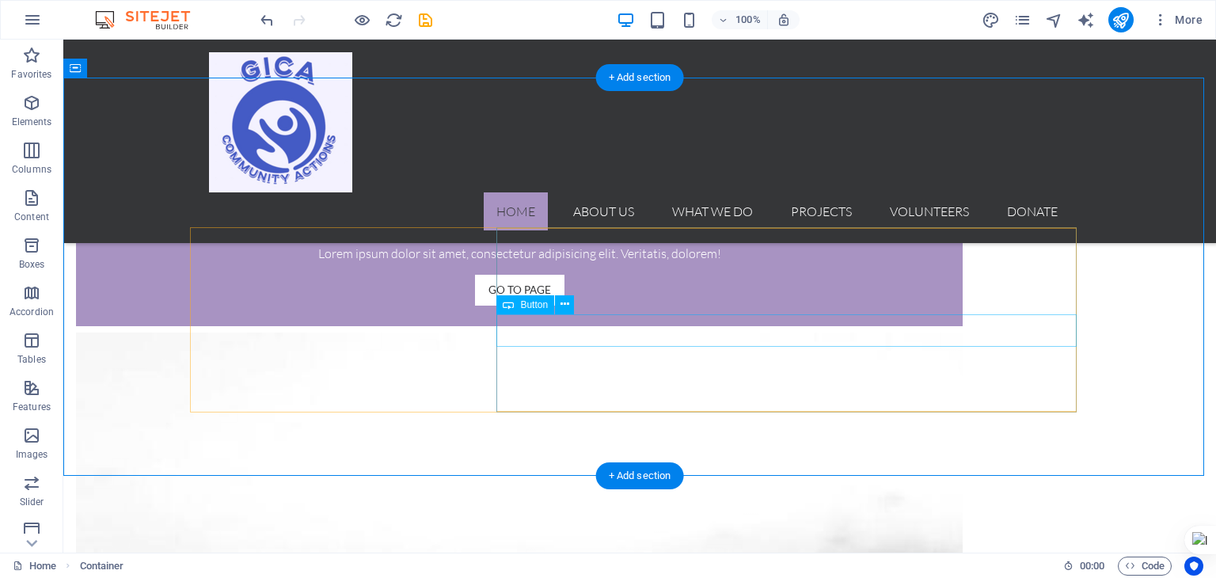
scroll to position [1275, 0]
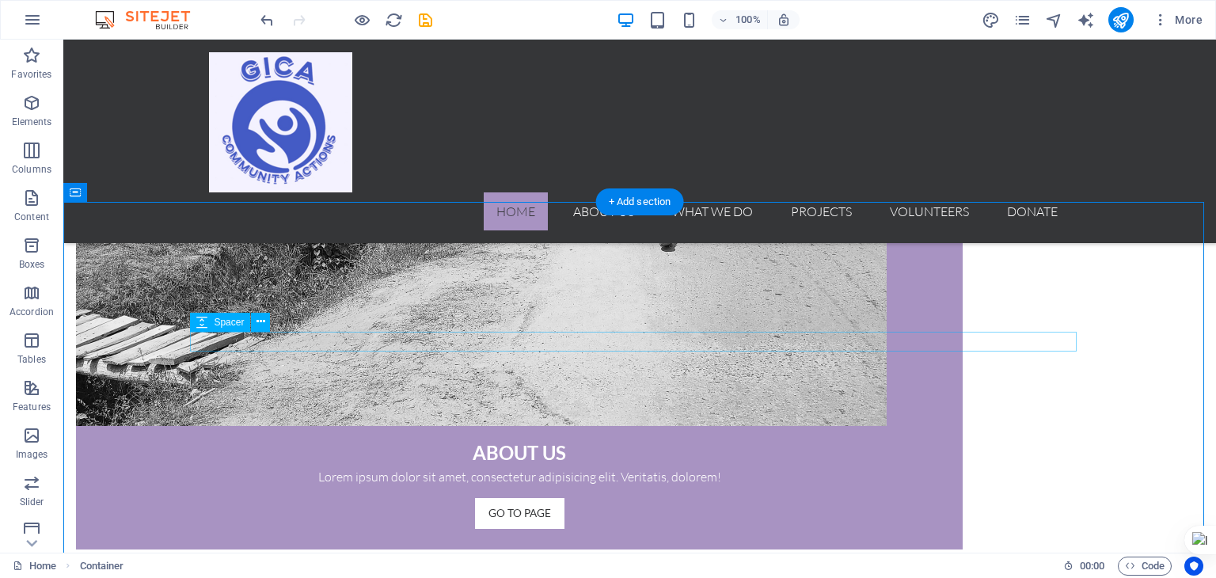
scroll to position [1183, 0]
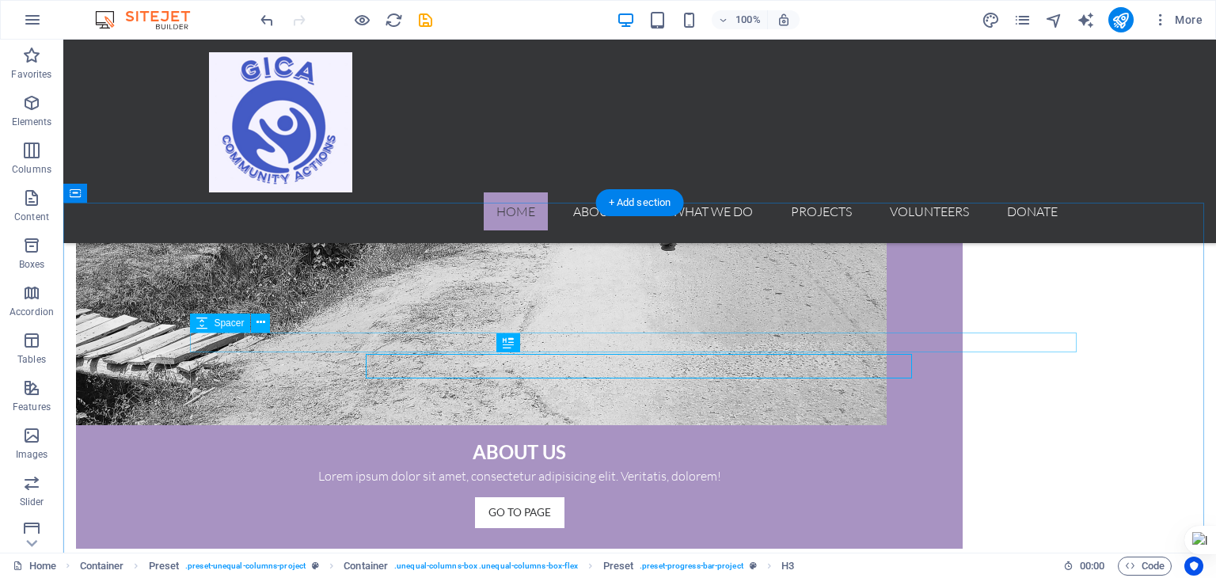
scroll to position [1181, 0]
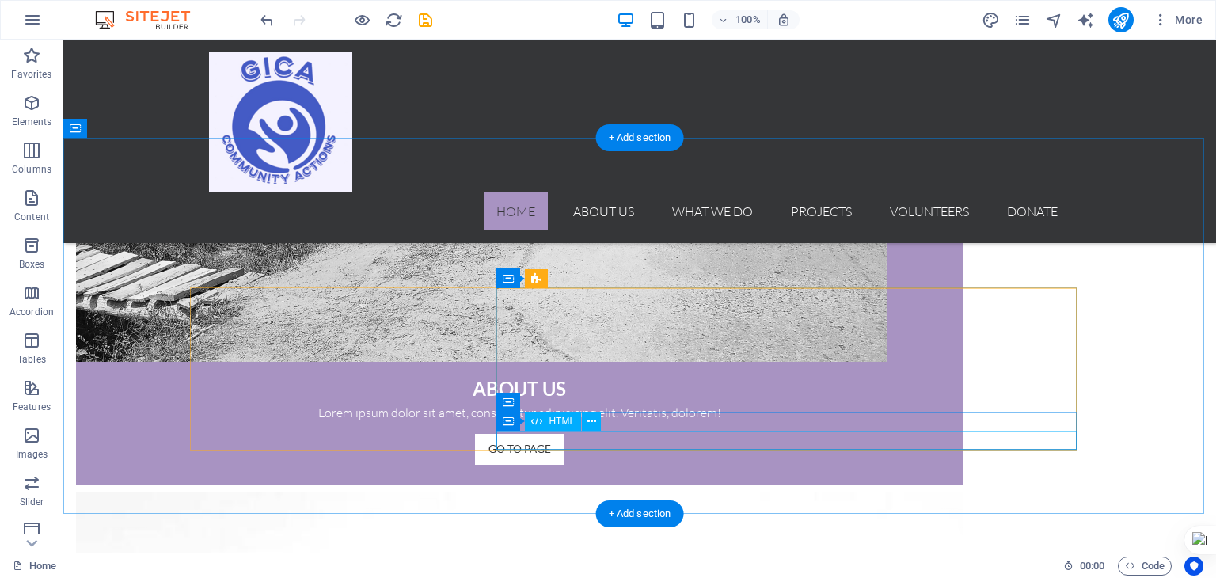
scroll to position [1244, 0]
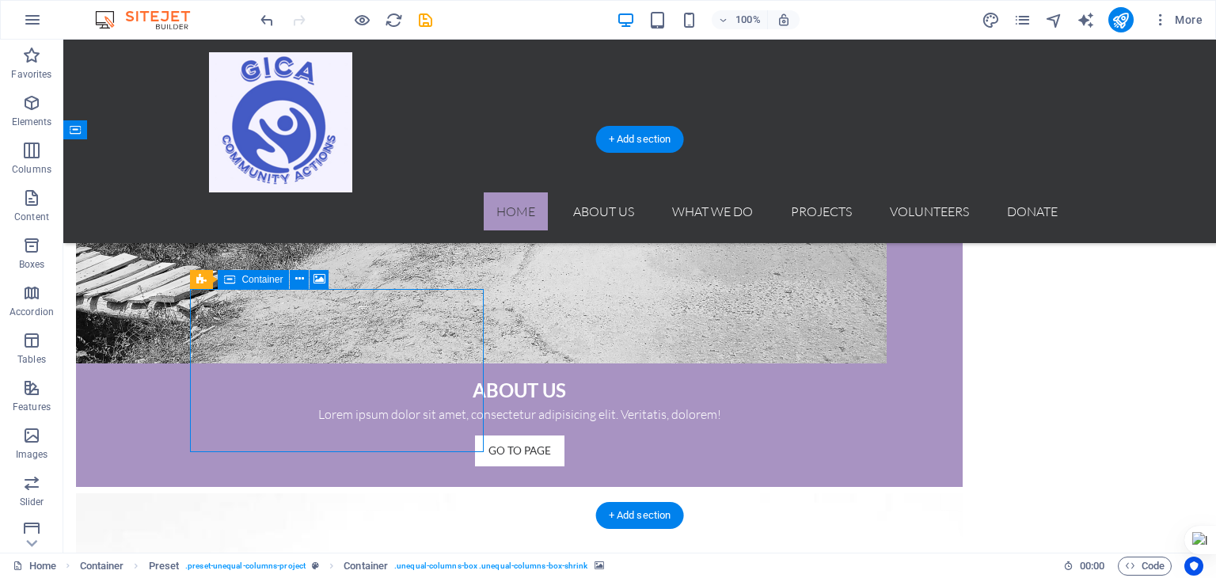
select select "px"
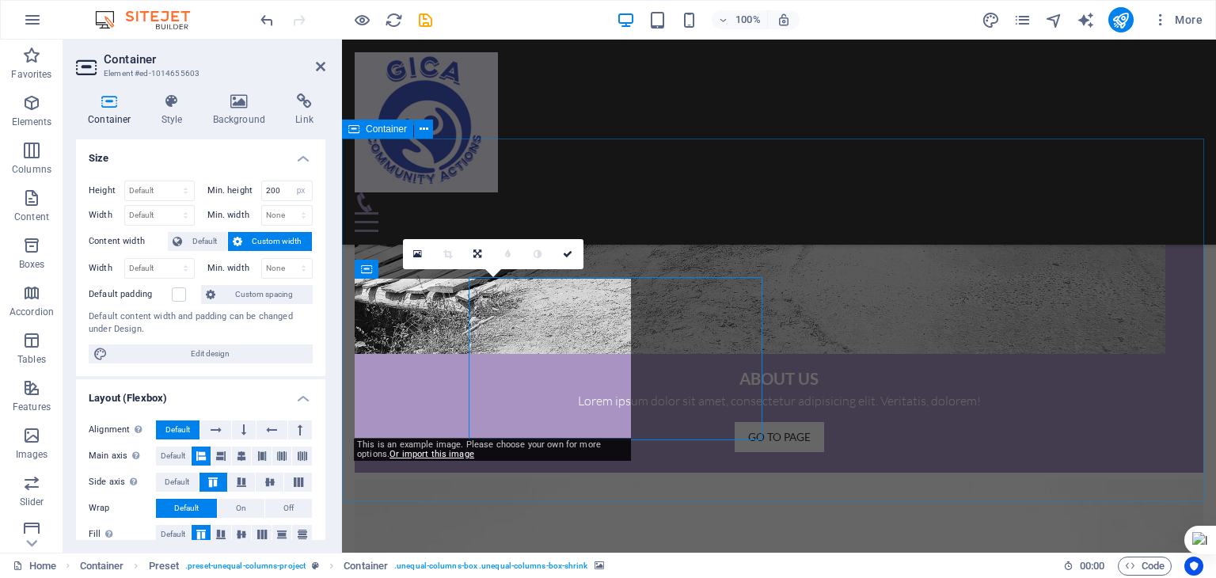
scroll to position [1256, 0]
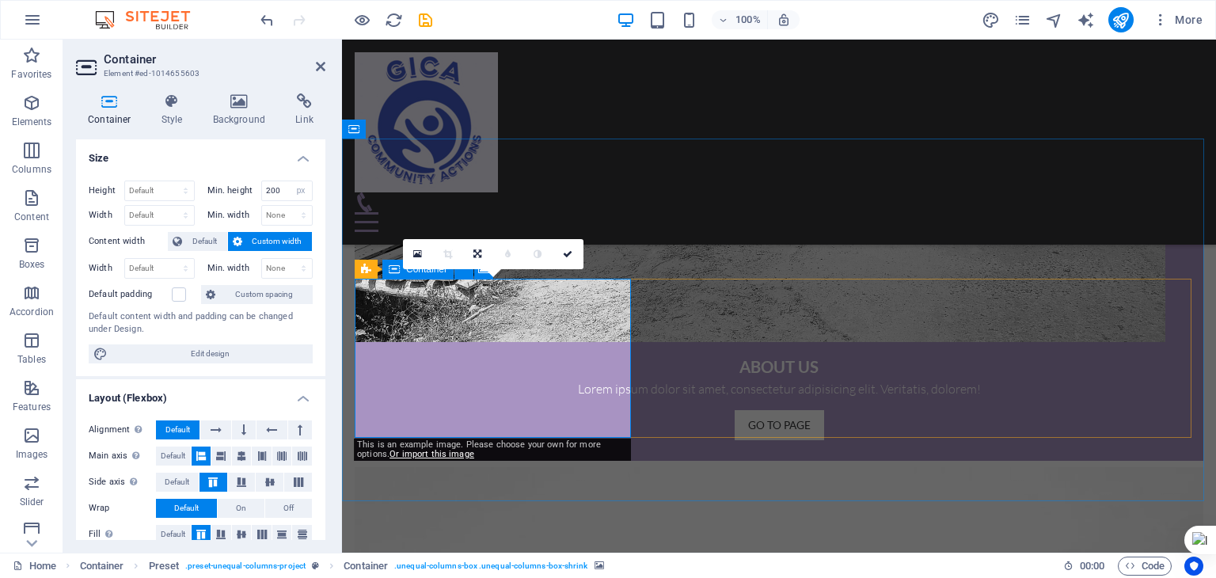
click at [234, 107] on icon at bounding box center [239, 101] width 77 height 16
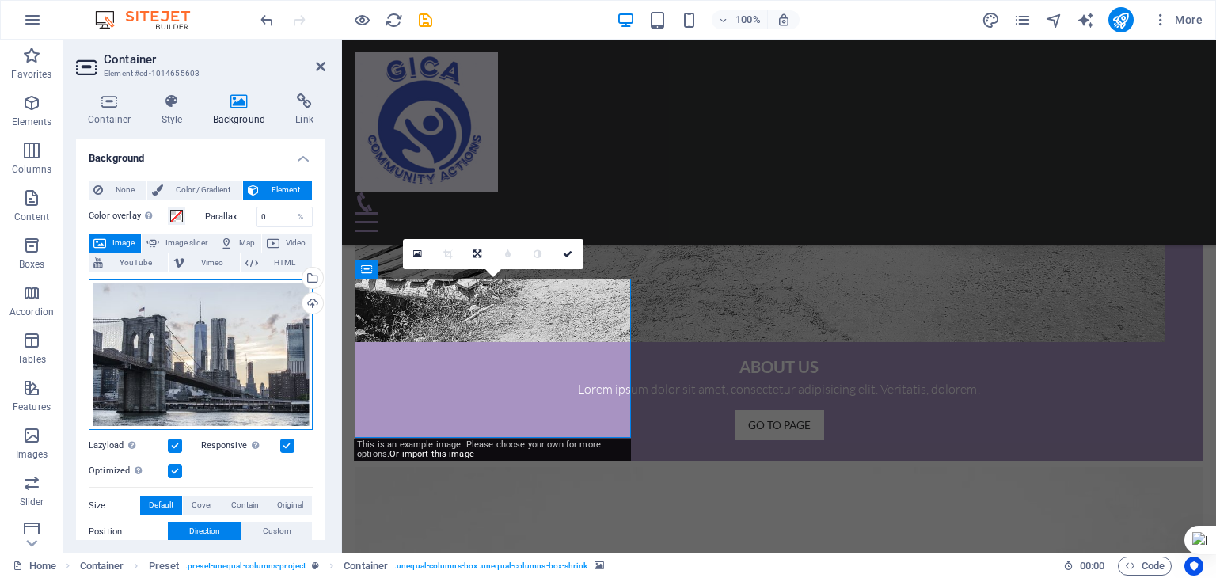
click at [234, 318] on div "Drag files here, click to choose files or select files from Files or our free s…" at bounding box center [201, 354] width 224 height 151
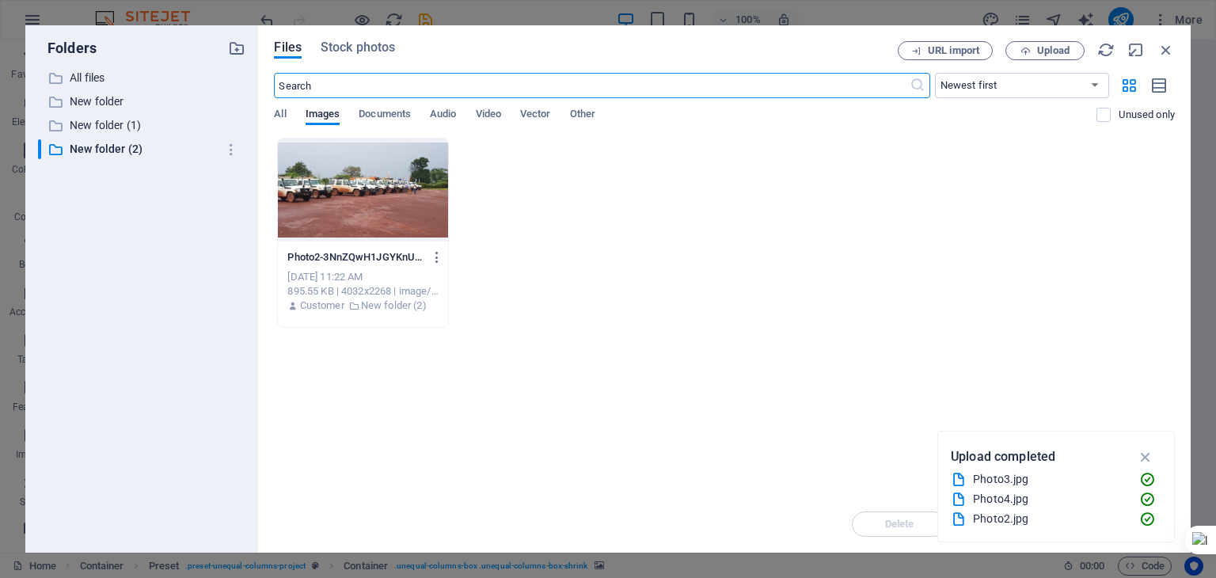
scroll to position [1547, 0]
click at [284, 117] on span "All" at bounding box center [280, 115] width 12 height 22
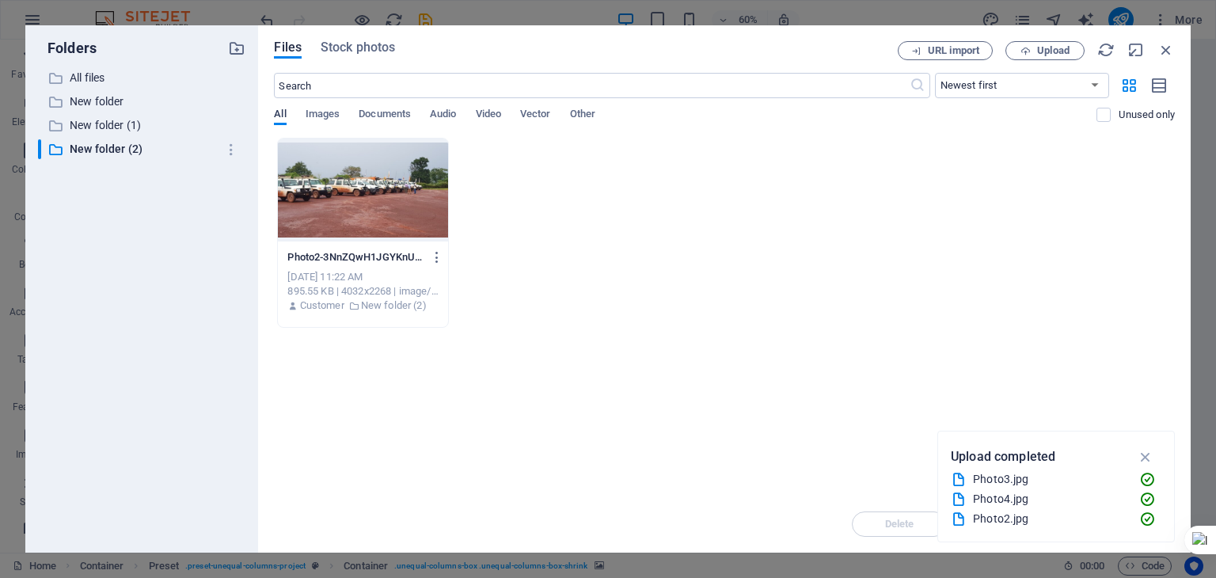
click at [284, 117] on span "All" at bounding box center [280, 115] width 12 height 22
click at [234, 48] on icon "button" at bounding box center [236, 48] width 17 height 17
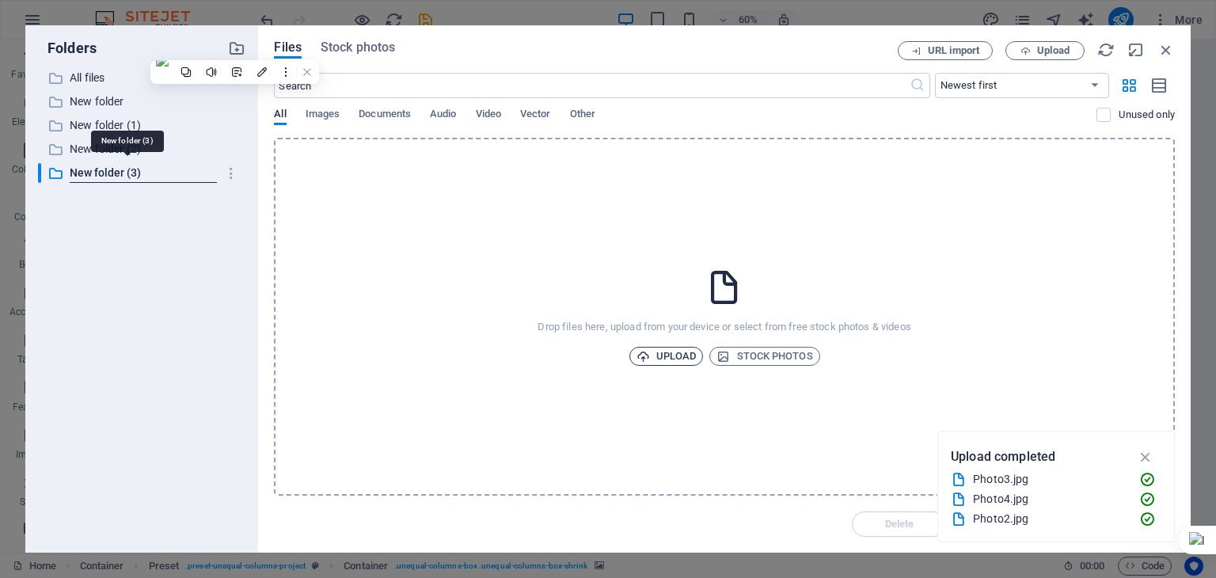
click at [656, 354] on span "Upload" at bounding box center [666, 356] width 60 height 19
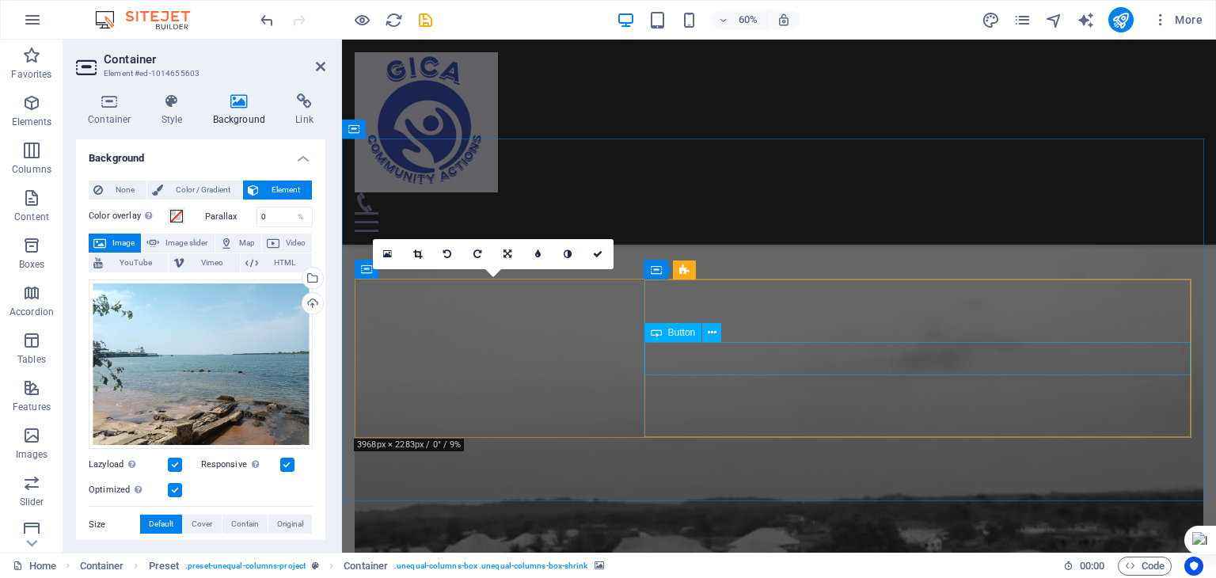
scroll to position [1256, 0]
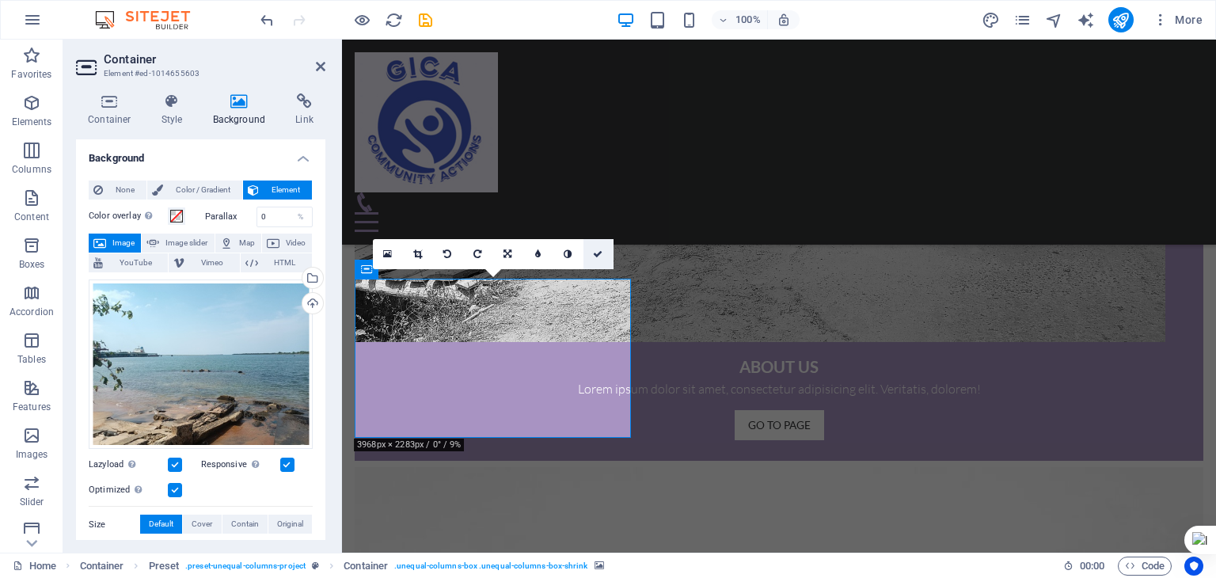
click at [597, 251] on icon at bounding box center [597, 253] width 9 height 9
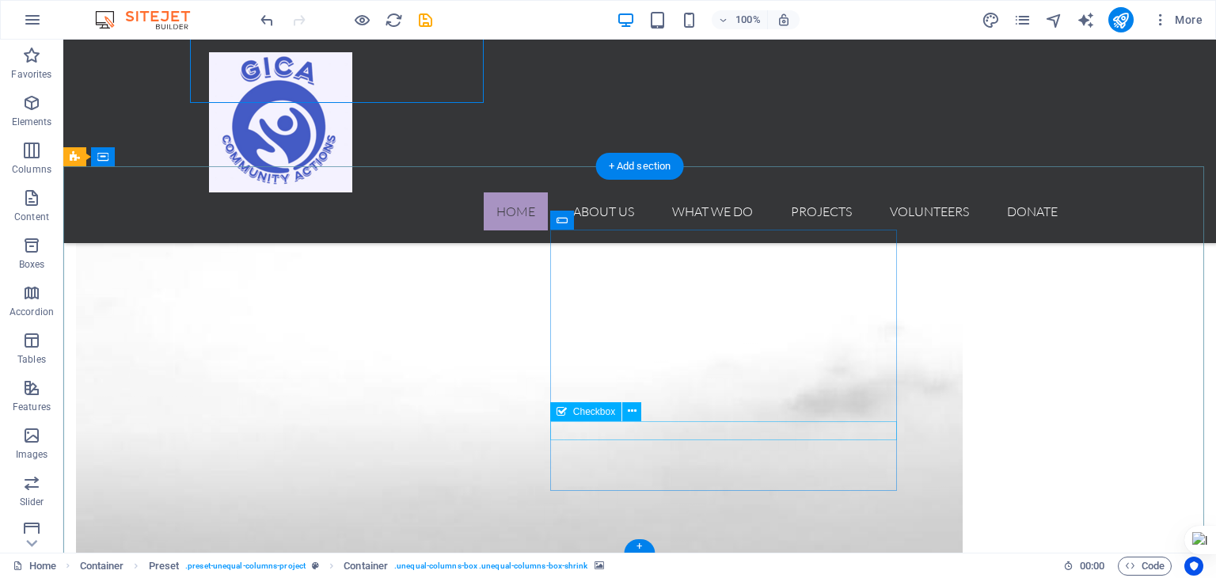
scroll to position [1595, 0]
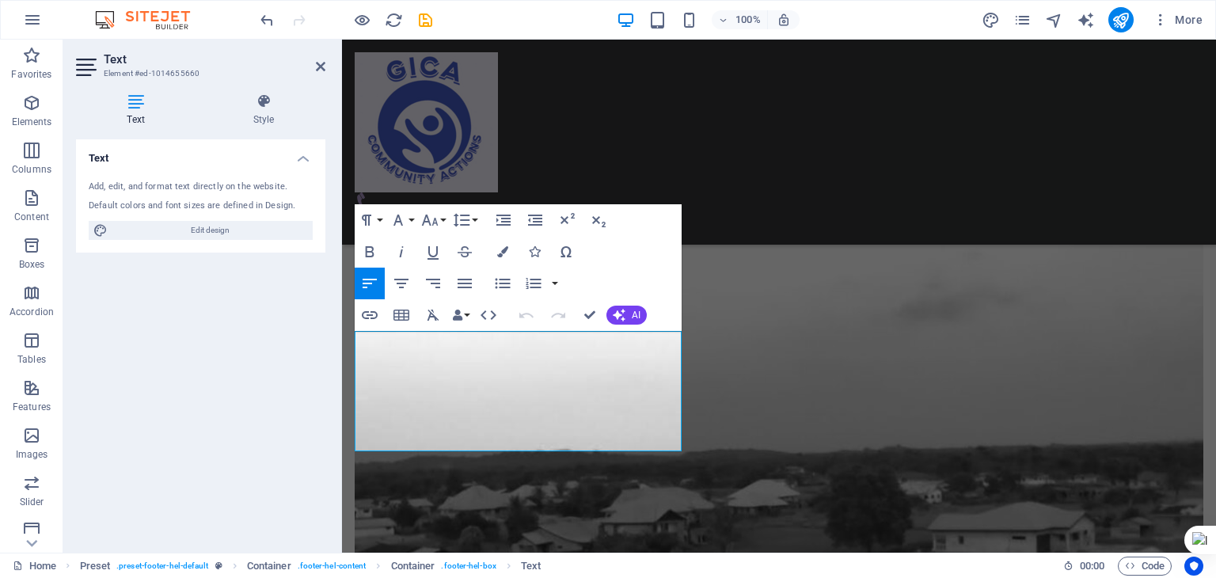
scroll to position [1592, 0]
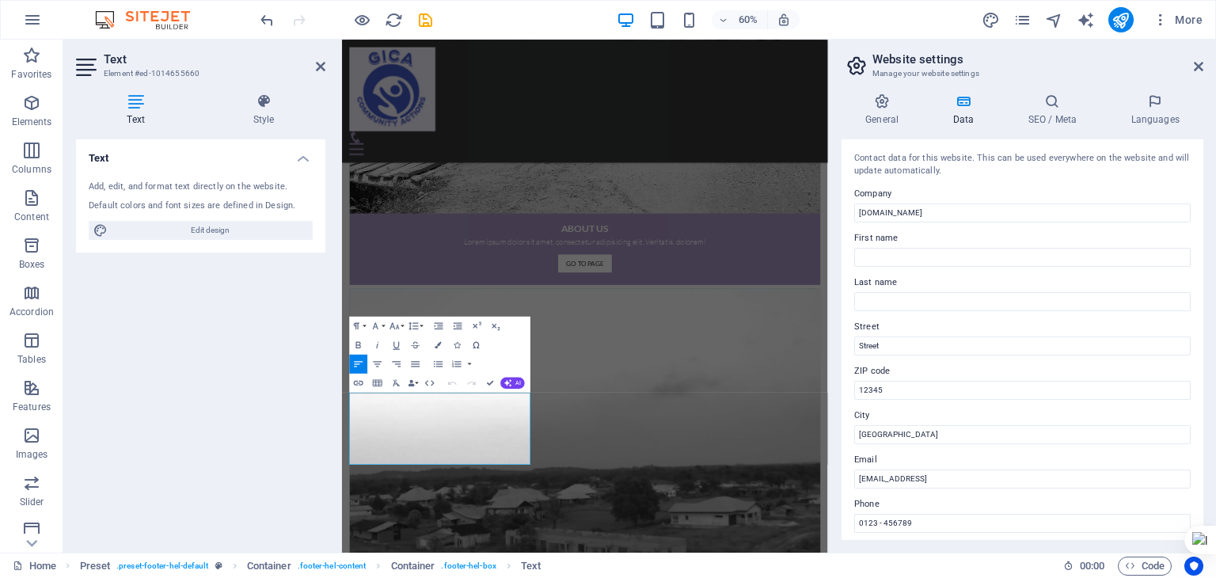
scroll to position [1608, 0]
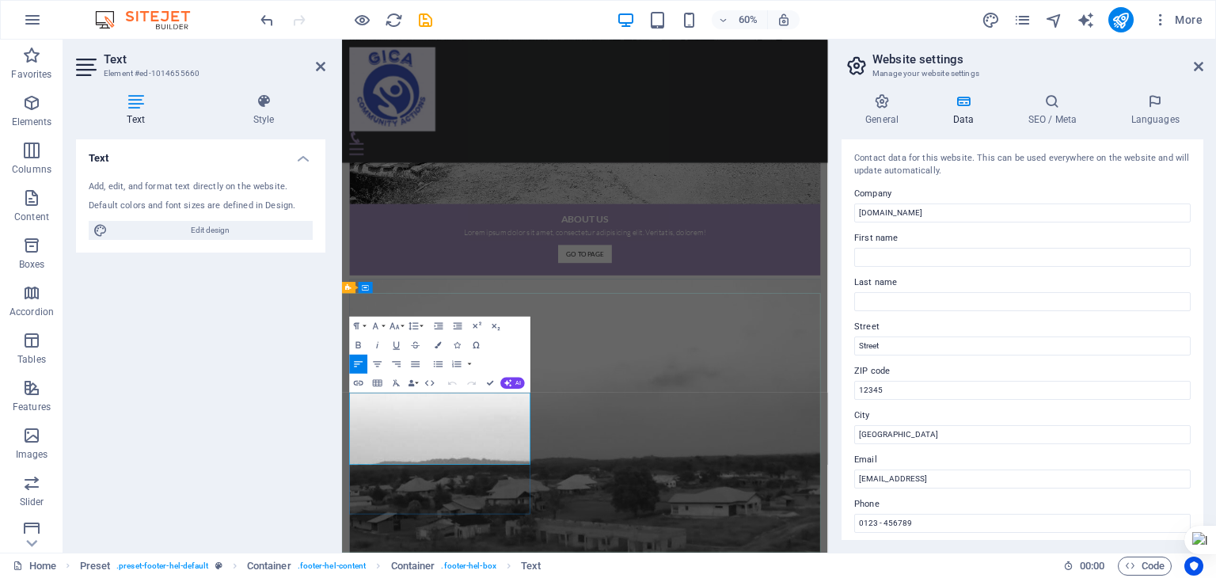
drag, startPoint x: 1198, startPoint y: 234, endPoint x: 1215, endPoint y: 317, distance: 85.7
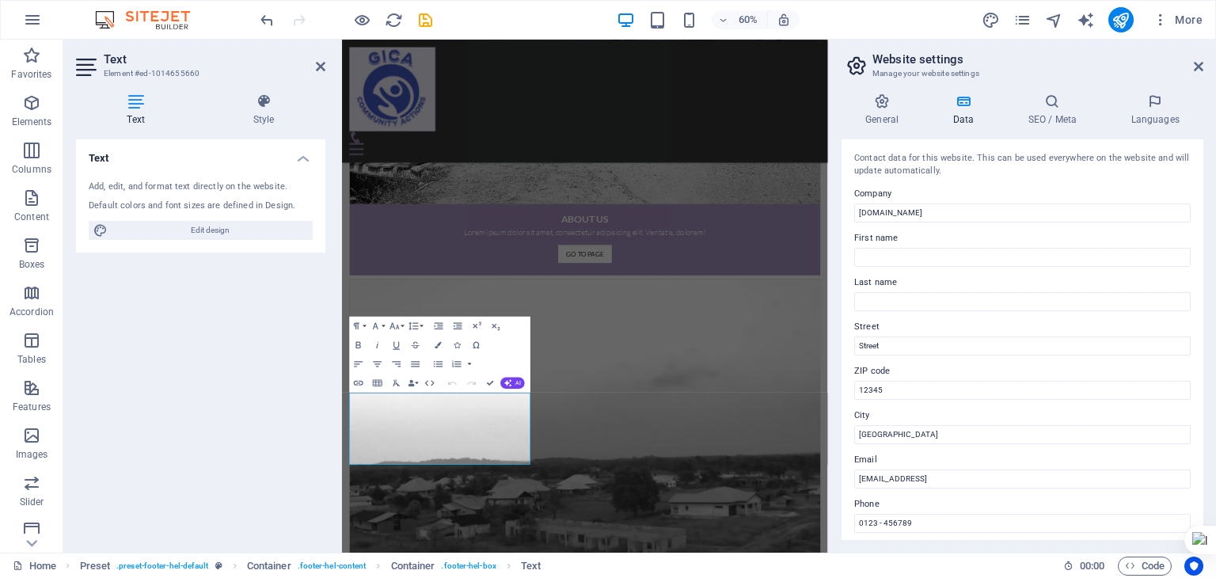
click at [1215, 317] on html "gicactions.org Home Favorites Elements Columns Content Boxes Accordion Tables F…" at bounding box center [608, 289] width 1216 height 578
click at [218, 359] on div "Text Add, edit, and format text directly on the website. Default colors and fon…" at bounding box center [200, 339] width 249 height 401
click at [1198, 67] on icon at bounding box center [1198, 66] width 9 height 13
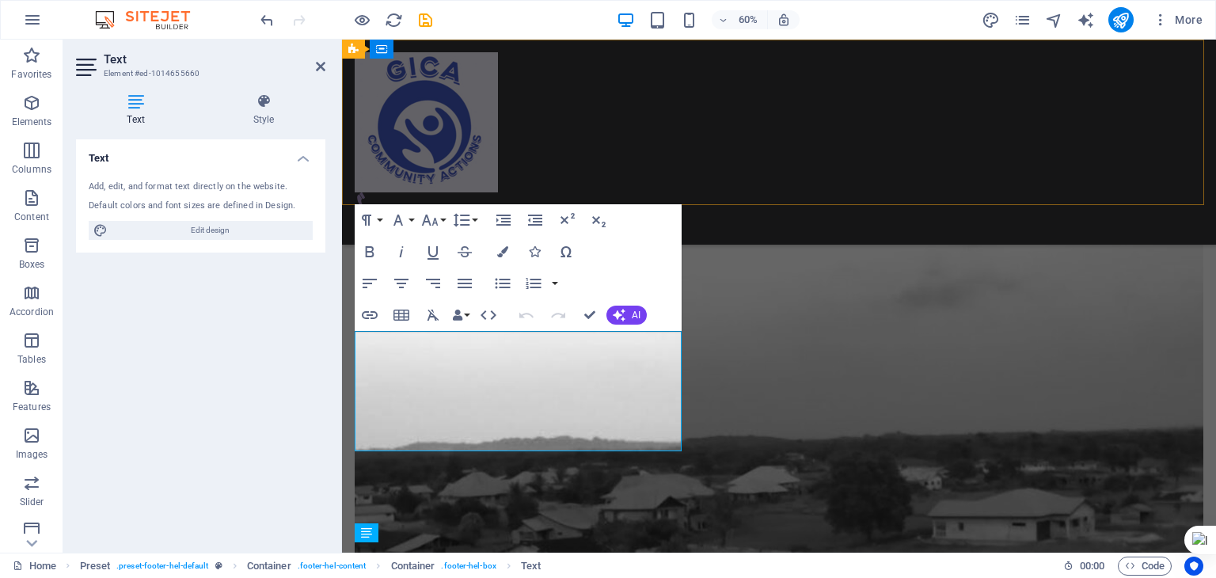
scroll to position [1592, 0]
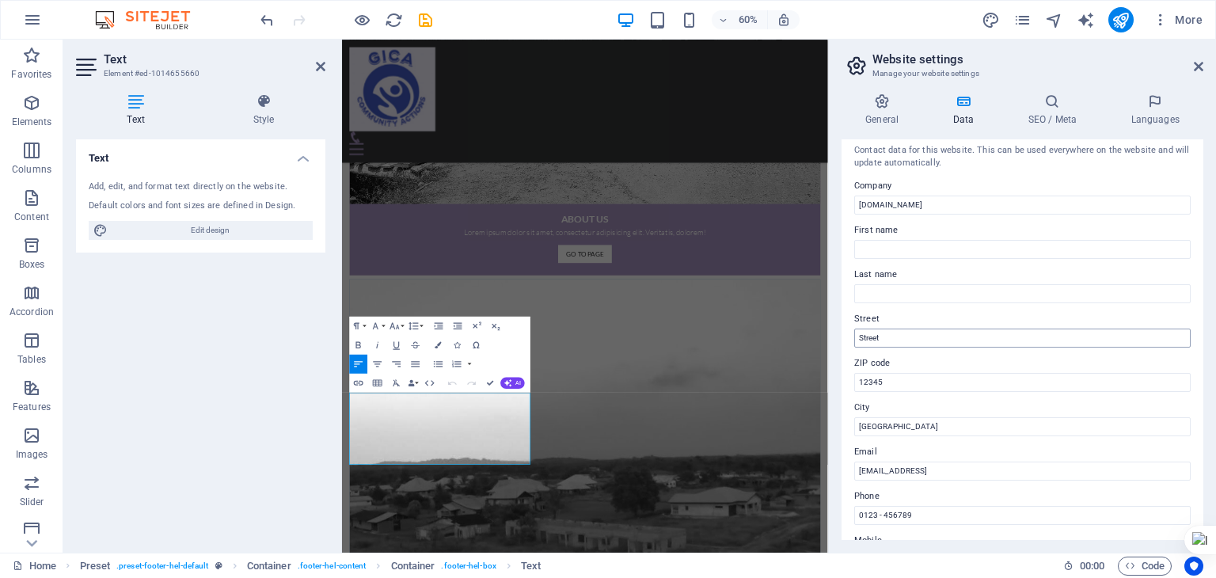
scroll to position [6, 0]
click at [1198, 64] on icon at bounding box center [1198, 66] width 9 height 13
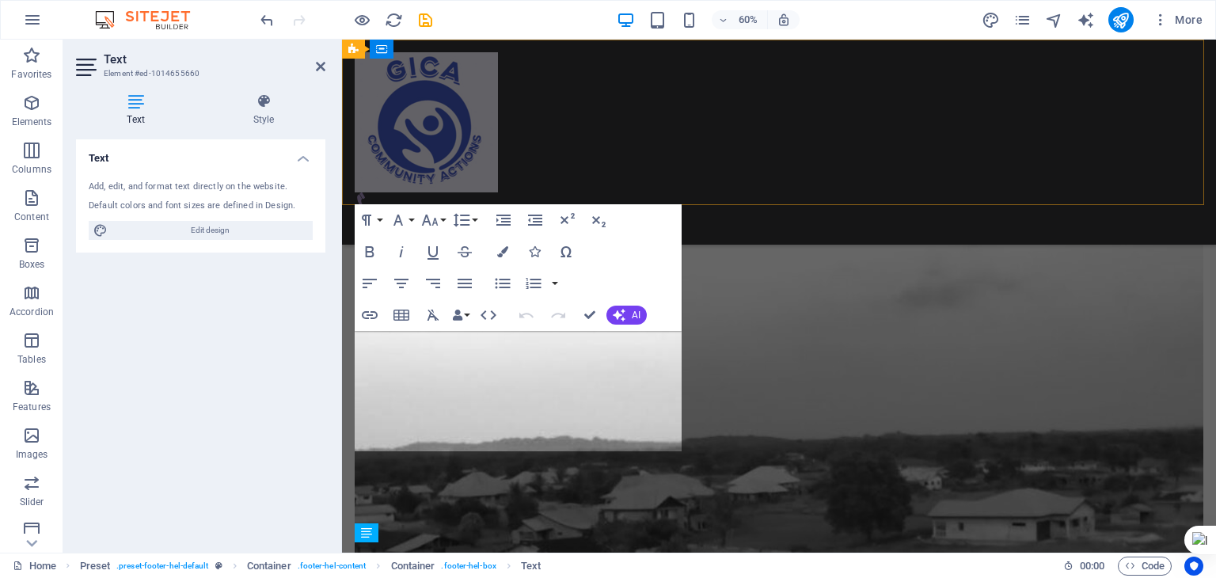
scroll to position [1592, 0]
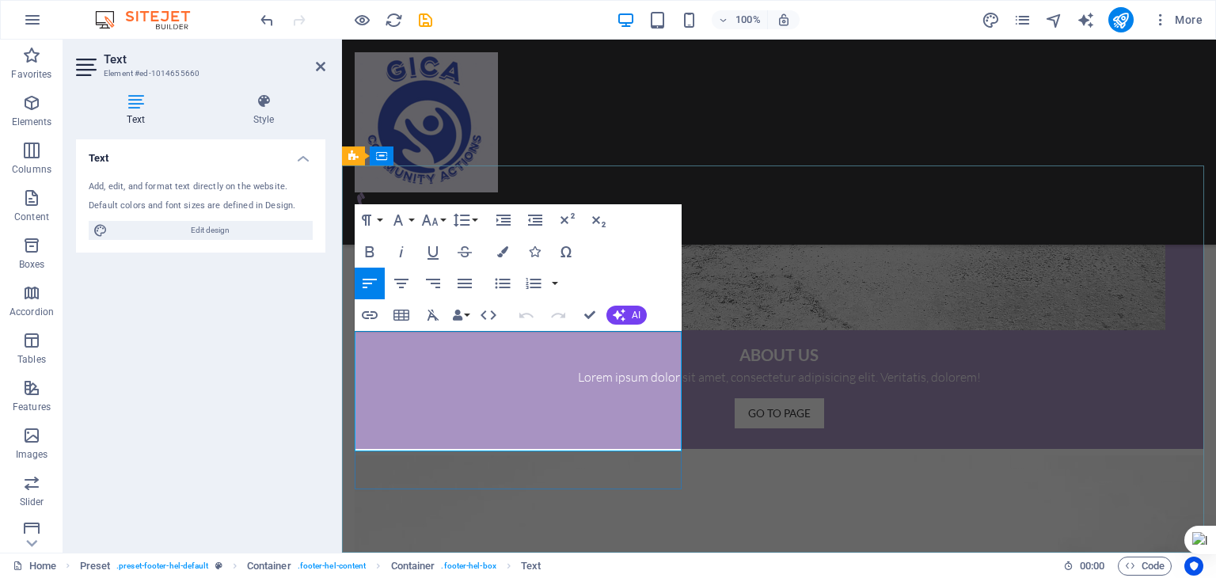
scroll to position [1608, 0]
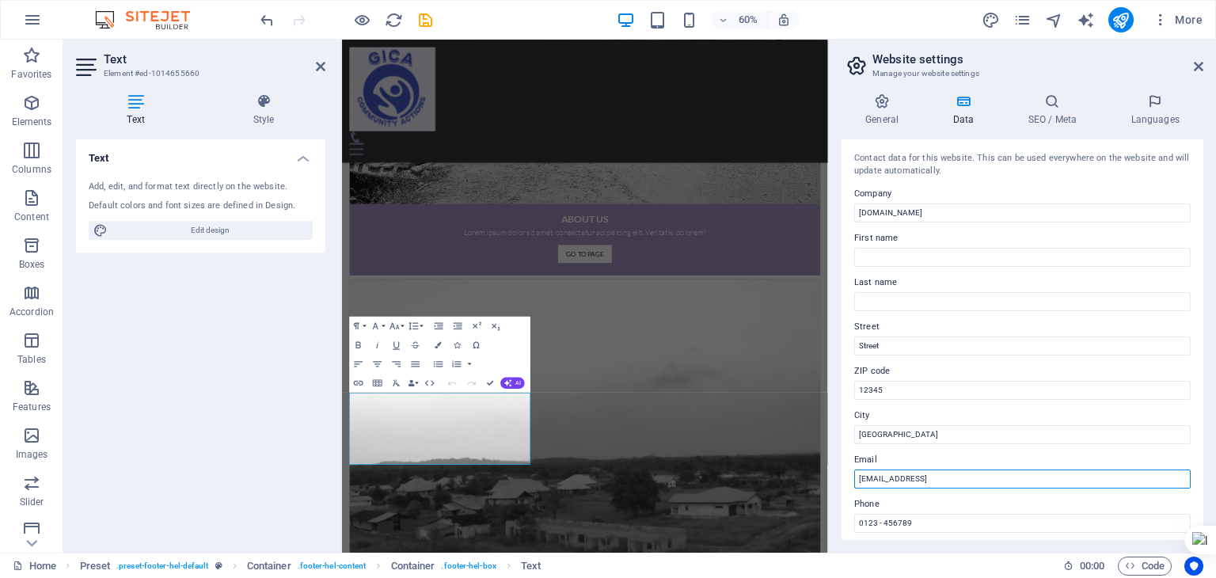
click at [1048, 474] on input "be703c9bdb1f8a4cda0a2233a86e7e@cpanel.local" at bounding box center [1022, 478] width 336 height 19
type input "b"
type input "[EMAIL_ADDRESS][DOMAIN_NAME]"
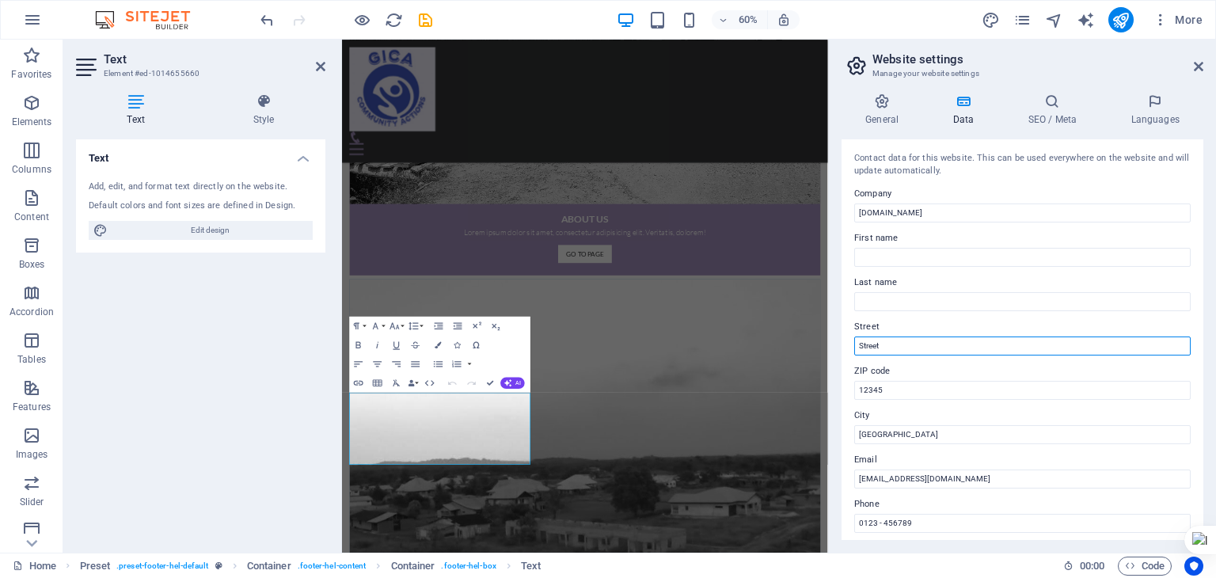
click at [909, 342] on input "Street" at bounding box center [1022, 345] width 336 height 19
type input "S"
type input "[GEOGRAPHIC_DATA]"
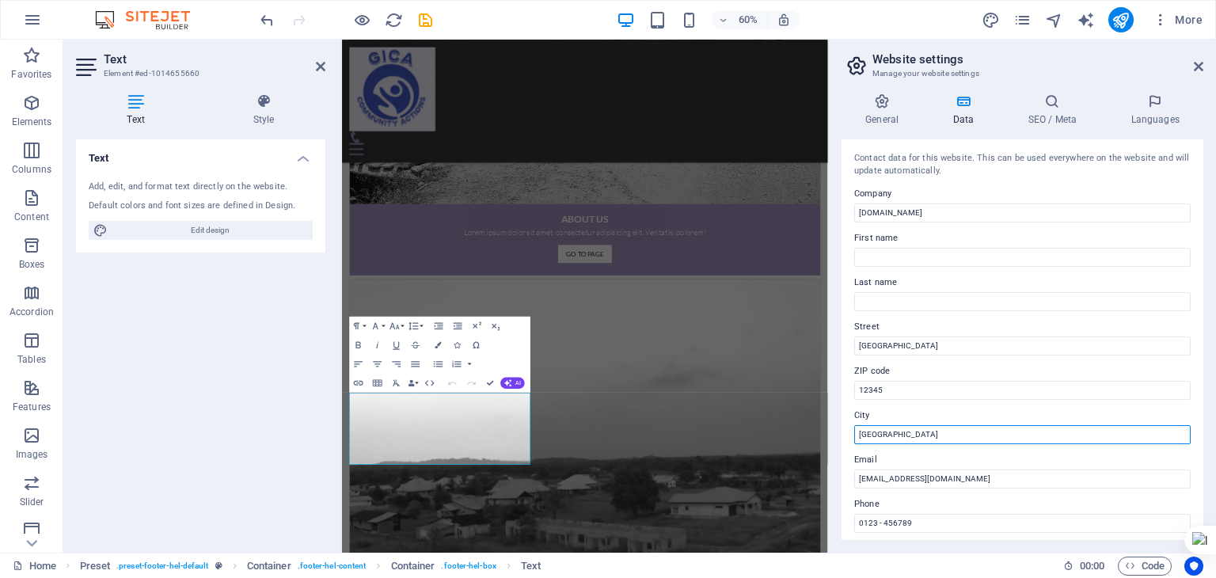
click at [920, 433] on input "Berlin" at bounding box center [1022, 434] width 336 height 19
type input "B"
type input "[GEOGRAPHIC_DATA]"
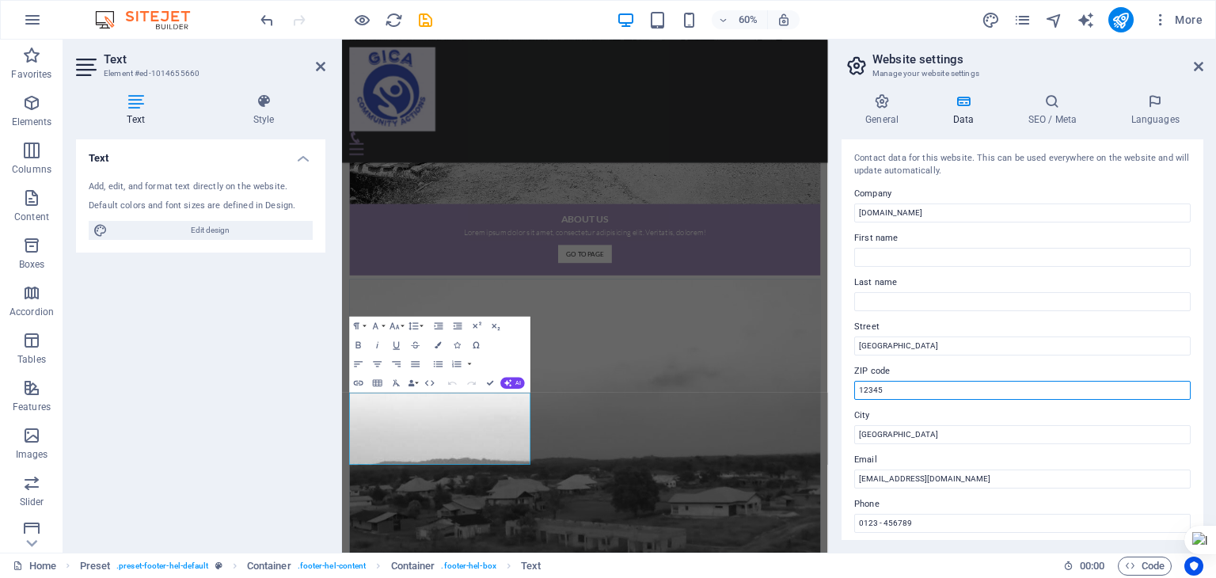
click at [930, 387] on input "12345" at bounding box center [1022, 390] width 336 height 19
type input "1"
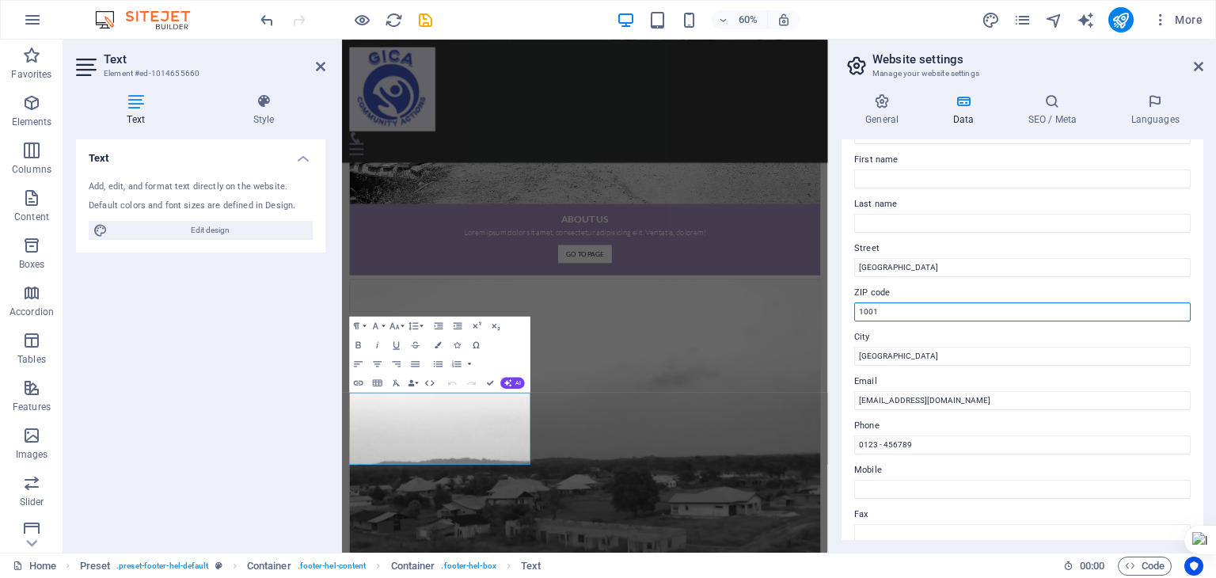
scroll to position [79, 0]
type input "1001"
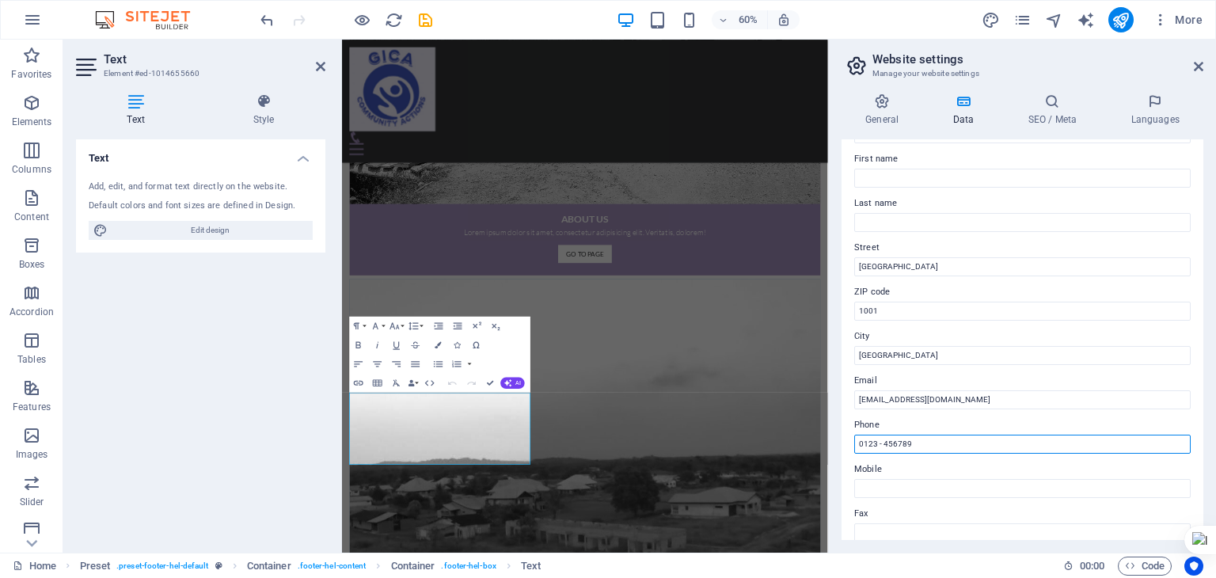
click at [933, 442] on input "0123 - 456789" at bounding box center [1022, 444] width 336 height 19
type input "0"
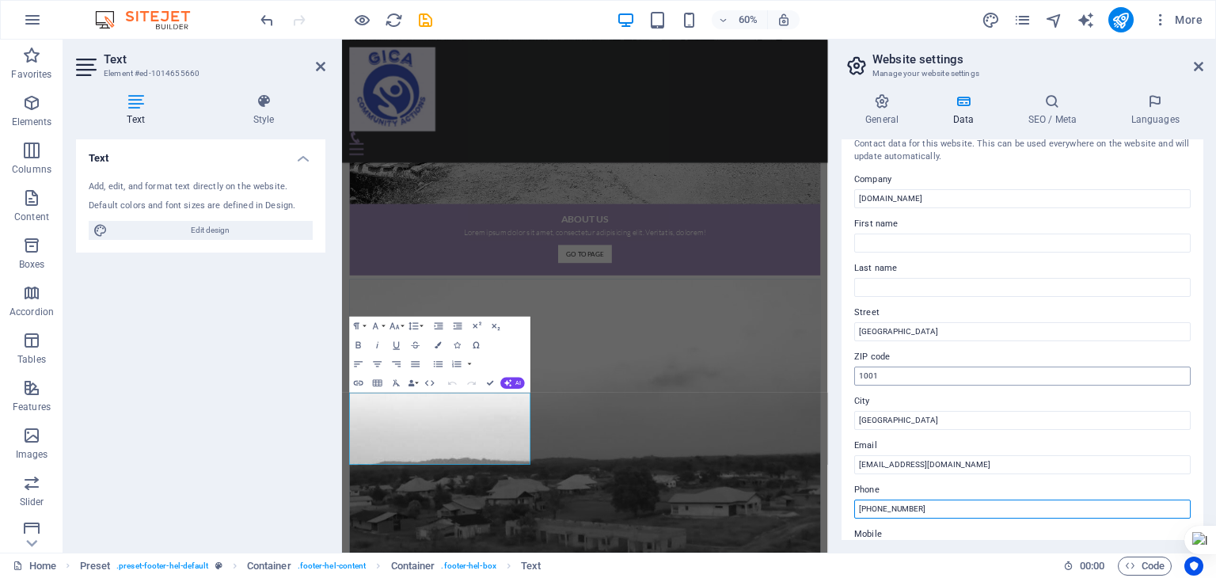
scroll to position [0, 0]
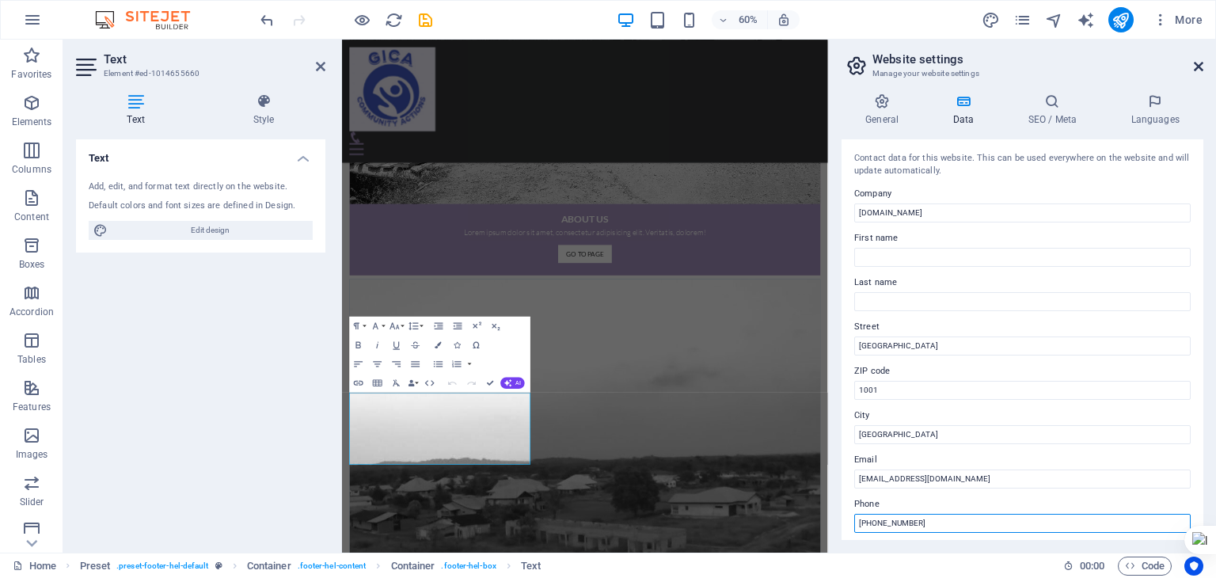
type input "[PHONE_NUMBER]"
click at [1196, 64] on icon at bounding box center [1198, 66] width 9 height 13
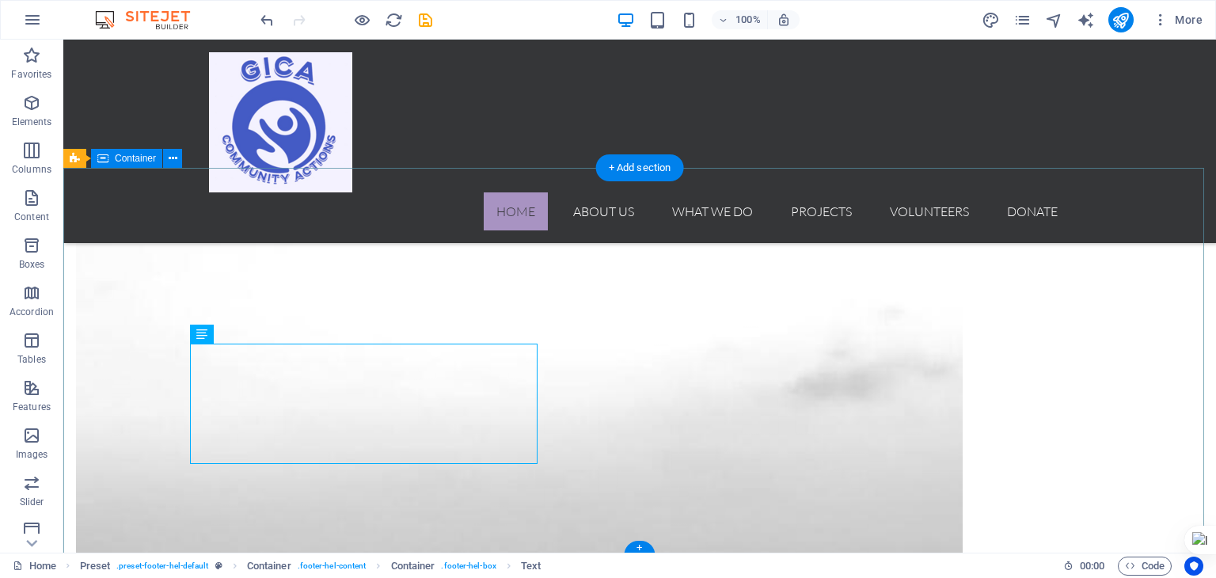
scroll to position [1595, 0]
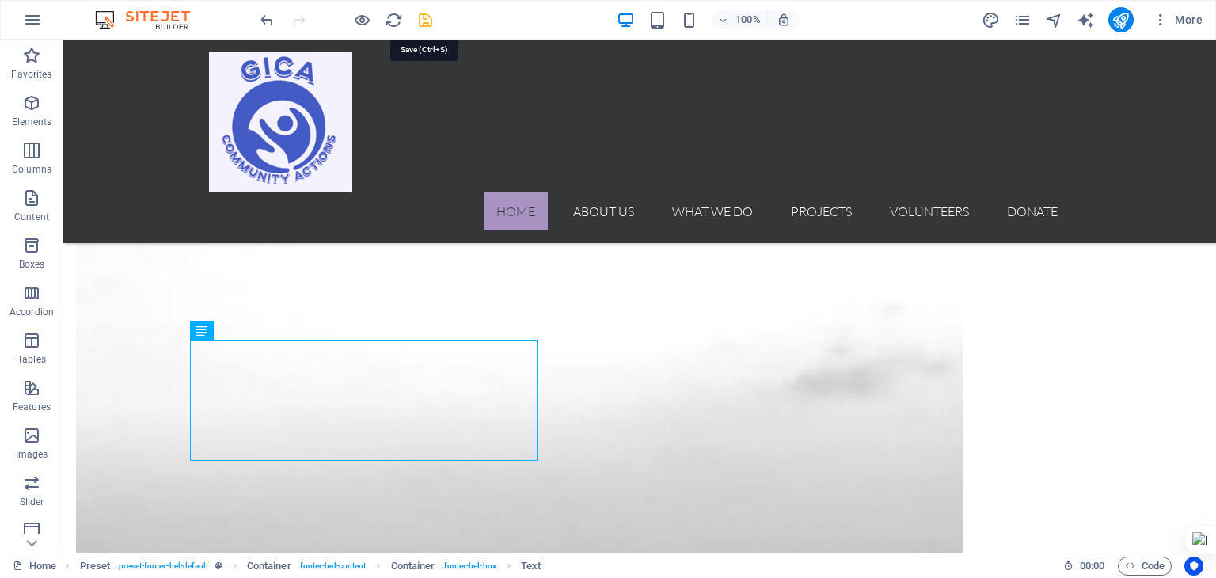
click at [421, 15] on icon "save" at bounding box center [425, 20] width 18 height 18
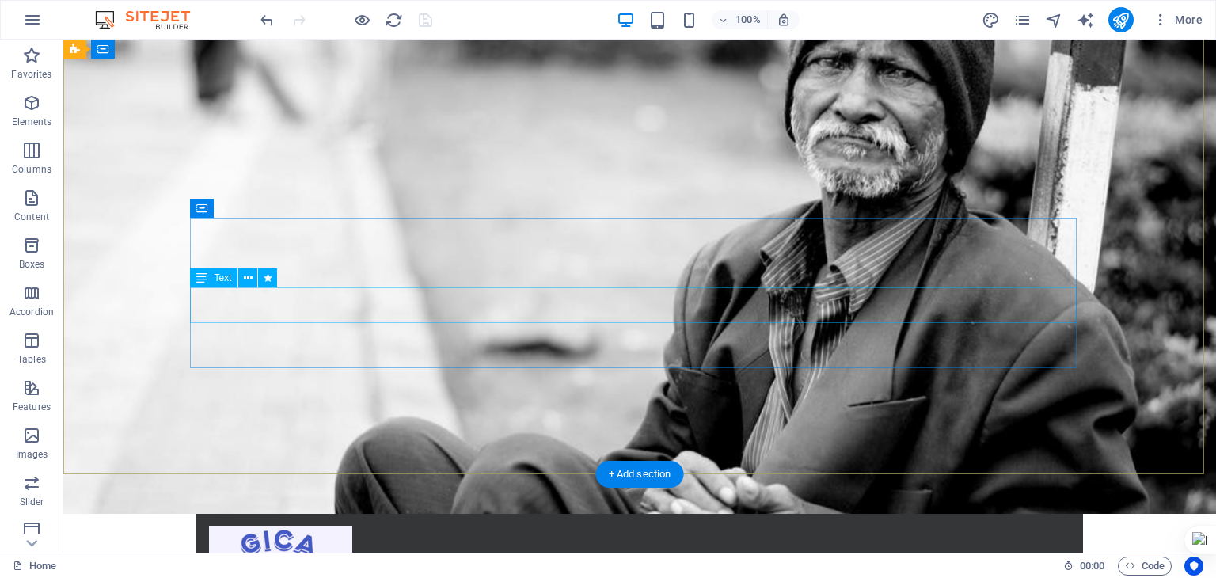
scroll to position [0, 0]
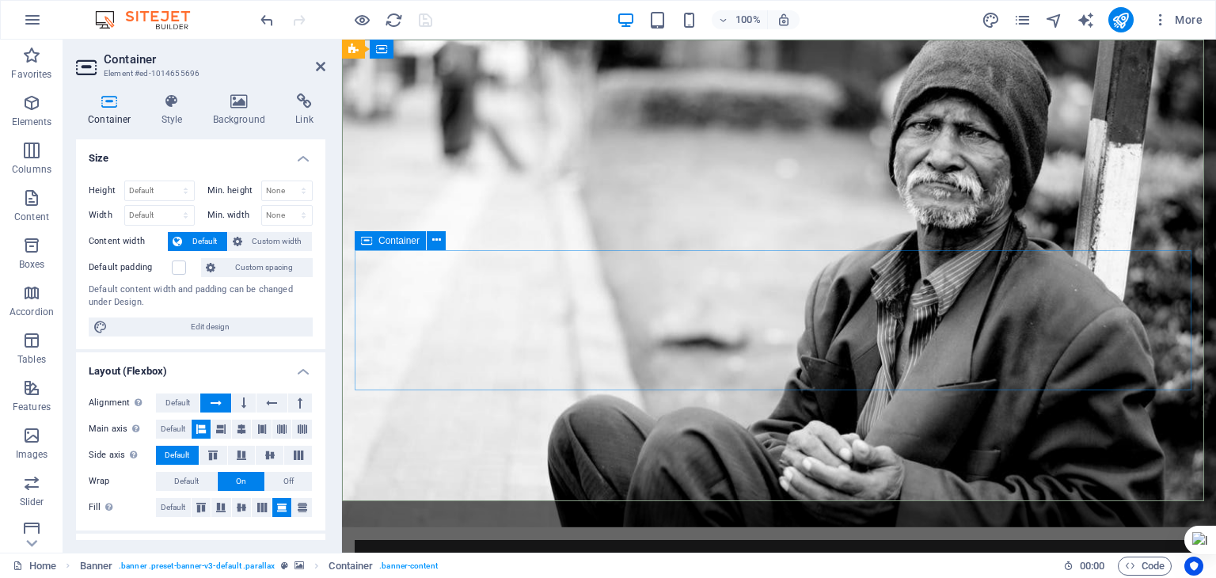
click at [239, 103] on icon at bounding box center [239, 101] width 77 height 16
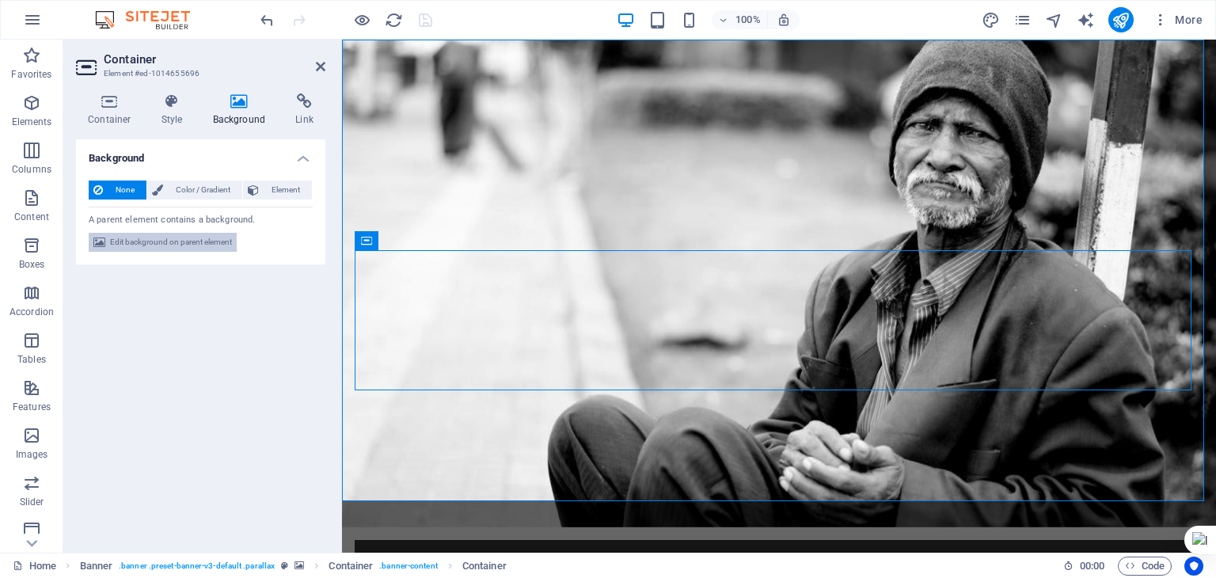
click at [158, 241] on span "Edit background on parent element" at bounding box center [171, 242] width 122 height 19
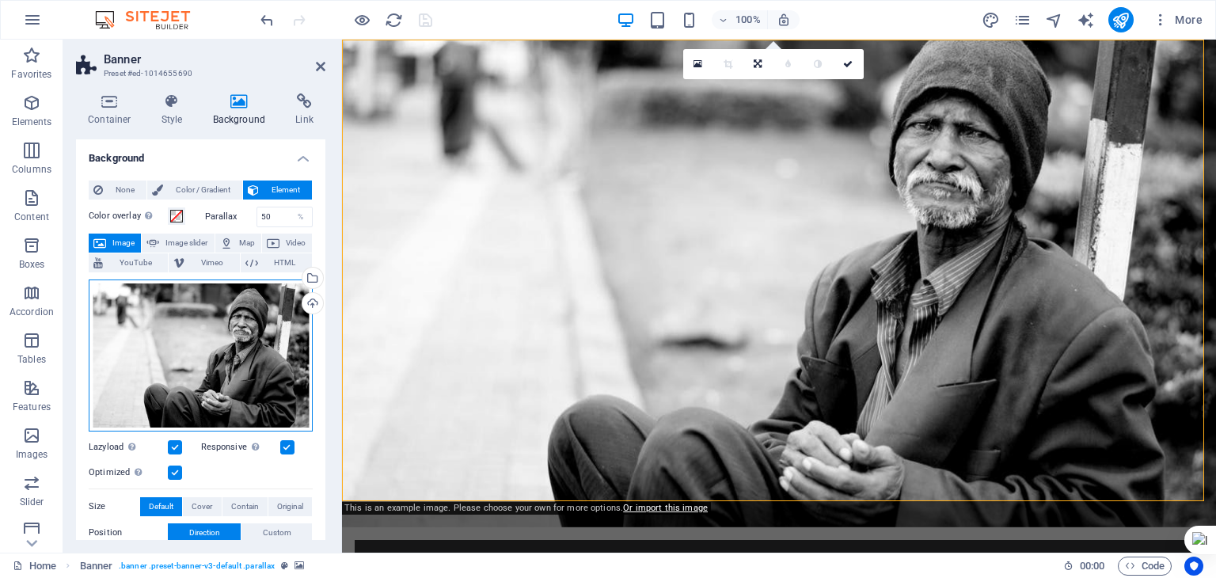
click at [256, 325] on div "Drag files here, click to choose files or select files from Files or our free s…" at bounding box center [201, 355] width 224 height 152
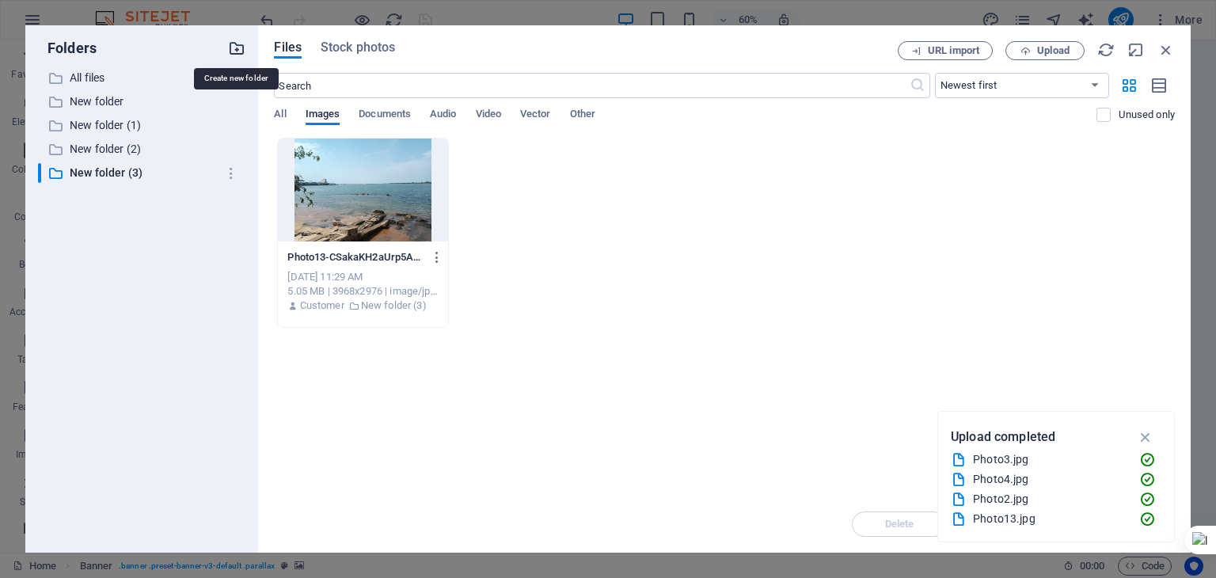
click at [237, 51] on icon "button" at bounding box center [236, 48] width 17 height 17
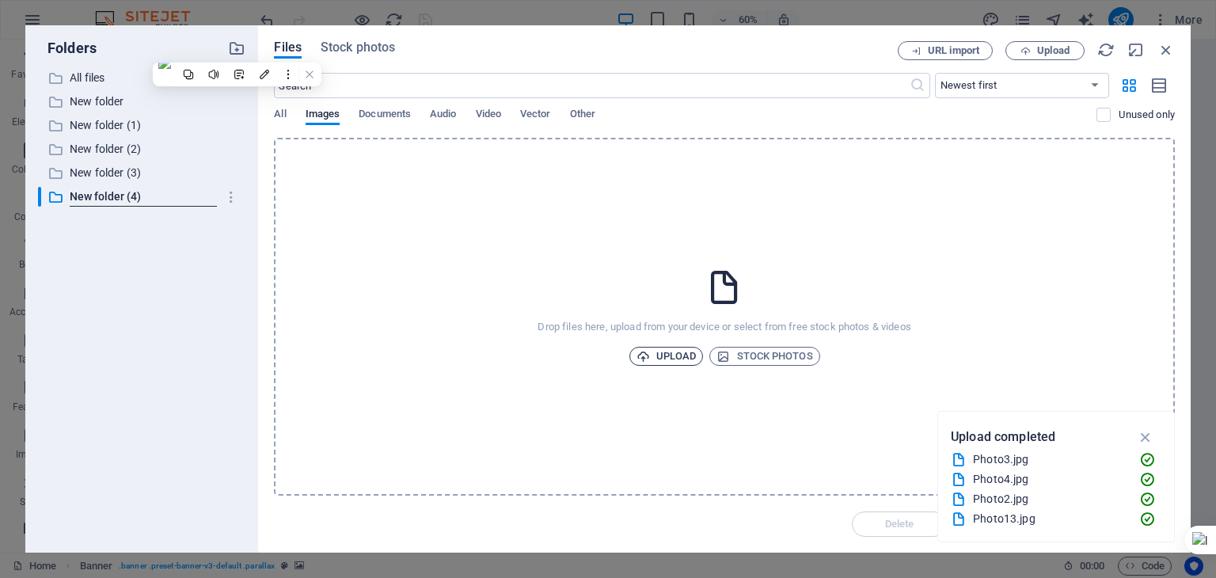
click at [663, 353] on span "Upload" at bounding box center [666, 356] width 60 height 19
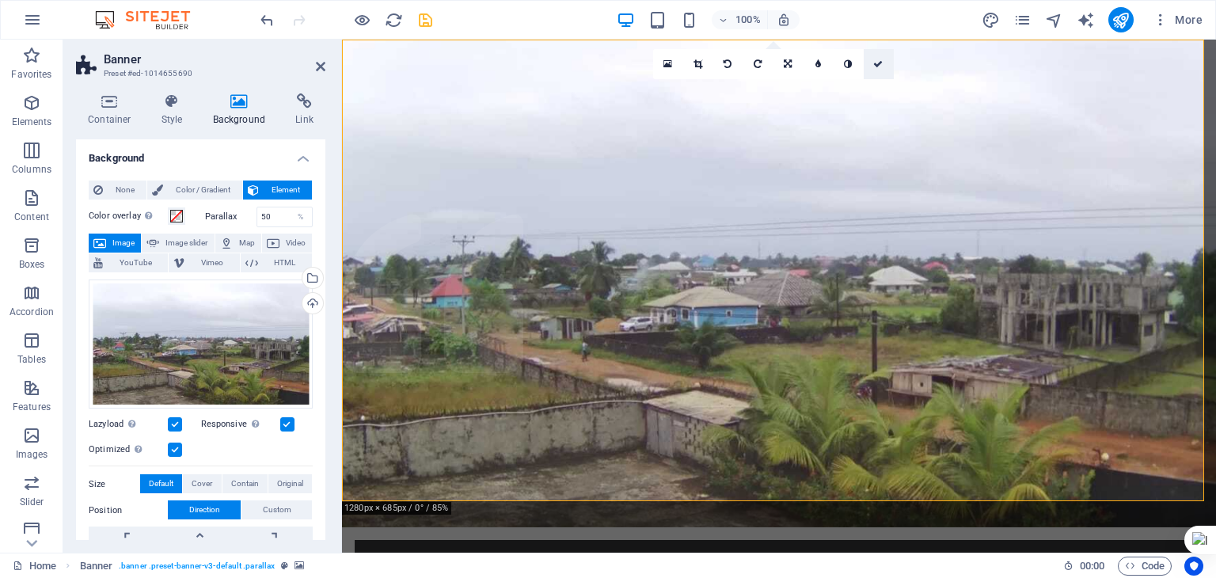
click at [877, 60] on icon at bounding box center [877, 63] width 9 height 9
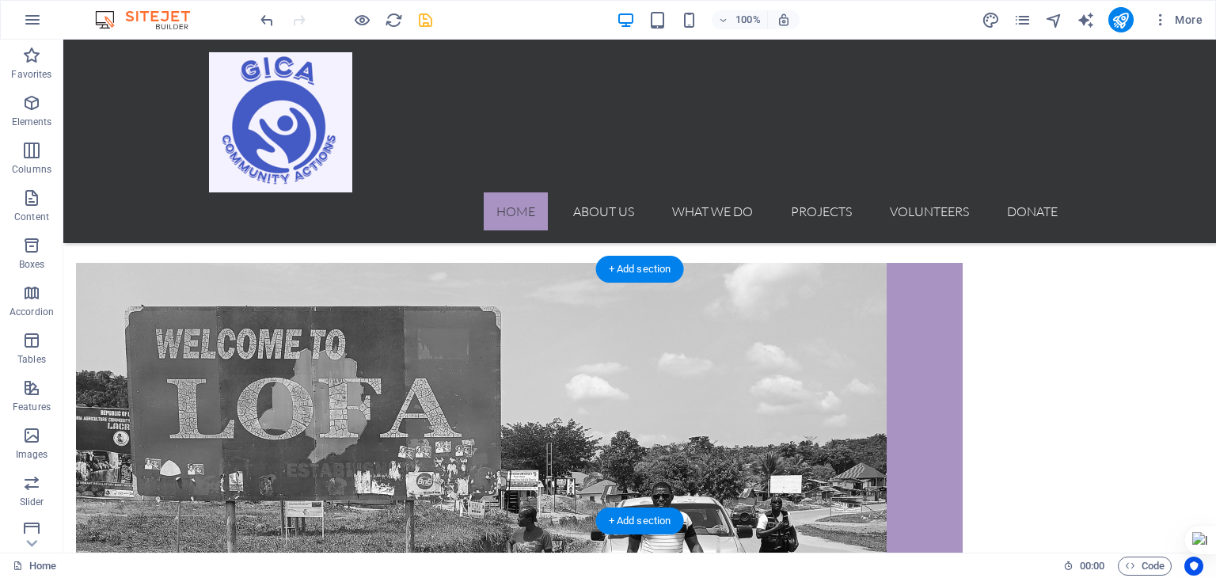
scroll to position [716, 0]
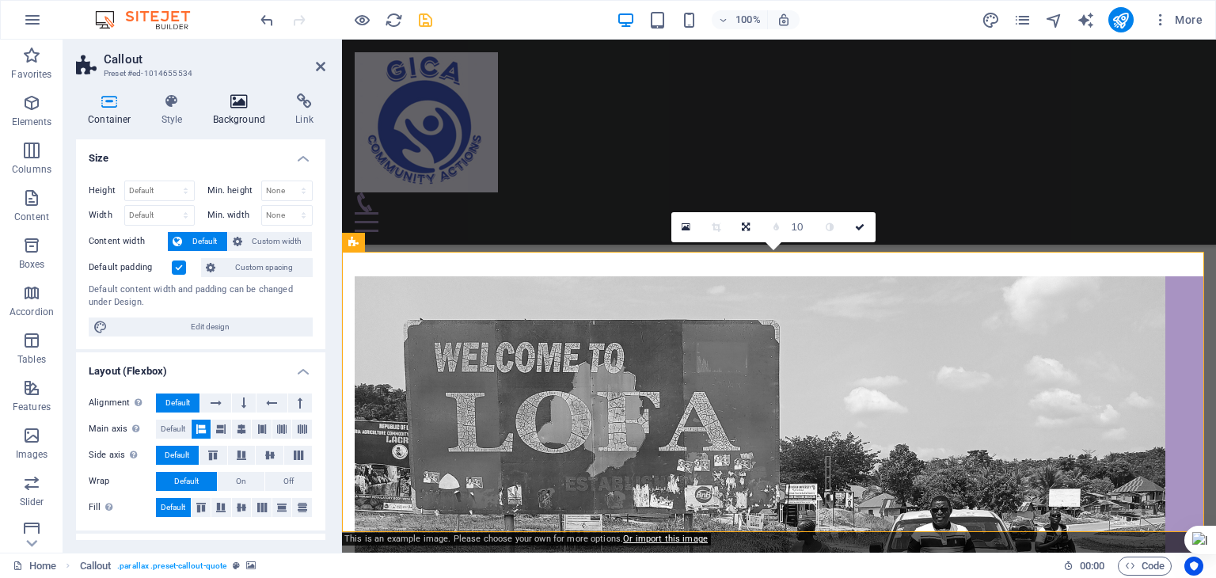
click at [234, 104] on icon at bounding box center [239, 101] width 77 height 16
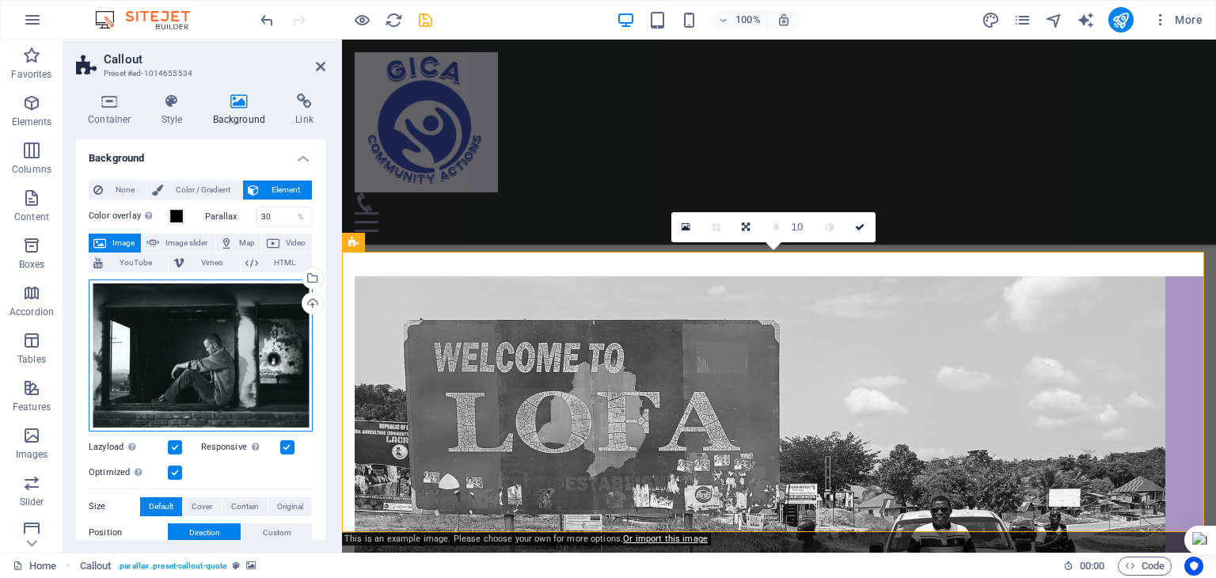
click at [241, 349] on div "Drag files here, click to choose files or select files from Files or our free s…" at bounding box center [201, 355] width 224 height 152
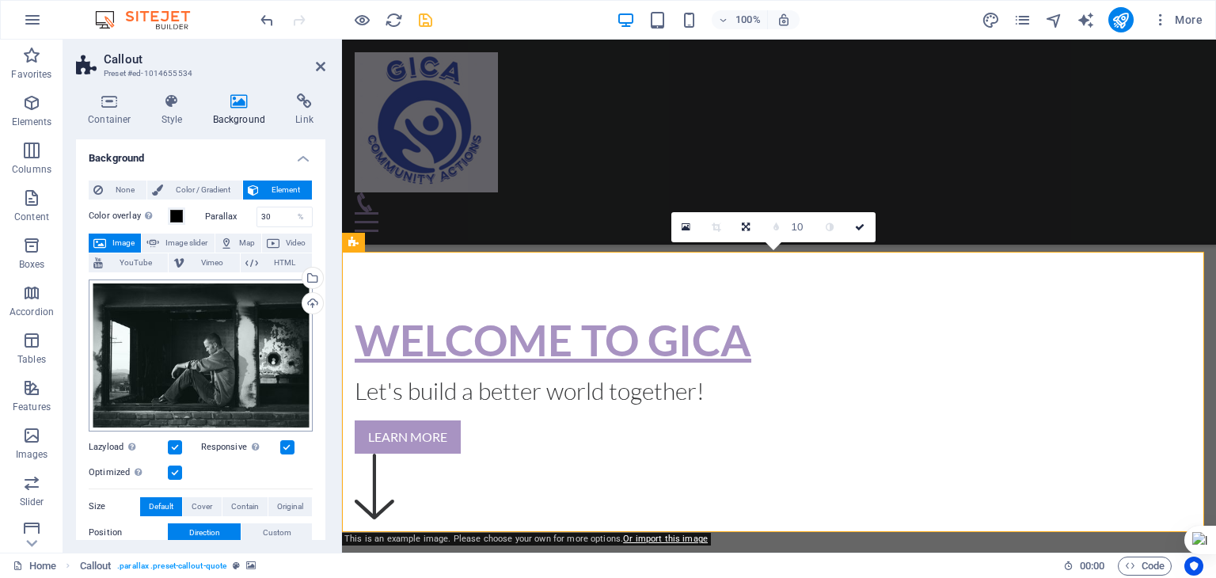
scroll to position [1023, 0]
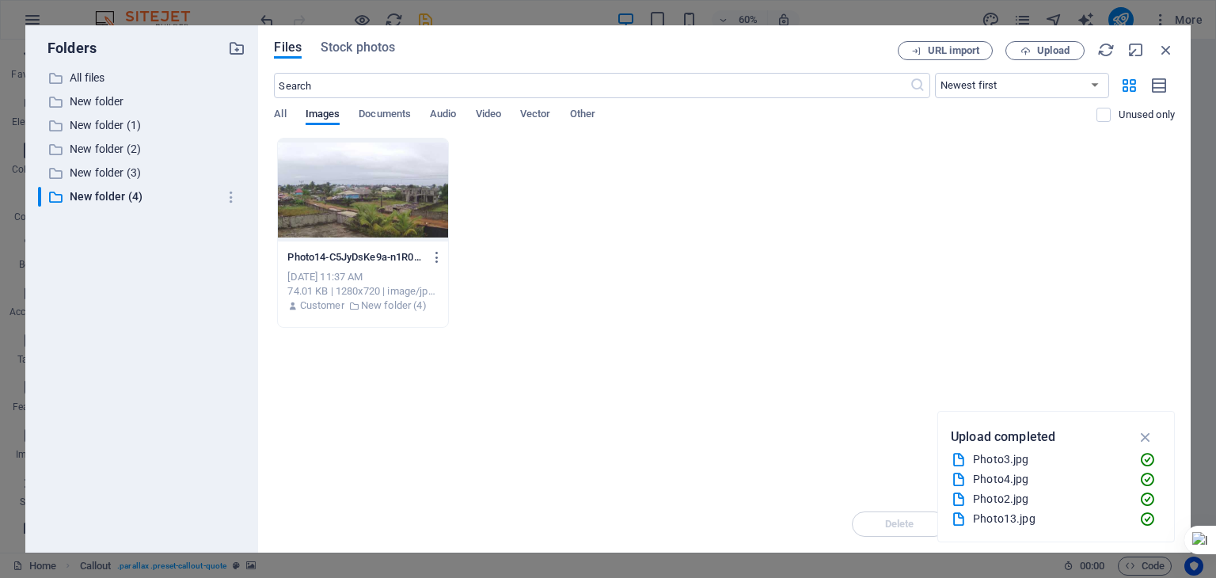
click at [326, 184] on div at bounding box center [362, 190] width 169 height 103
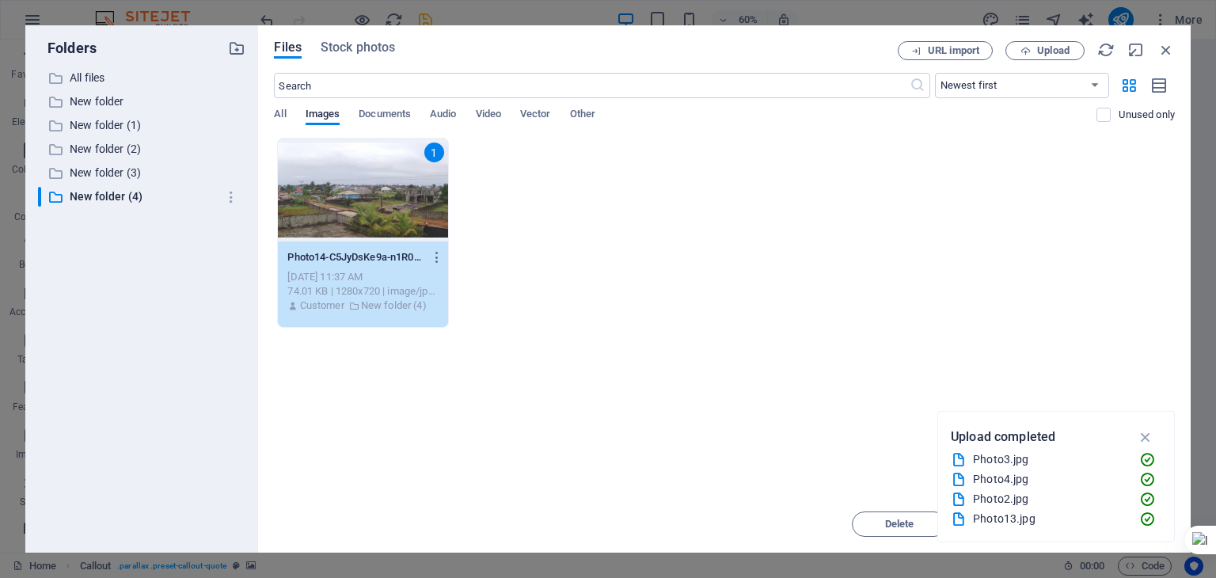
click at [393, 203] on div "1" at bounding box center [362, 190] width 169 height 103
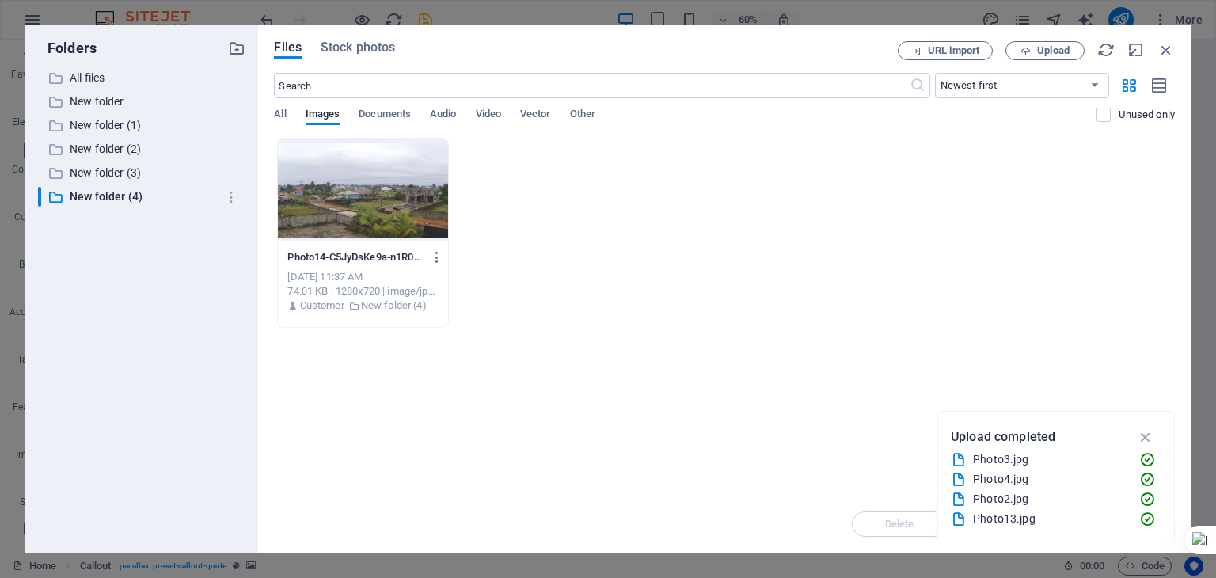
click at [393, 203] on div at bounding box center [362, 190] width 169 height 103
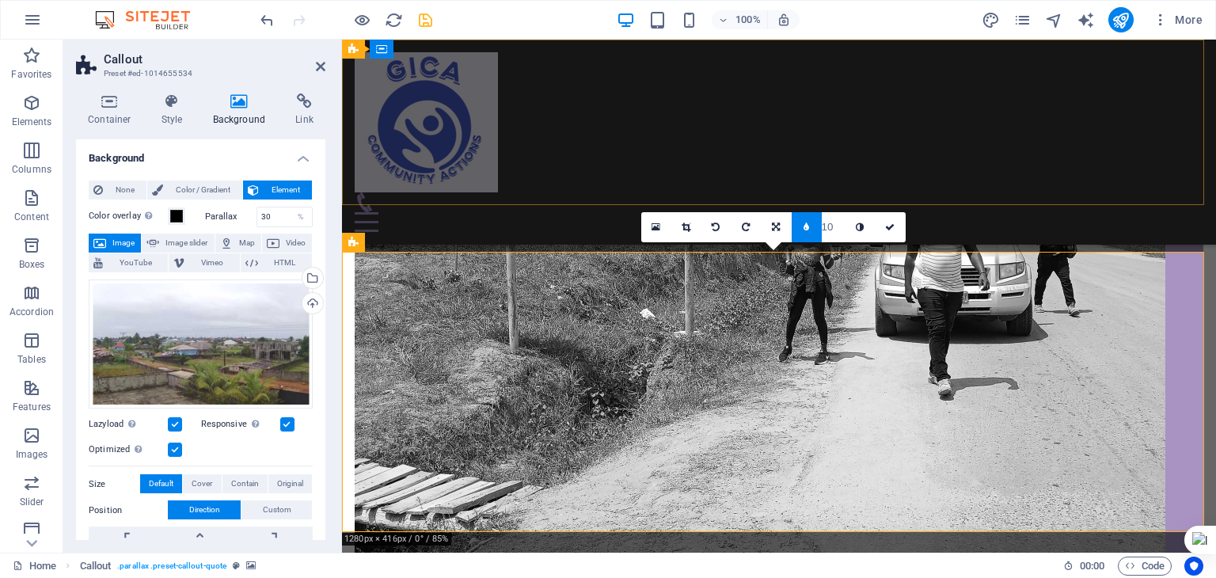
scroll to position [716, 0]
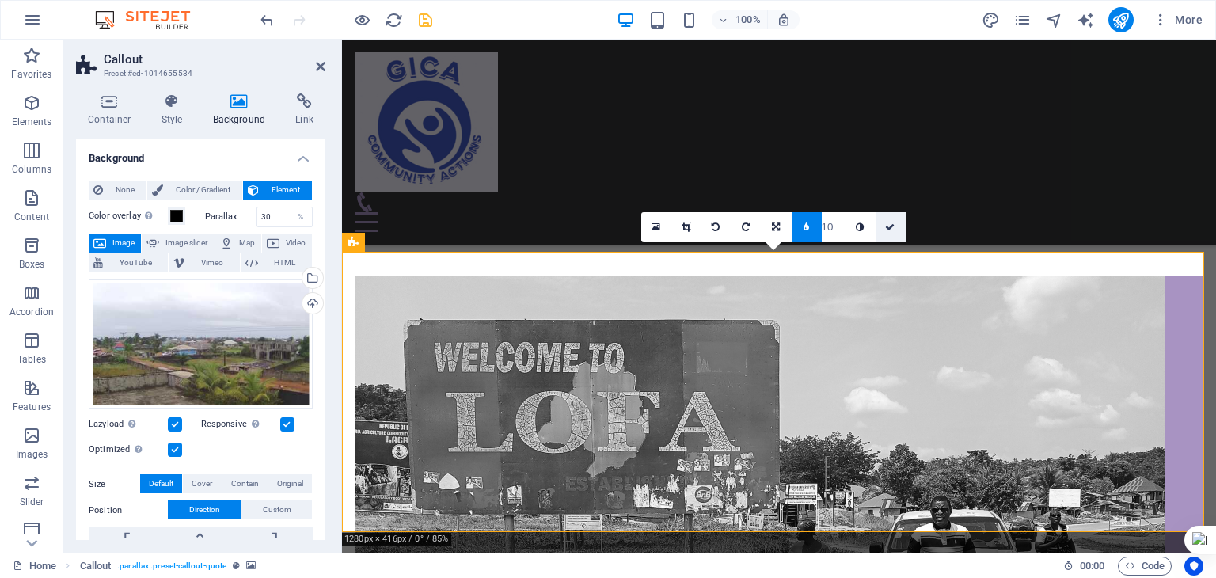
click at [893, 229] on icon at bounding box center [889, 226] width 9 height 9
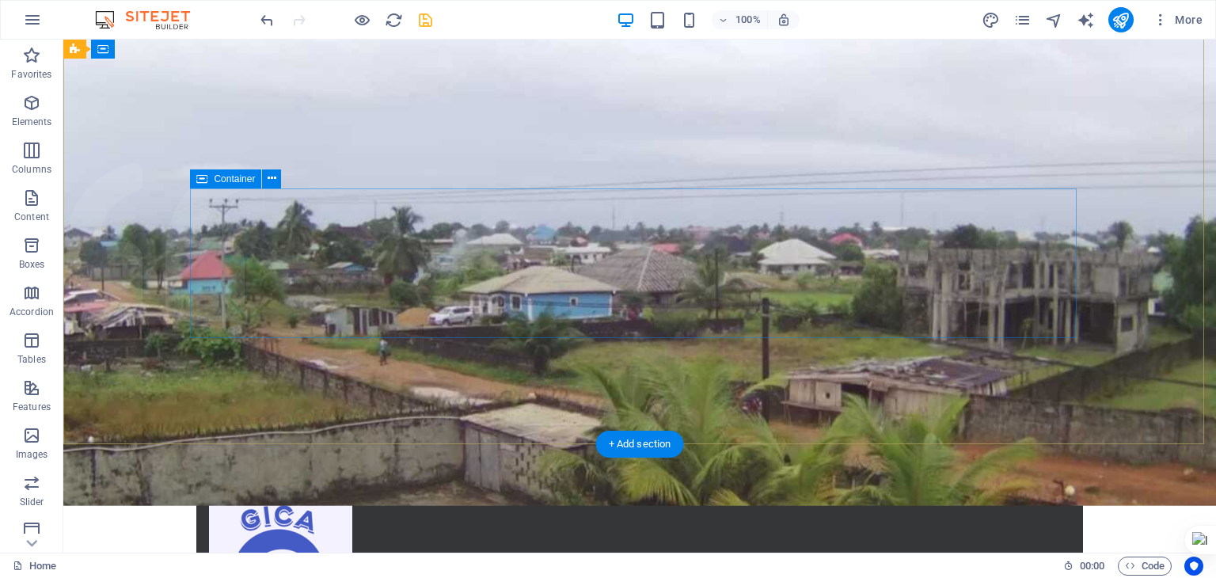
scroll to position [51, 0]
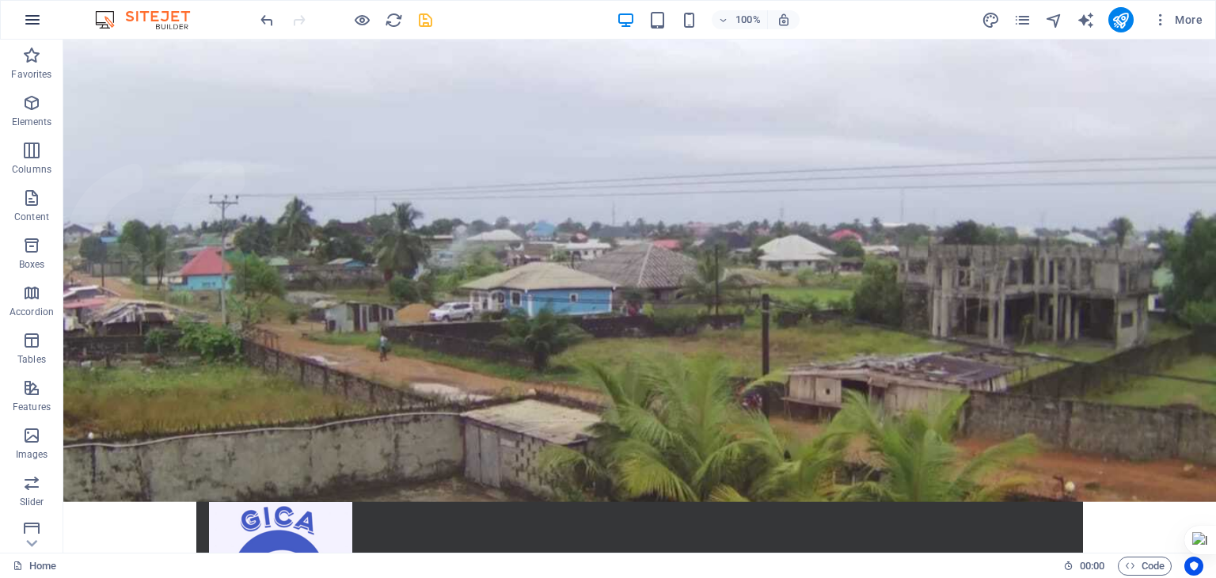
click at [37, 15] on icon "button" at bounding box center [32, 19] width 19 height 19
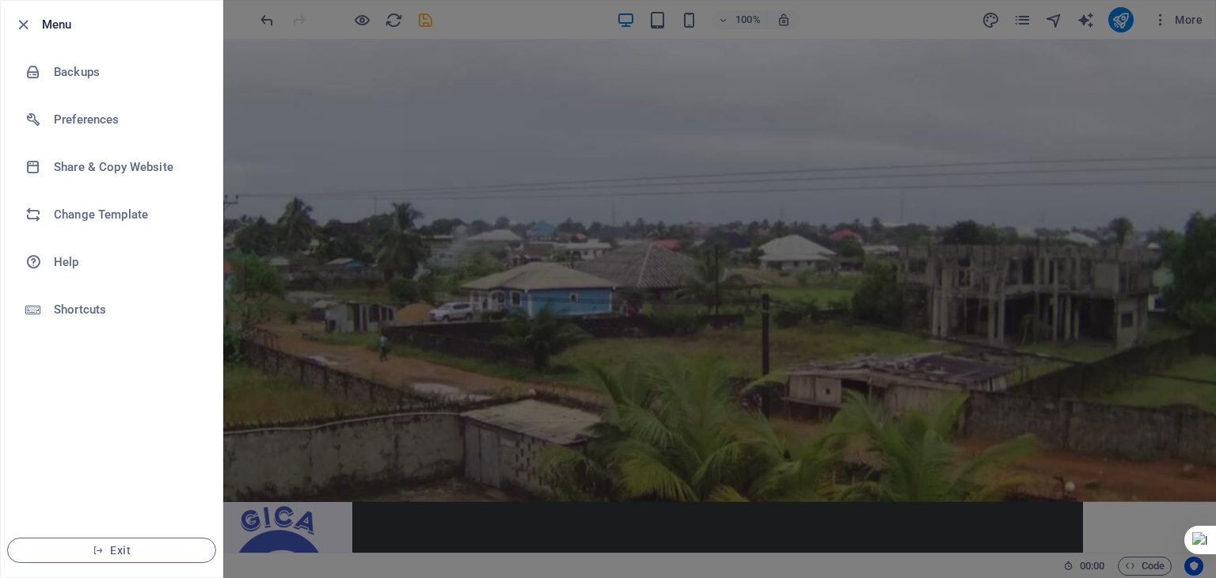
click at [790, 229] on div at bounding box center [608, 289] width 1216 height 578
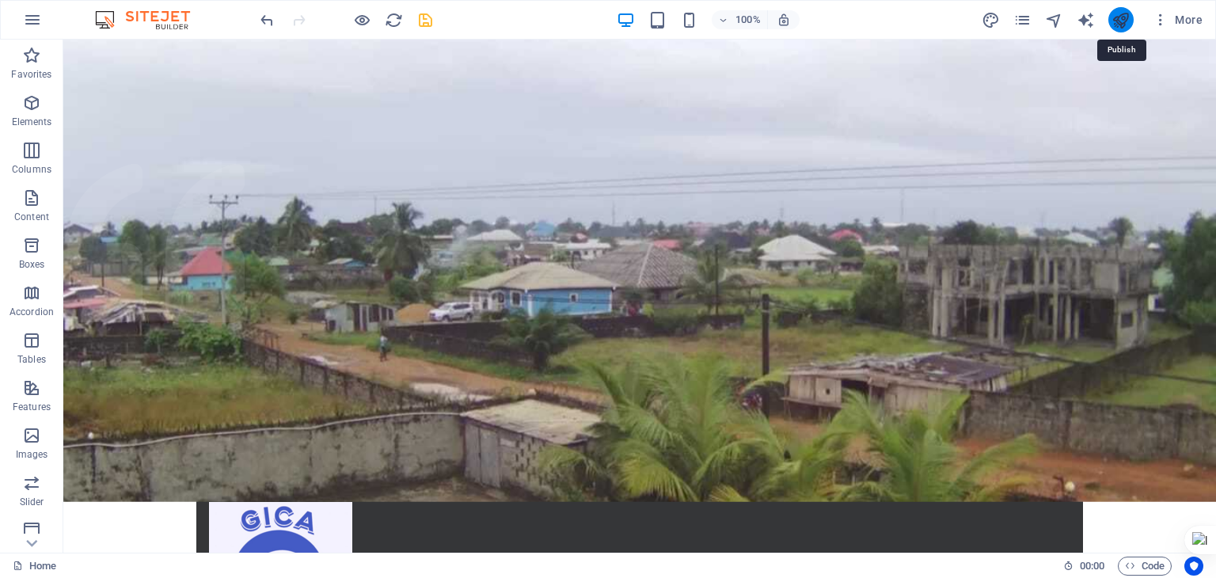
click at [1118, 21] on icon "publish" at bounding box center [1120, 20] width 18 height 18
checkbox input "false"
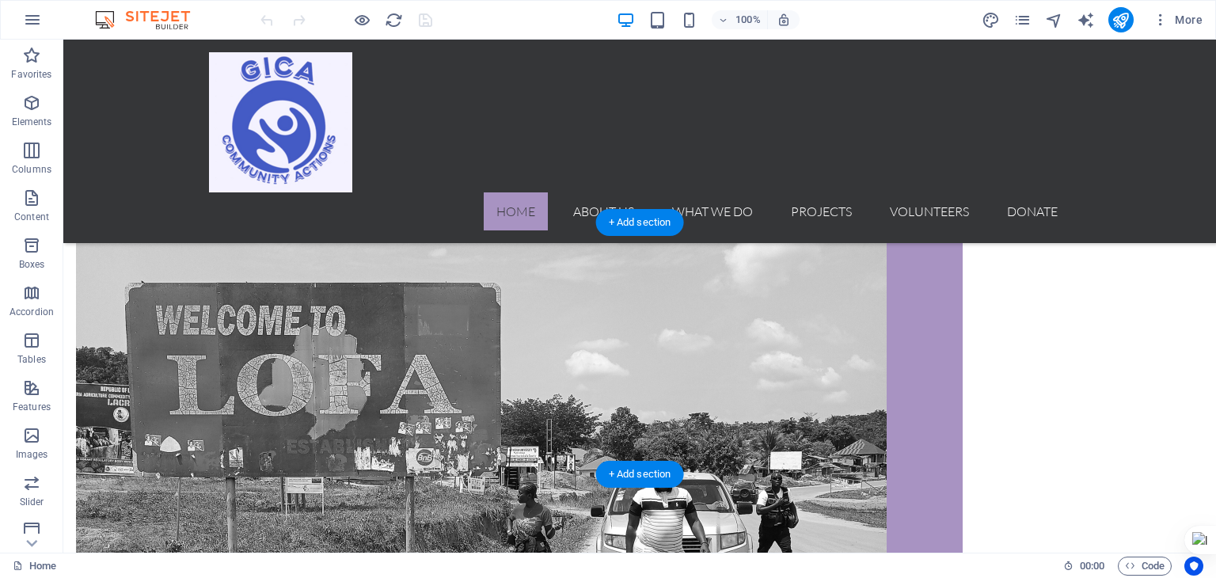
scroll to position [762, 0]
click at [995, 21] on icon "design" at bounding box center [991, 20] width 18 height 18
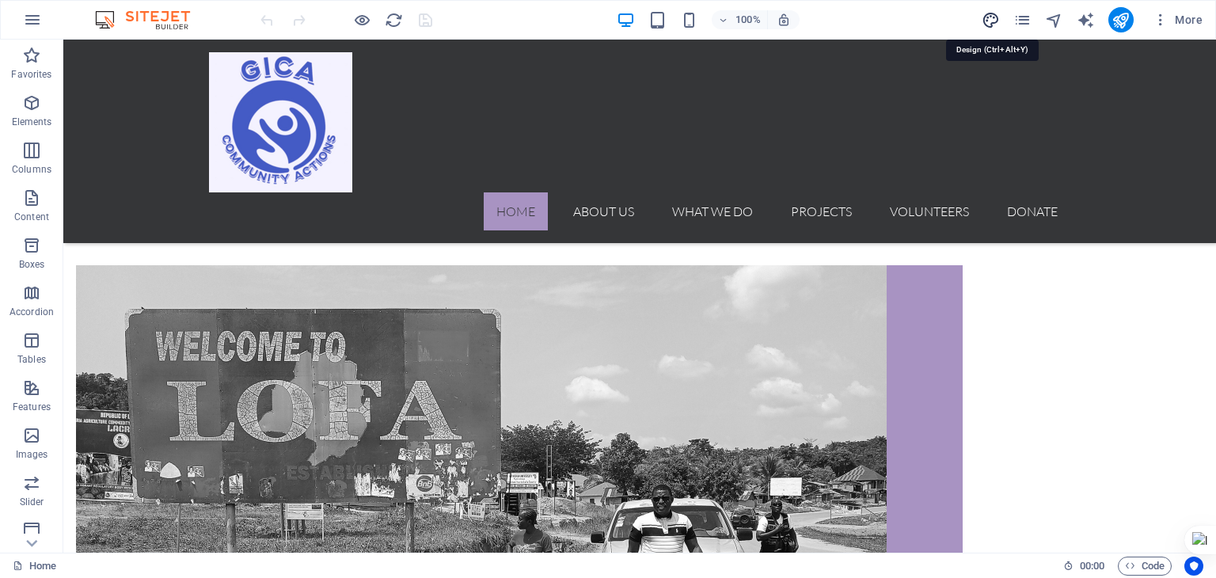
scroll to position [757, 0]
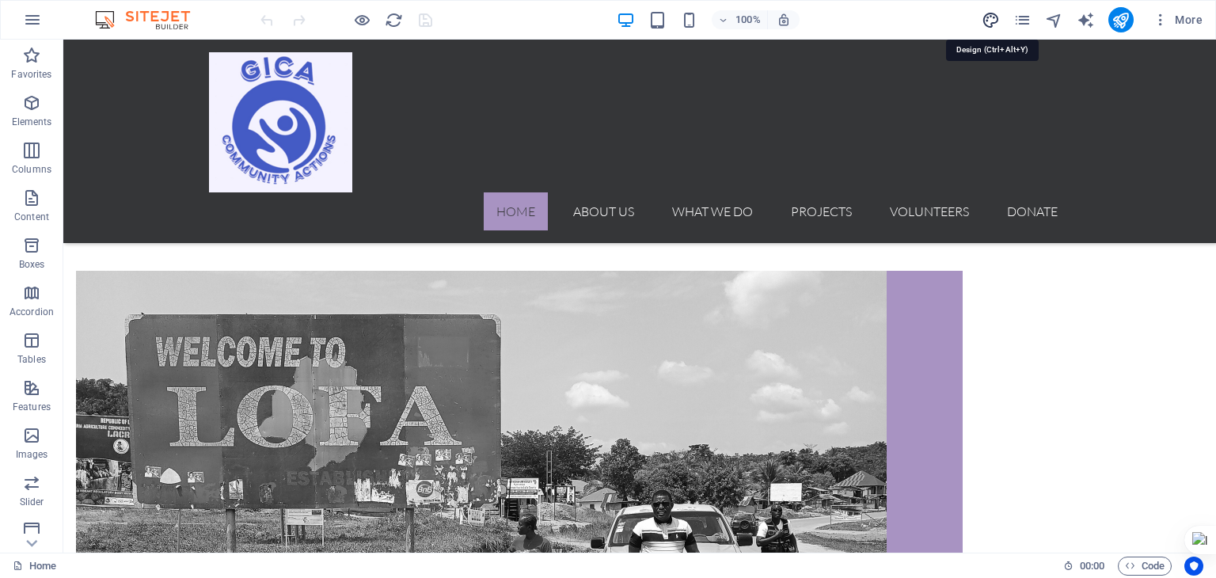
select select "rem"
select select "300"
select select "px"
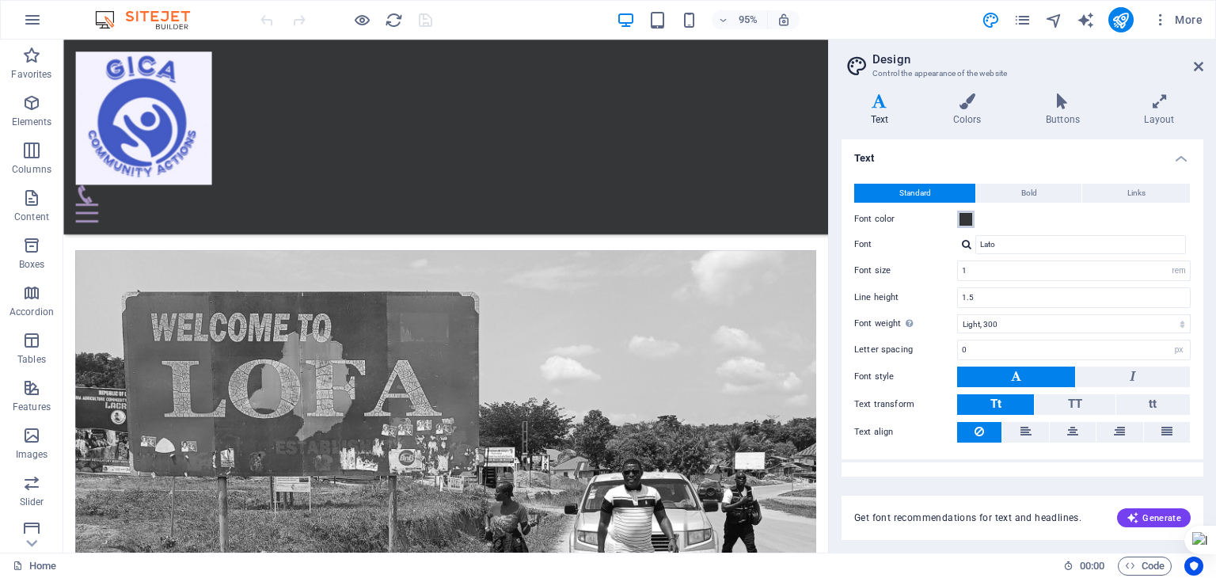
click at [968, 215] on span at bounding box center [965, 219] width 13 height 13
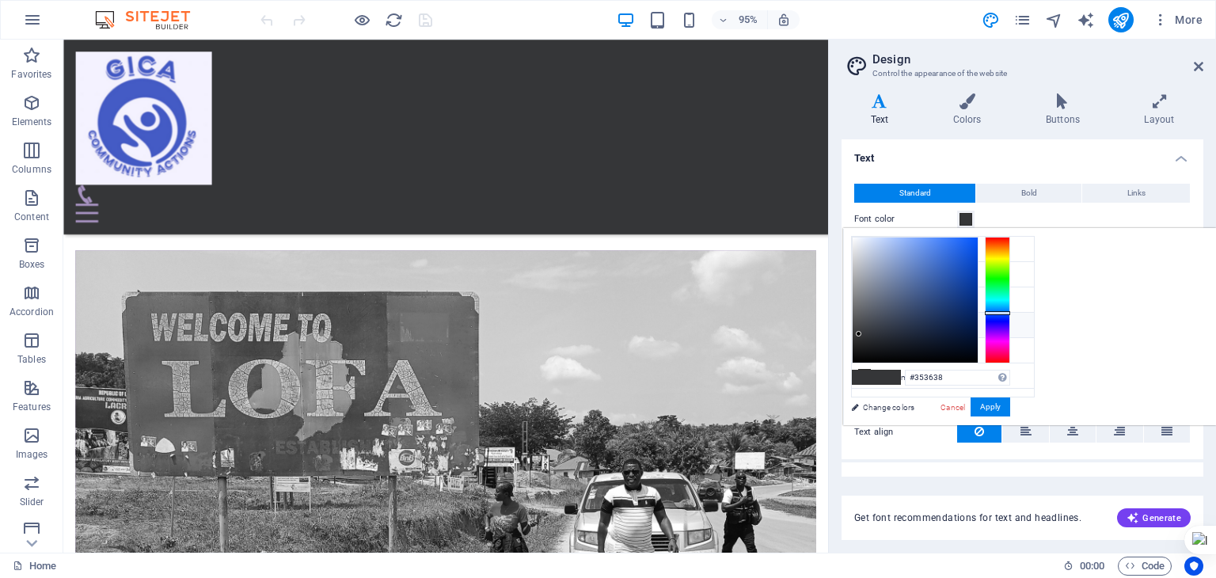
type input "#2b4781"
click at [978, 298] on div at bounding box center [914, 299] width 125 height 125
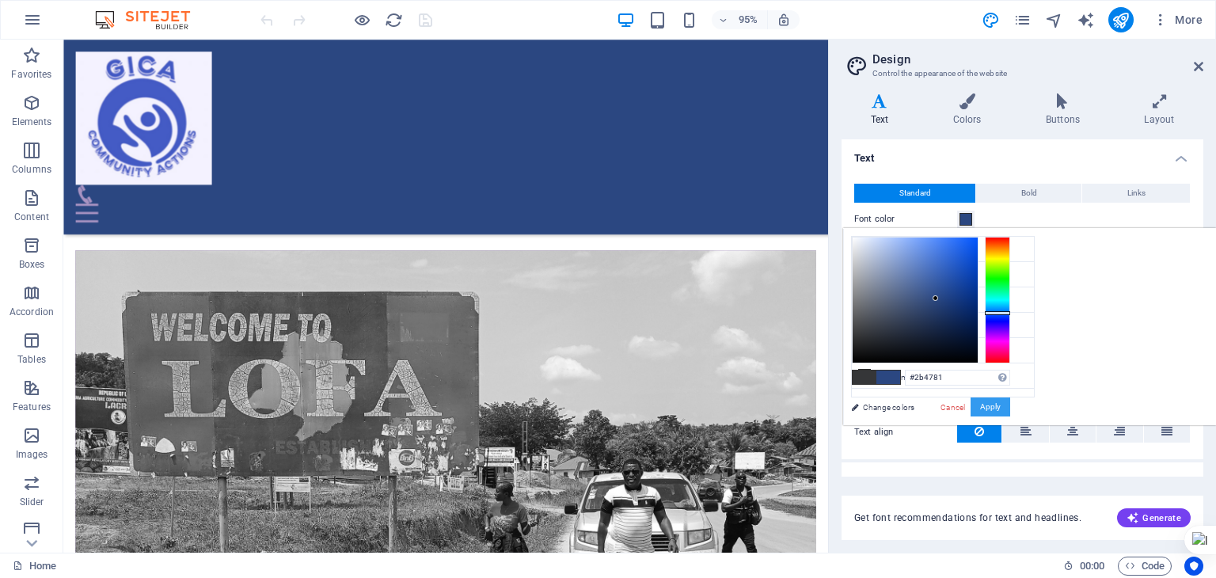
click at [1010, 405] on button "Apply" at bounding box center [990, 406] width 40 height 19
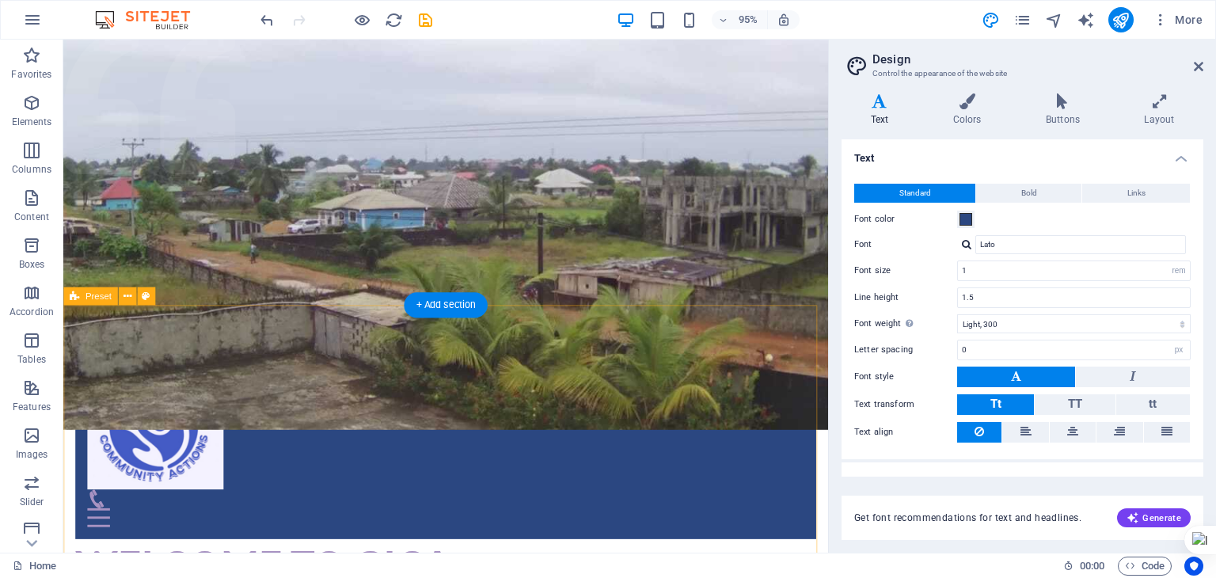
scroll to position [0, 0]
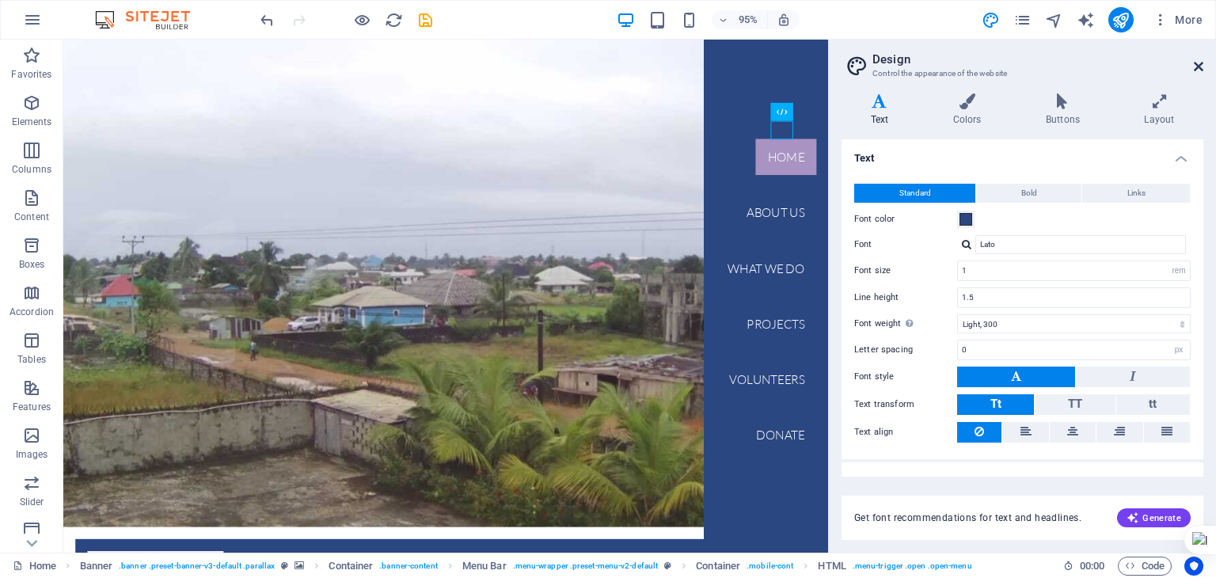
click at [1197, 66] on icon at bounding box center [1198, 66] width 9 height 13
